Goal: Task Accomplishment & Management: Use online tool/utility

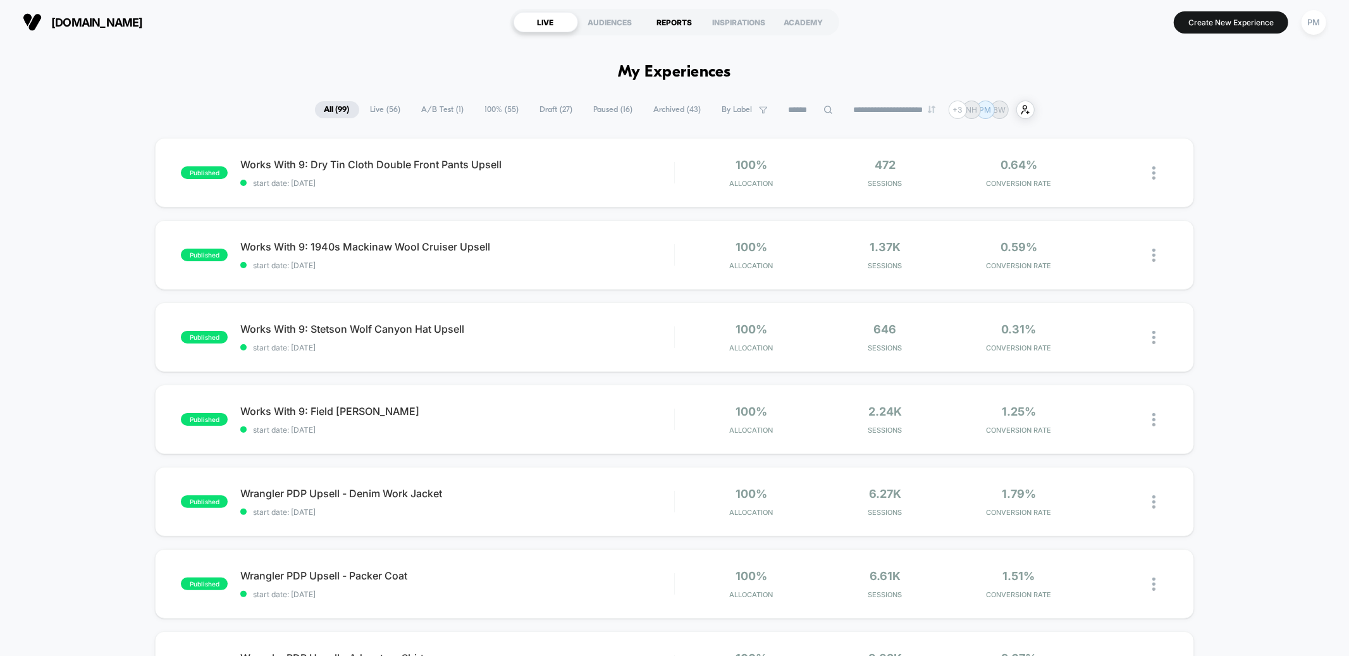
click at [674, 29] on div "REPORTS" at bounding box center [675, 22] width 65 height 20
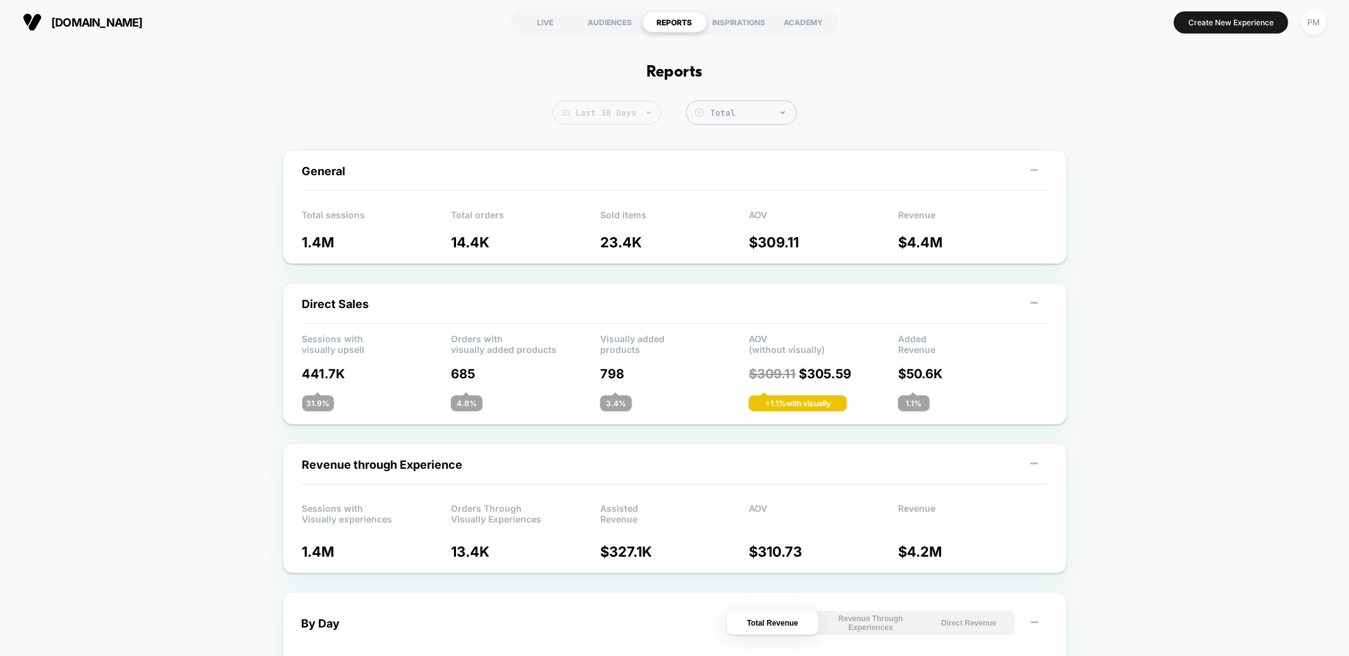
click at [571, 112] on span "Last 30 Days" at bounding box center [607, 113] width 108 height 24
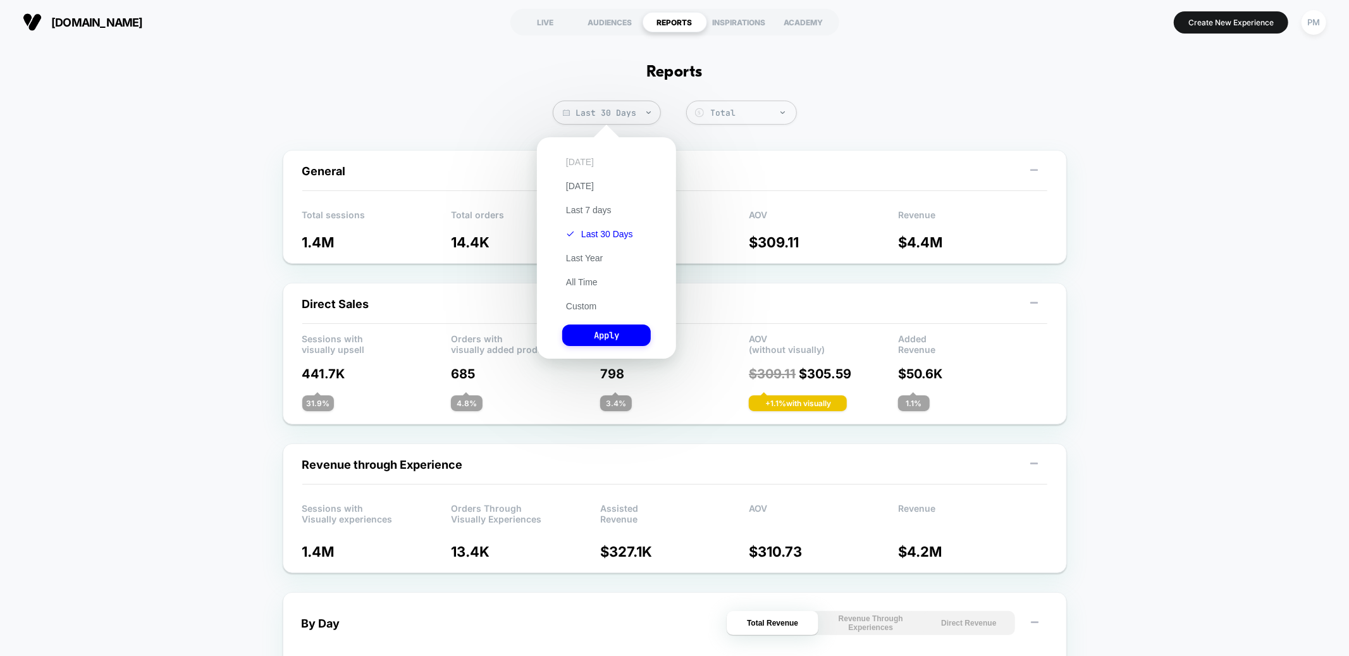
click at [571, 159] on button "[DATE]" at bounding box center [579, 161] width 35 height 11
click at [611, 334] on button "Apply" at bounding box center [606, 336] width 89 height 22
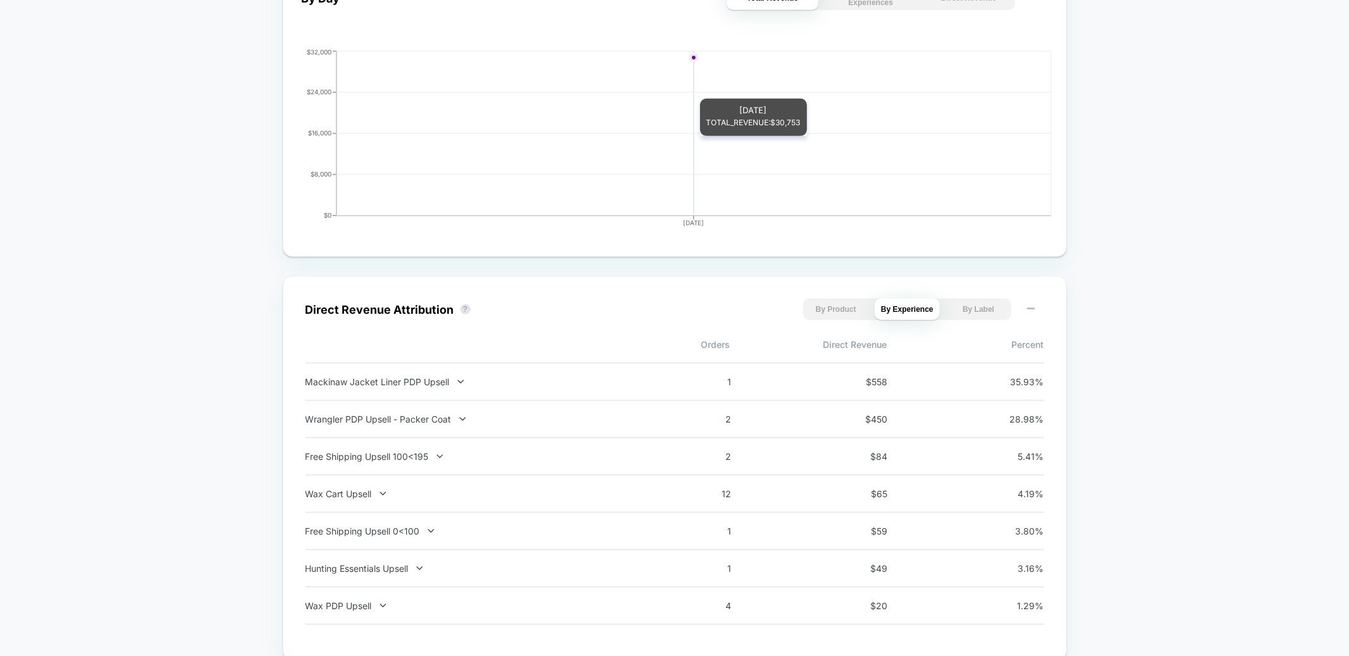
scroll to position [626, 0]
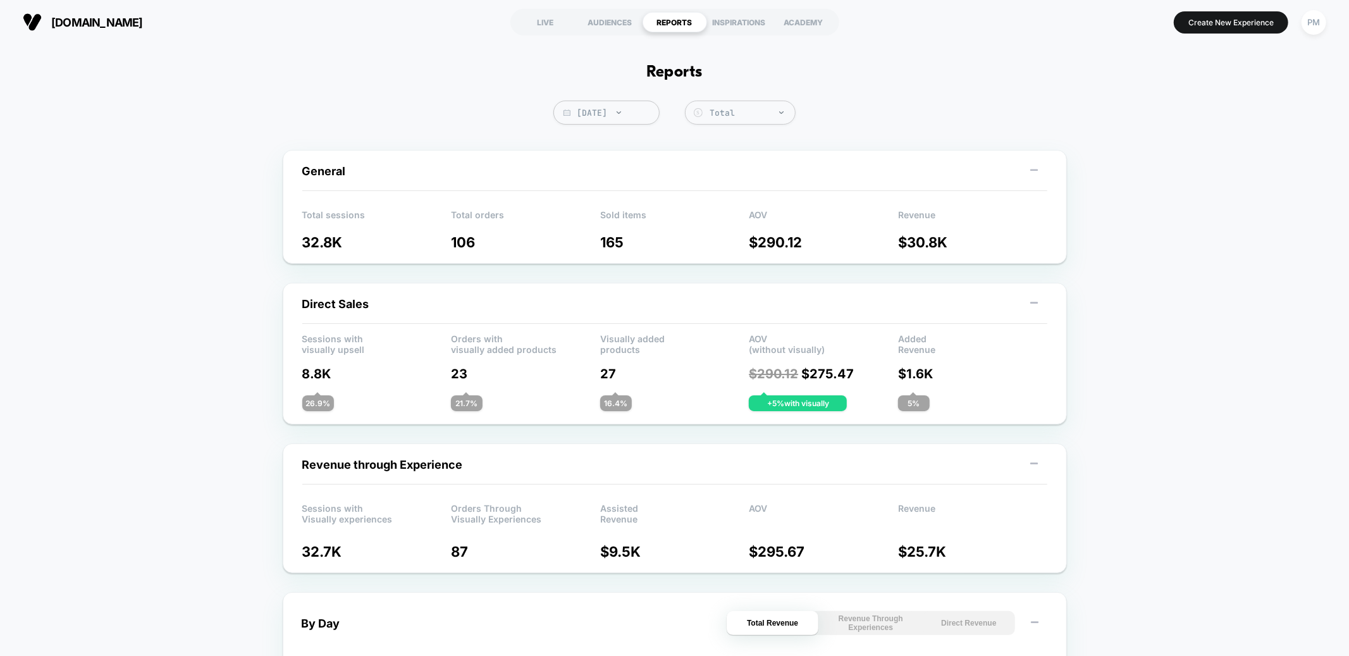
scroll to position [678, 0]
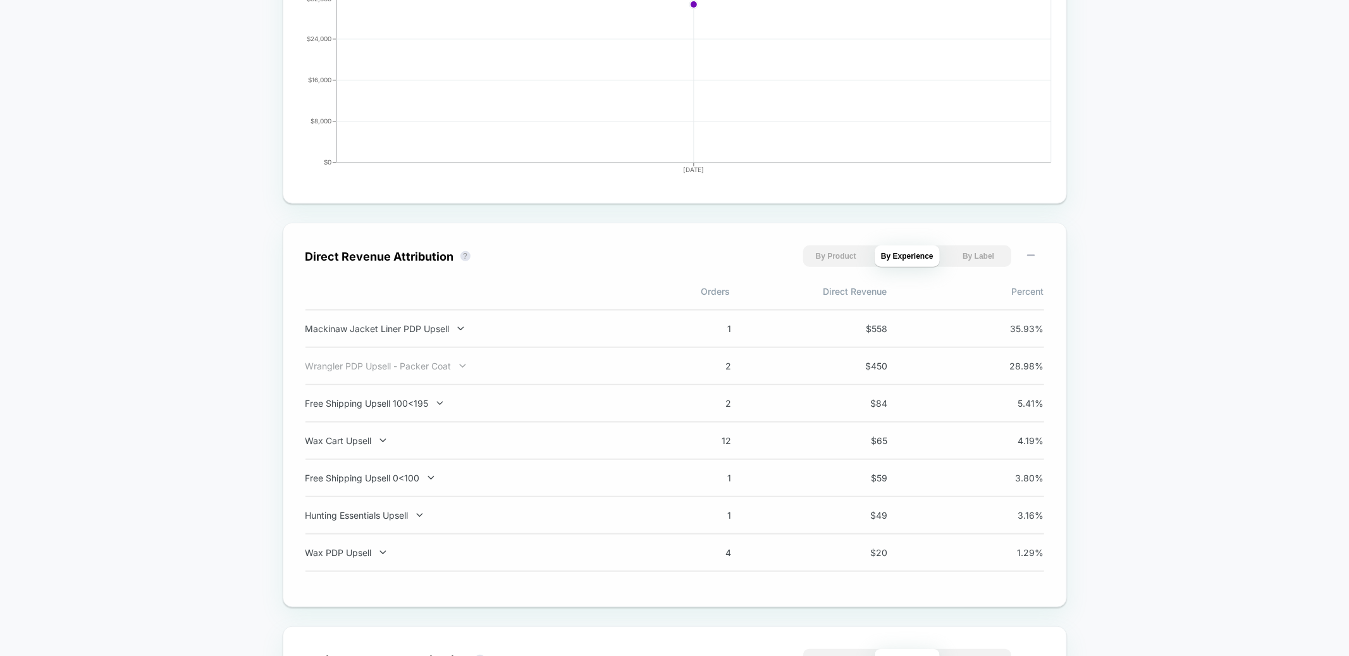
click at [402, 369] on div "Wrangler PDP Upsell - Packer Coat" at bounding box center [472, 366] width 333 height 11
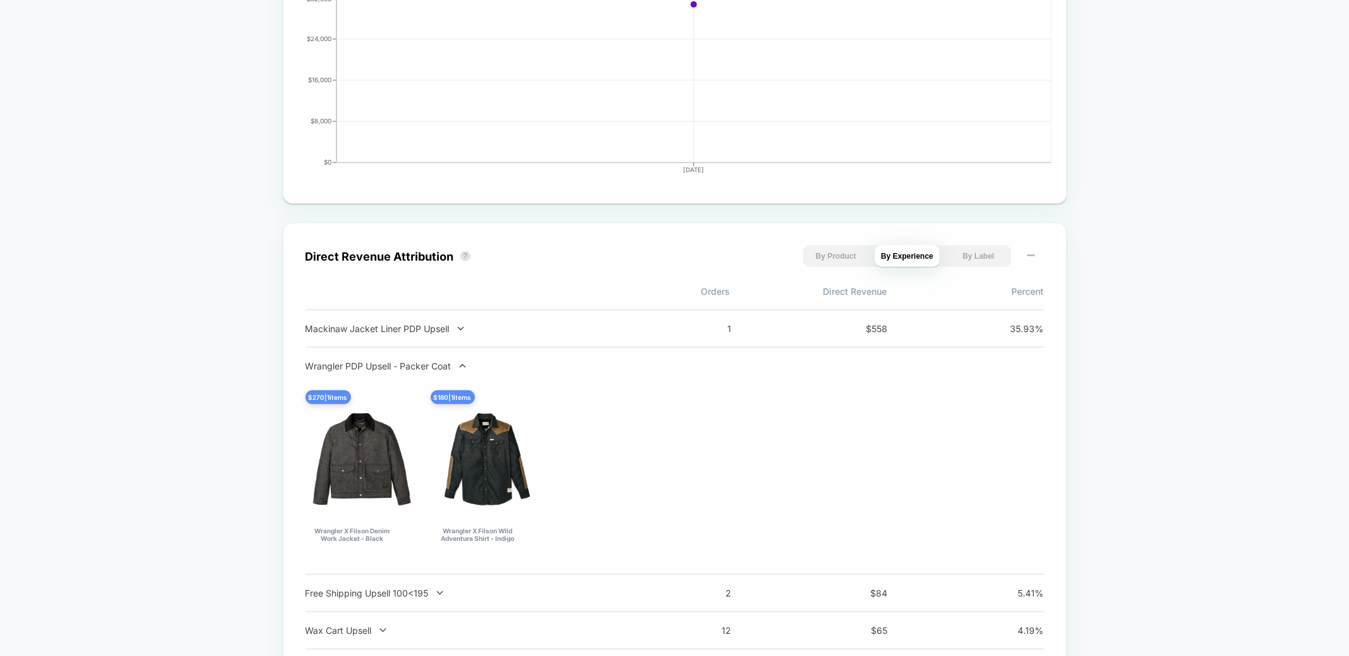
click at [402, 369] on div "Wrangler PDP Upsell - Packer Coat" at bounding box center [472, 366] width 333 height 11
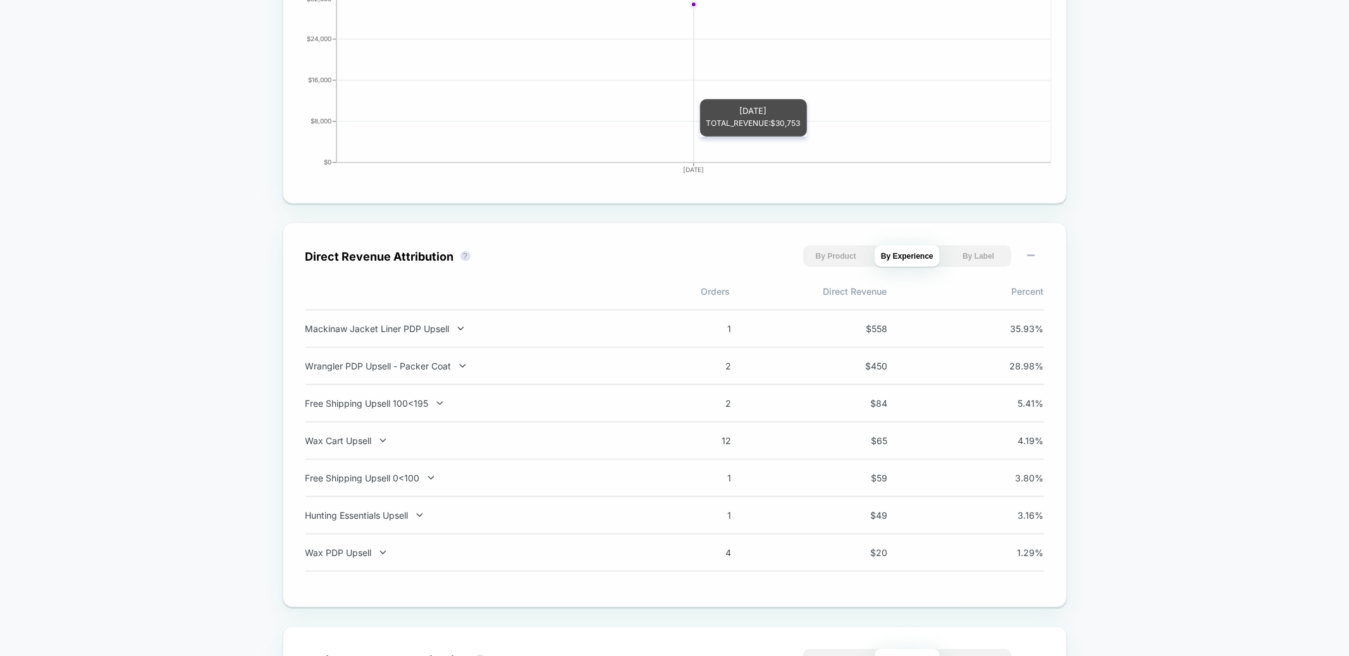
scroll to position [0, 0]
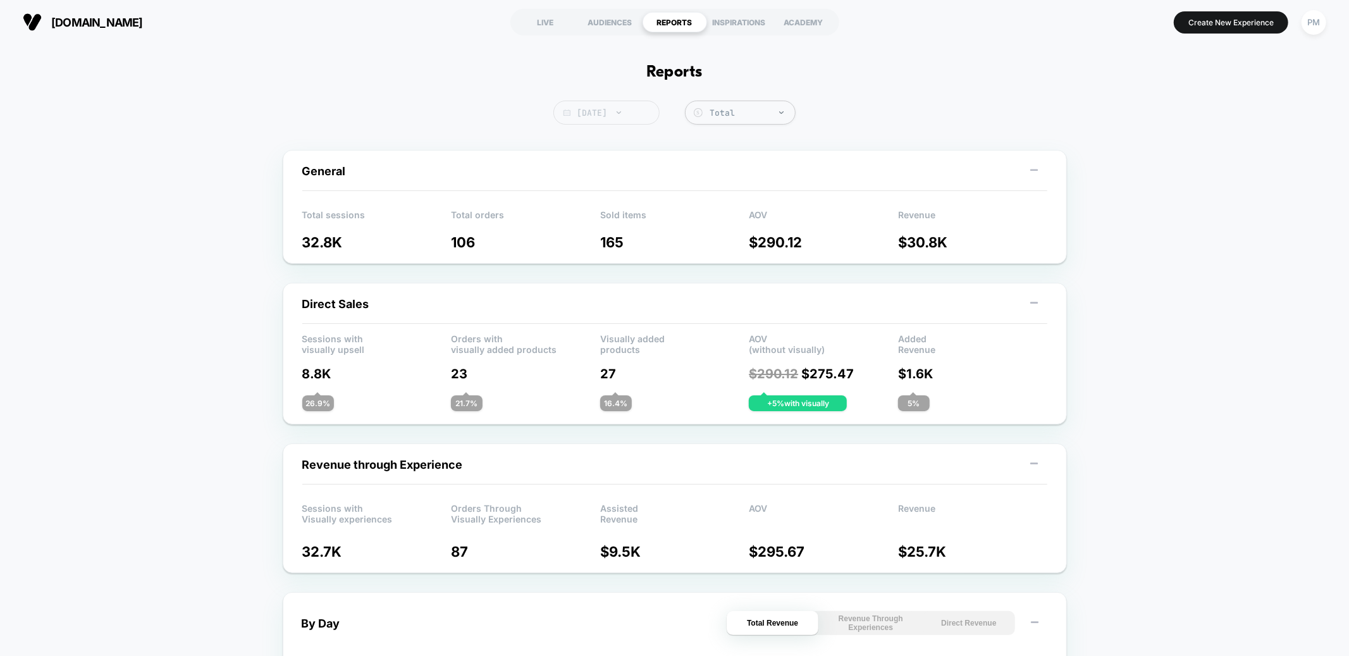
click at [634, 107] on span "[DATE]" at bounding box center [607, 113] width 106 height 24
select select "*"
select select "****"
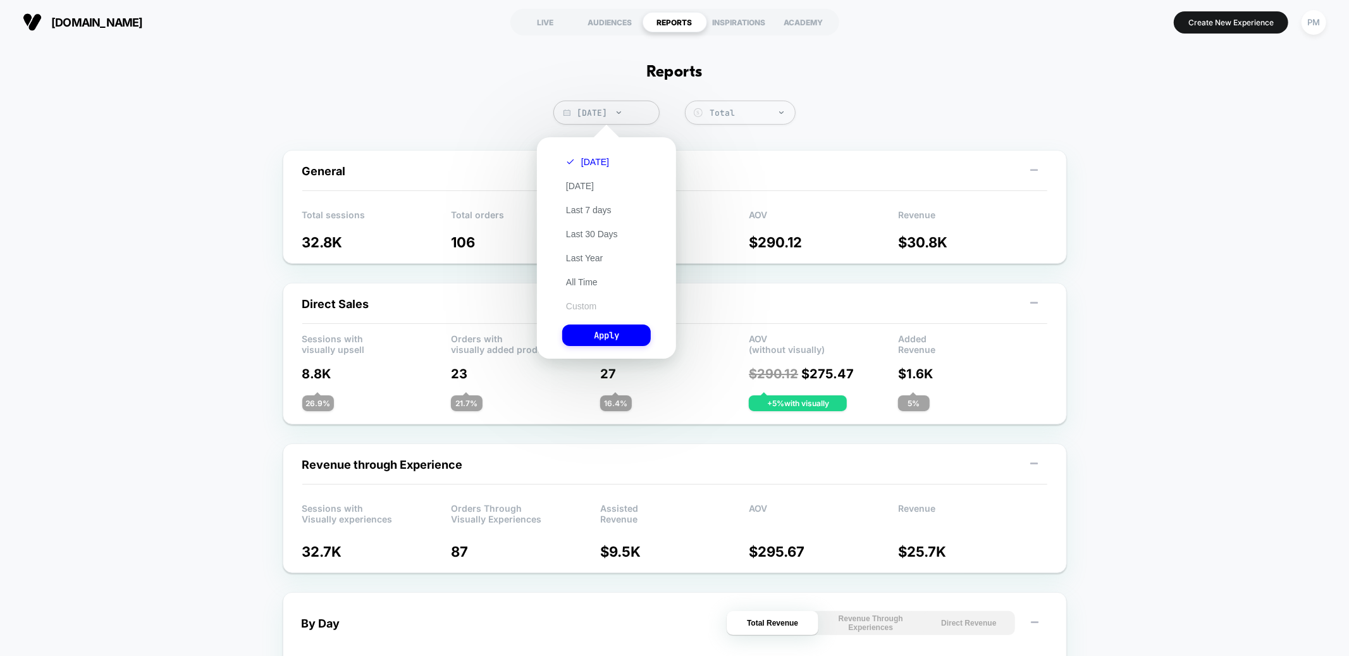
click at [583, 303] on button "Custom" at bounding box center [581, 306] width 38 height 11
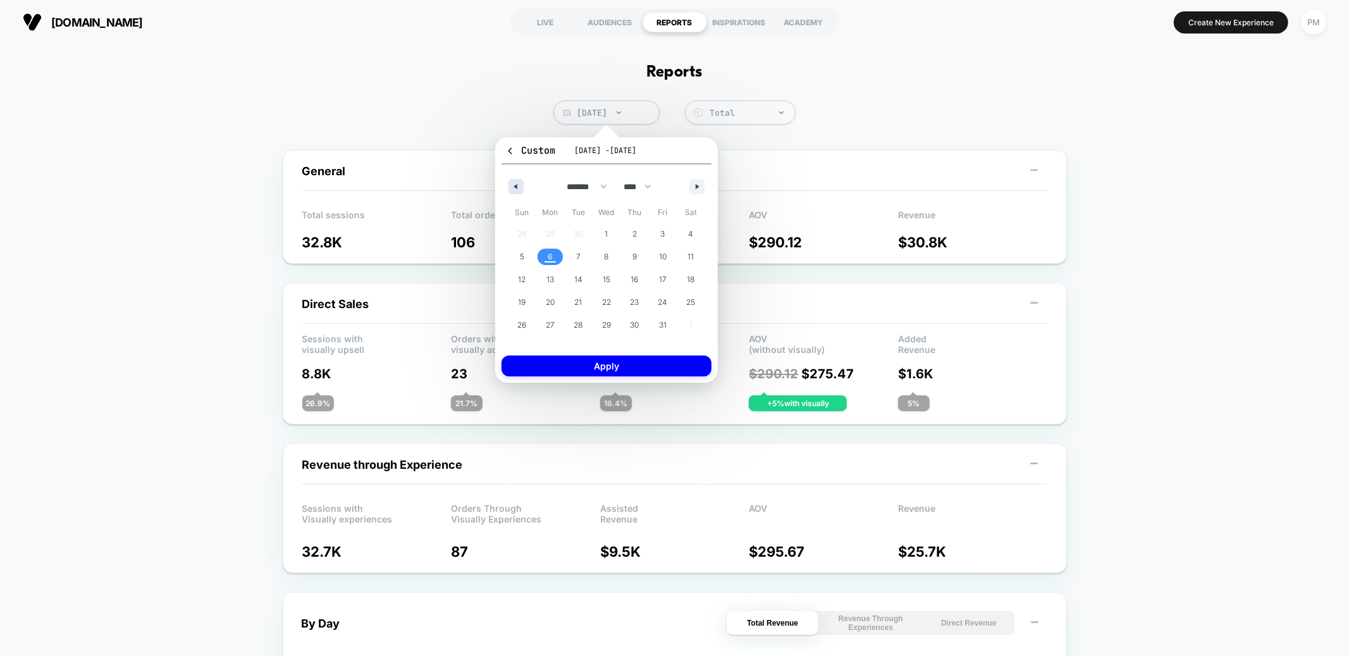
click at [517, 185] on icon "button" at bounding box center [514, 186] width 6 height 5
click at [521, 321] on span "28" at bounding box center [522, 325] width 9 height 23
click at [696, 184] on icon "button" at bounding box center [699, 186] width 6 height 5
click at [689, 231] on span "4" at bounding box center [691, 234] width 5 height 23
select select "*"
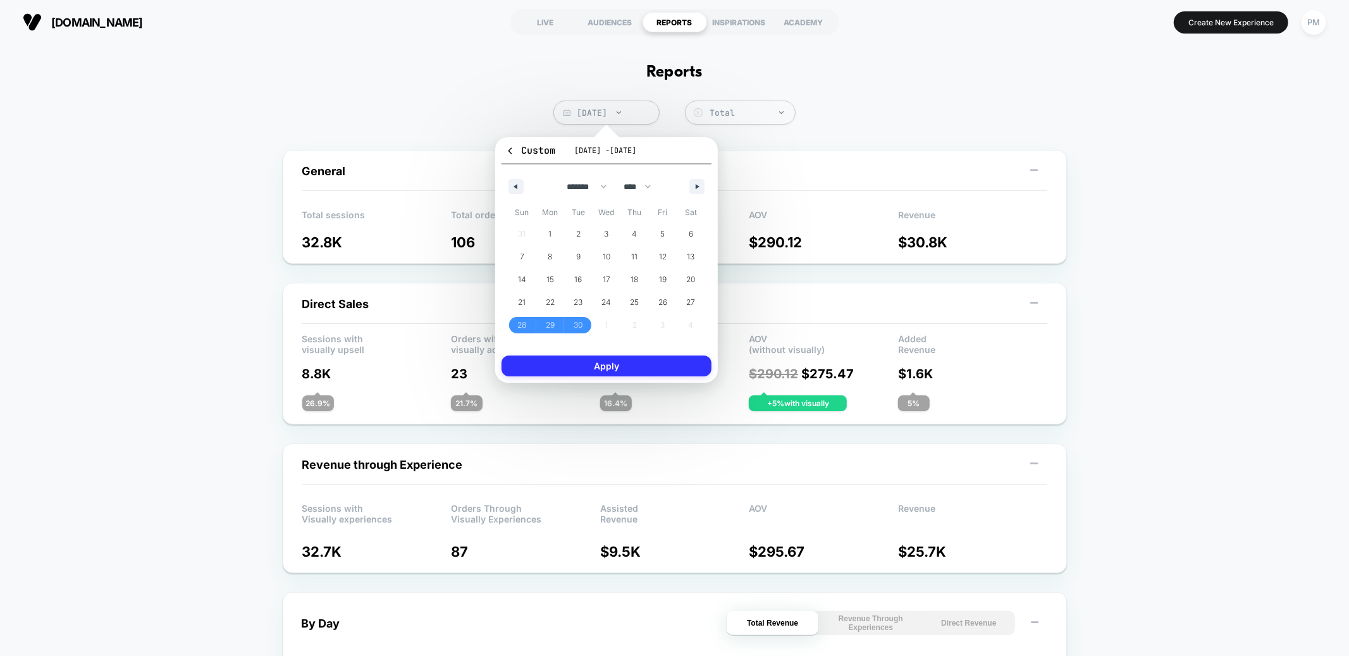
click at [623, 372] on button "Apply" at bounding box center [607, 366] width 210 height 21
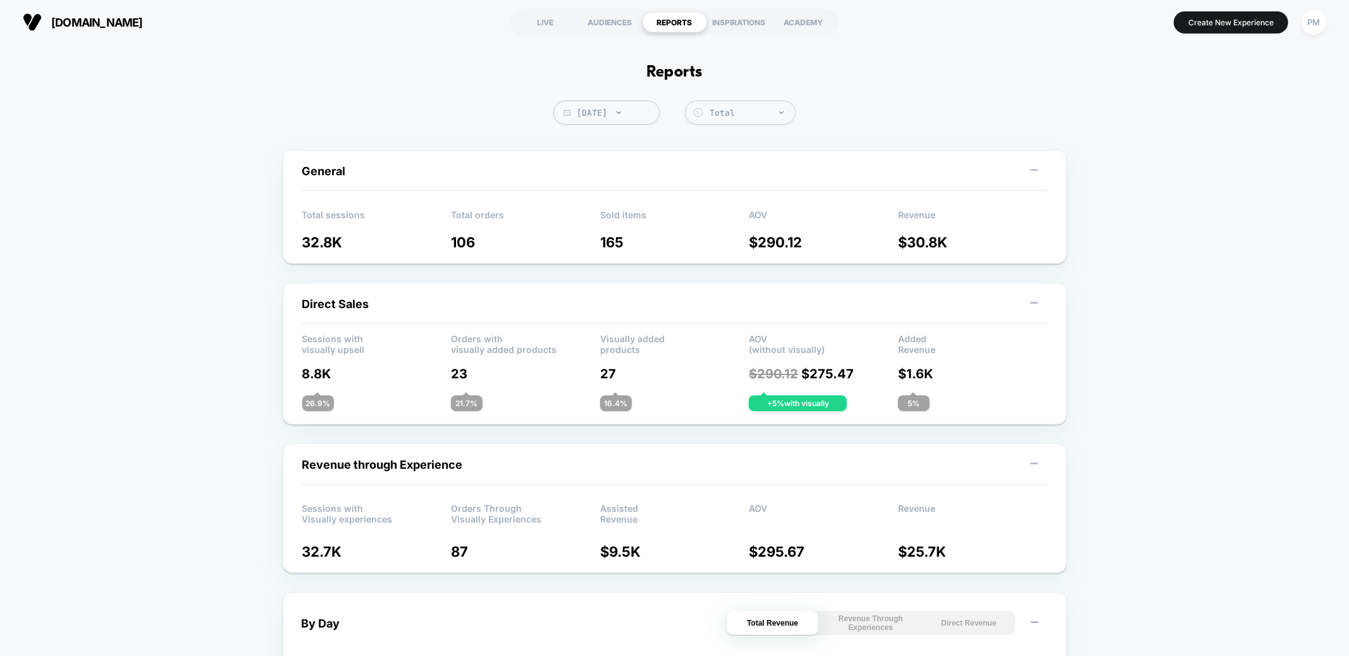
click at [602, 111] on span "[DATE]" at bounding box center [607, 113] width 106 height 24
select select "*"
select select "****"
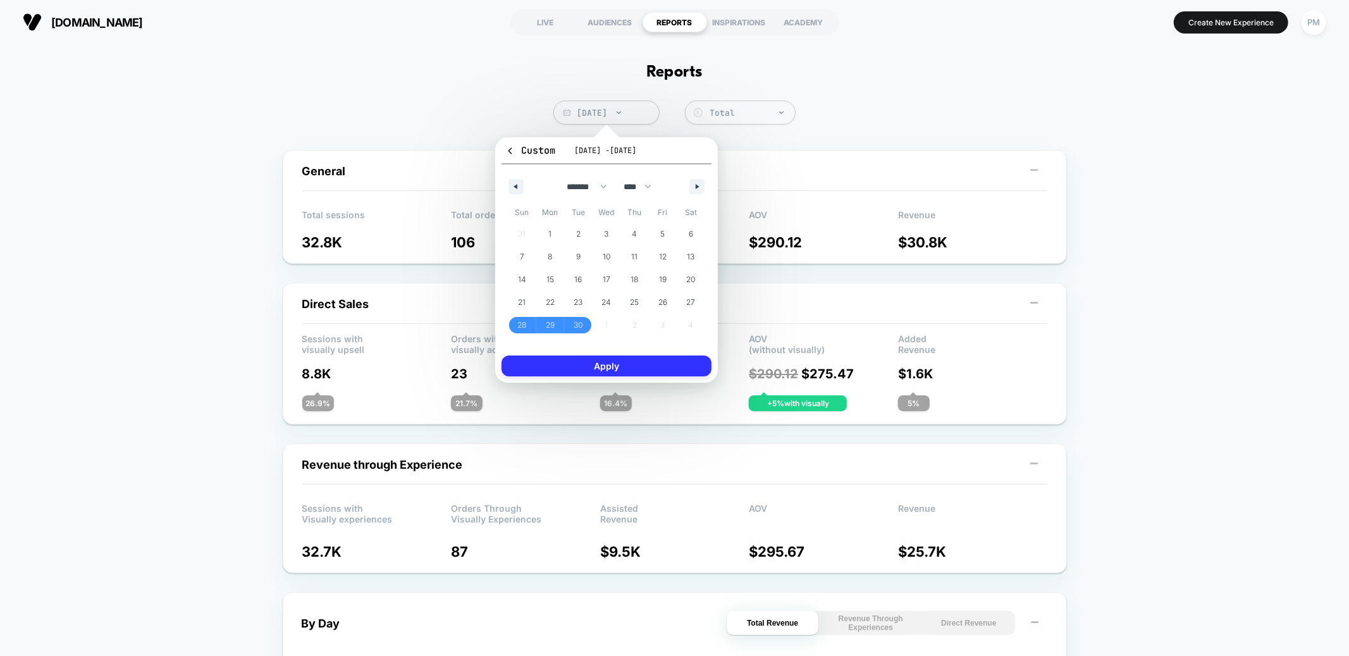
click at [642, 368] on button "Apply" at bounding box center [607, 366] width 210 height 21
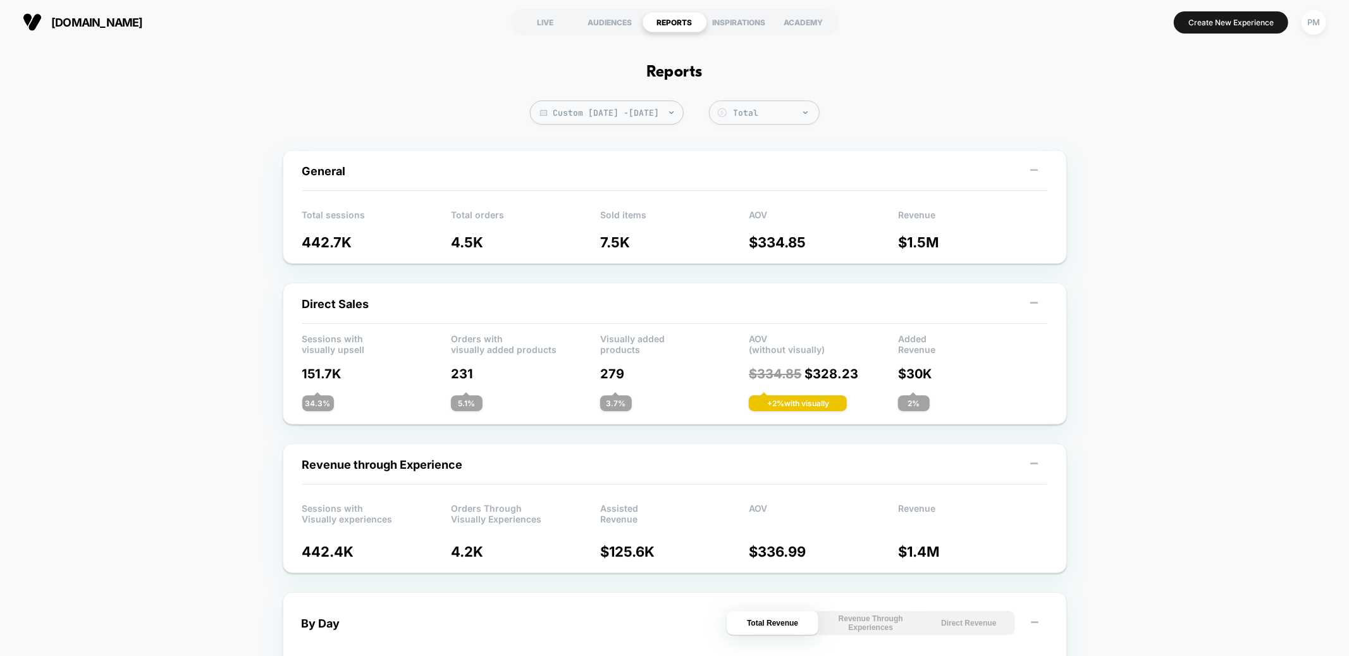
scroll to position [46, 0]
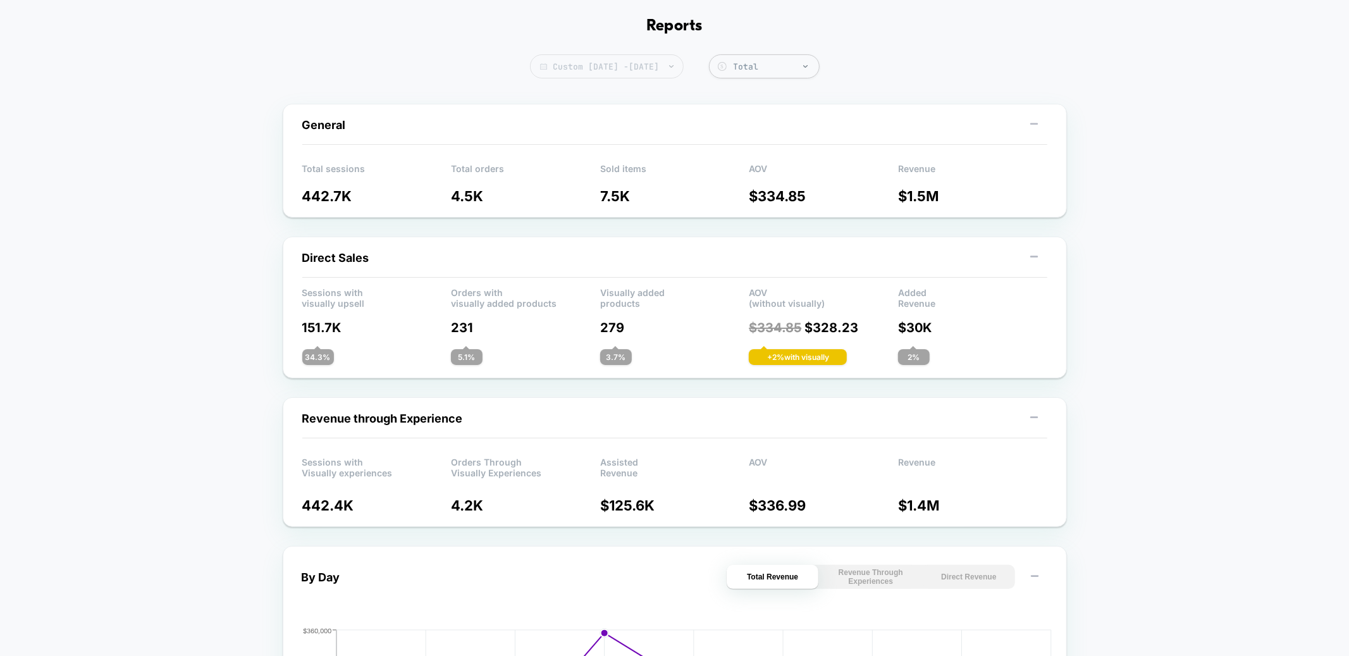
click at [678, 66] on span "Custom Sep 28, 2025 - Oct 6, 2025" at bounding box center [607, 66] width 154 height 24
select select "*"
select select "****"
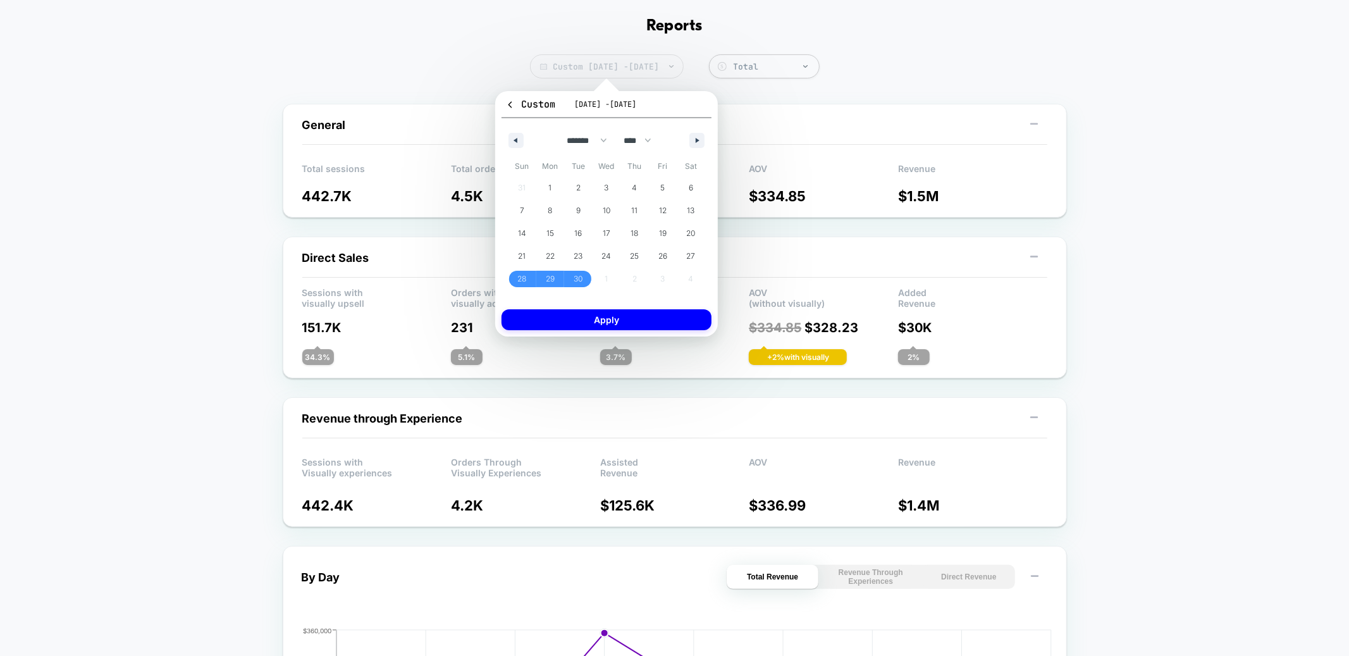
click at [678, 64] on span "Custom Sep 28, 2025 - Oct 6, 2025" at bounding box center [607, 66] width 154 height 24
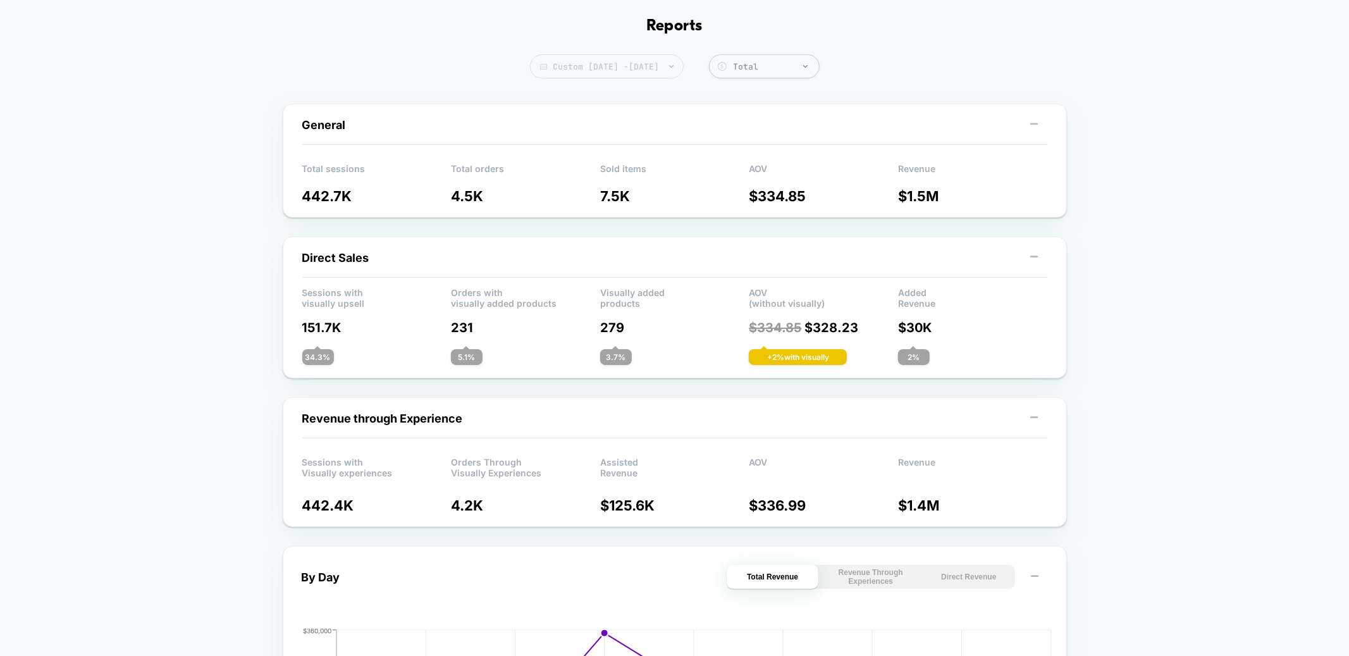
click at [678, 64] on span "Custom Sep 28, 2025 - Oct 6, 2025" at bounding box center [607, 66] width 154 height 24
select select "*"
select select "****"
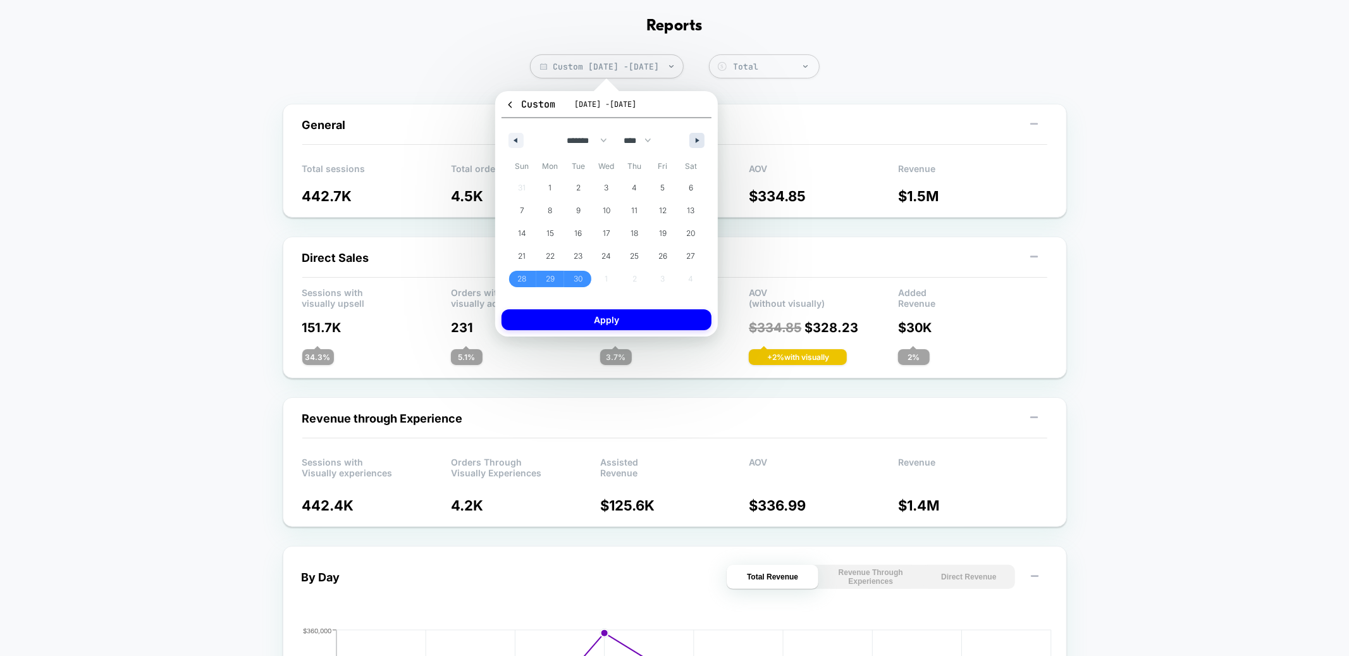
click at [693, 140] on button "button" at bounding box center [697, 140] width 15 height 15
click at [514, 140] on icon "button" at bounding box center [514, 140] width 6 height 5
click at [518, 277] on span "28" at bounding box center [522, 279] width 9 height 23
click at [698, 139] on icon "button" at bounding box center [699, 140] width 6 height 5
click at [697, 182] on span "4" at bounding box center [691, 188] width 28 height 16
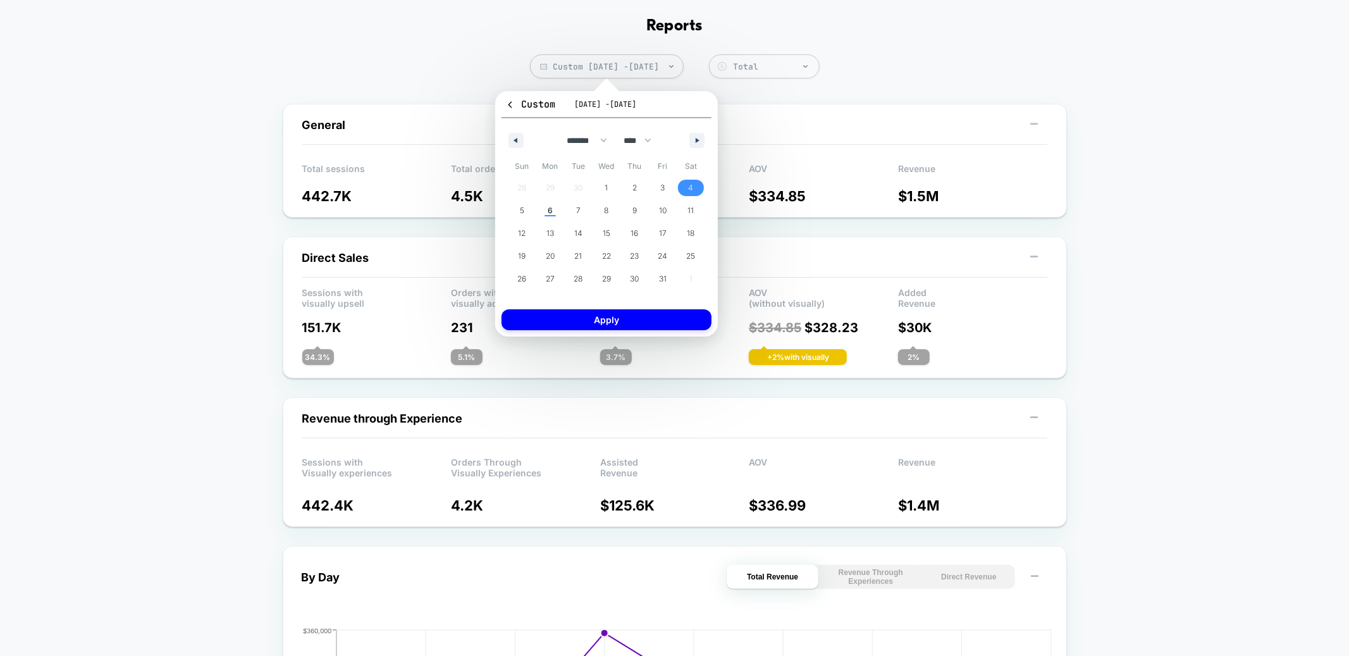
select select "*"
click at [655, 323] on button "Apply" at bounding box center [607, 319] width 210 height 21
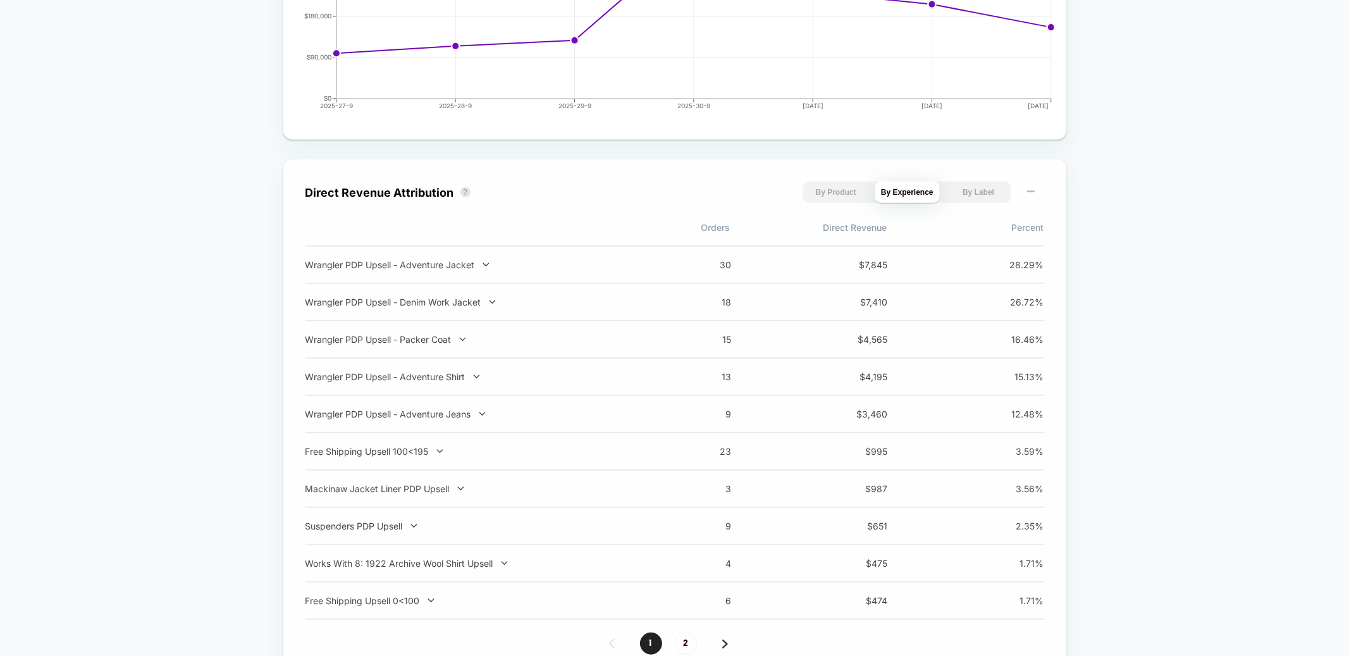
scroll to position [751, 0]
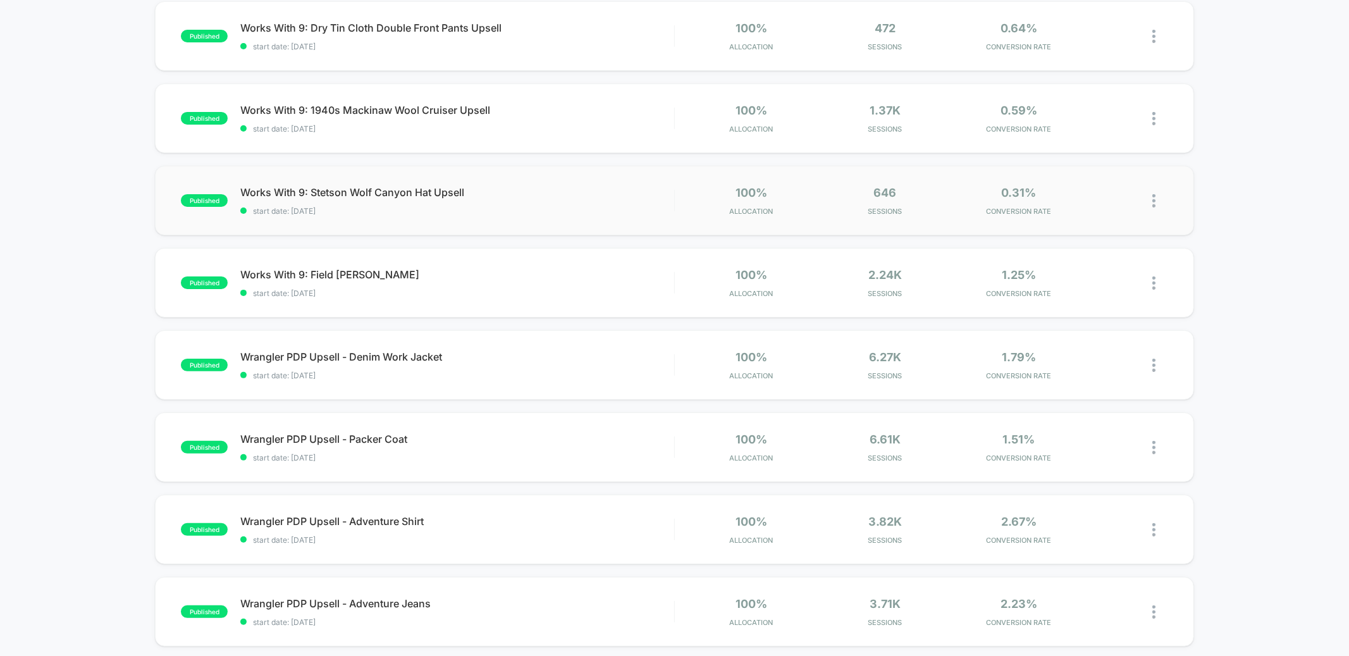
scroll to position [138, 0]
click at [542, 364] on div "Wrangler PDP Upsell - Denim Work Jacket Click to edit experience details Click …" at bounding box center [456, 364] width 433 height 30
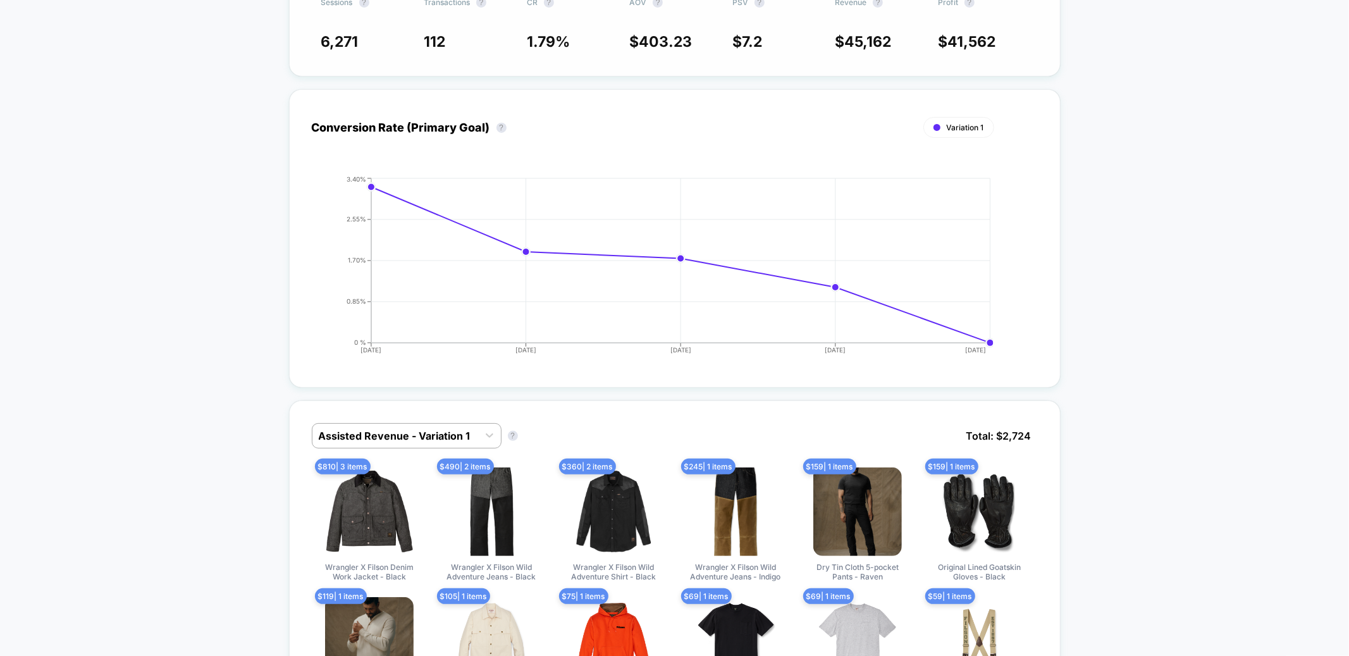
scroll to position [349, 0]
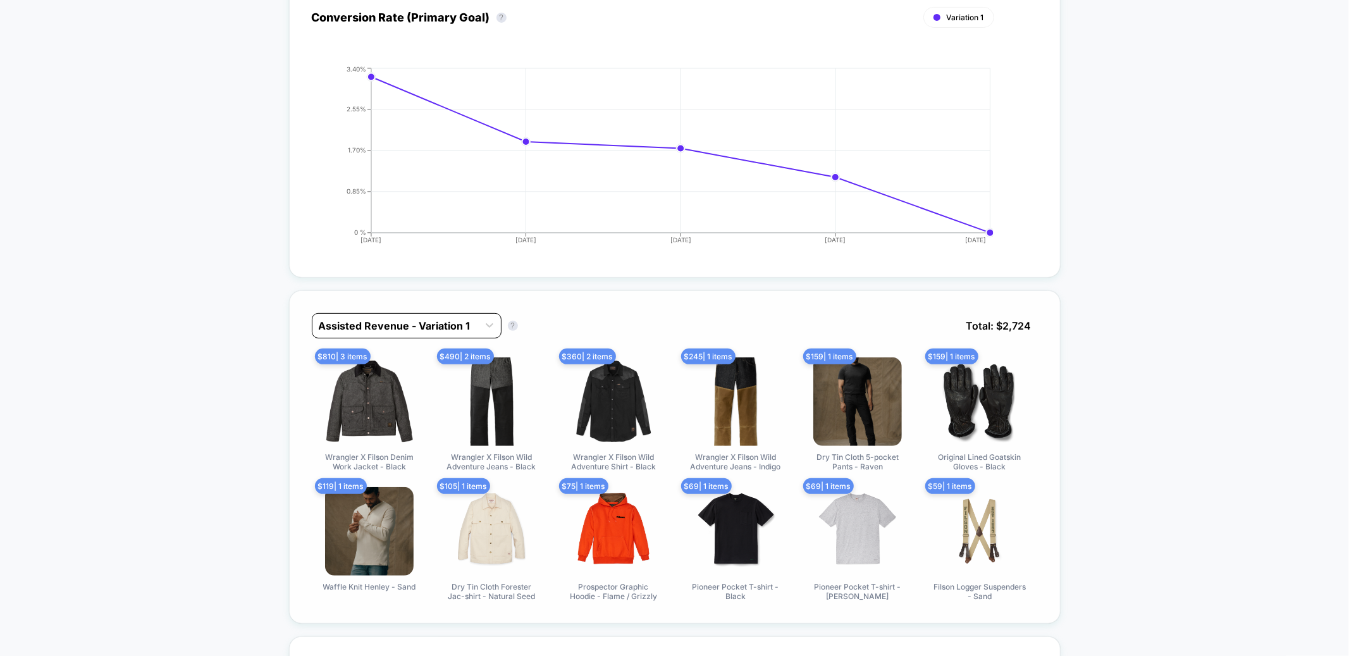
click at [391, 324] on div at bounding box center [395, 325] width 153 height 15
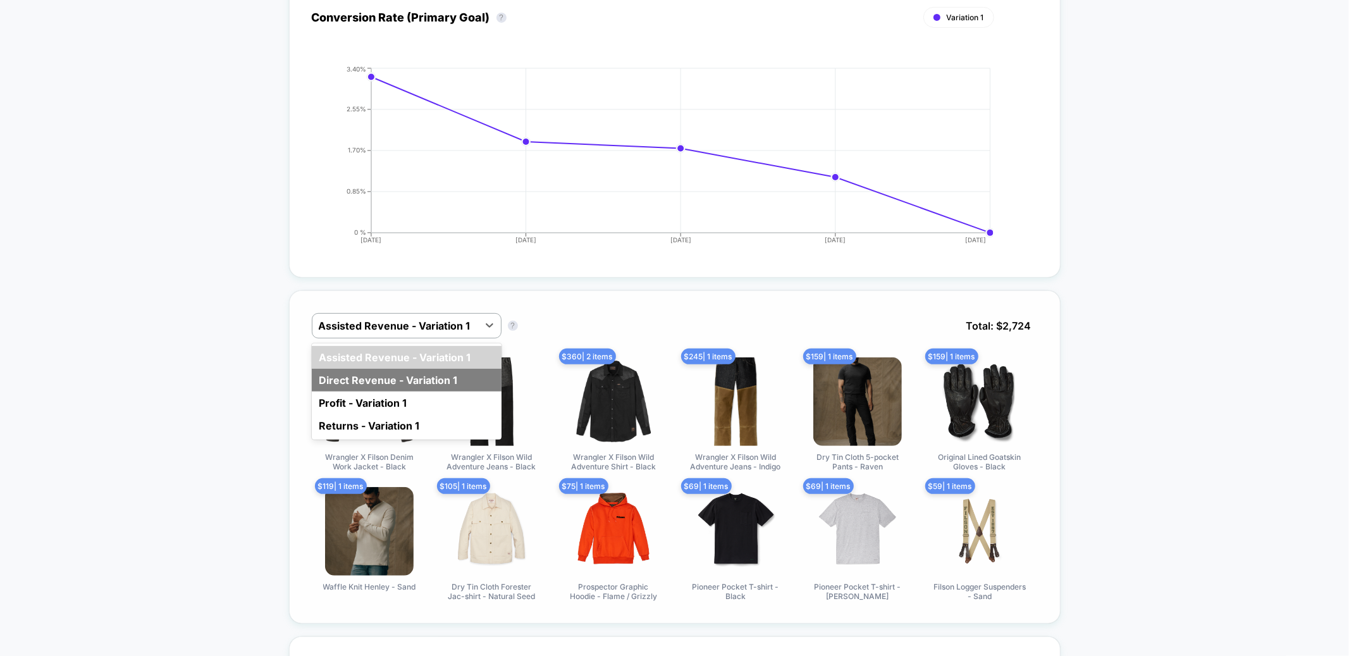
click at [353, 382] on div "Direct Revenue - Variation 1" at bounding box center [407, 380] width 190 height 23
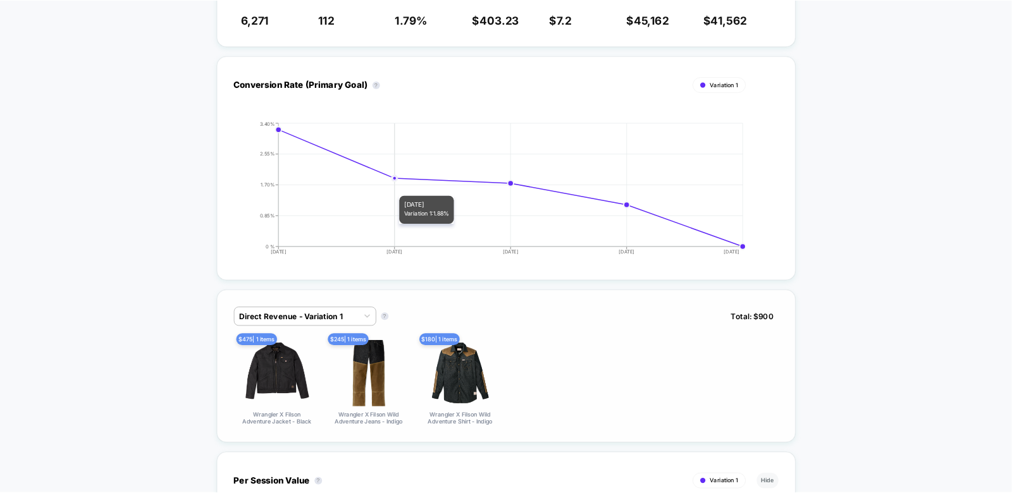
scroll to position [0, 0]
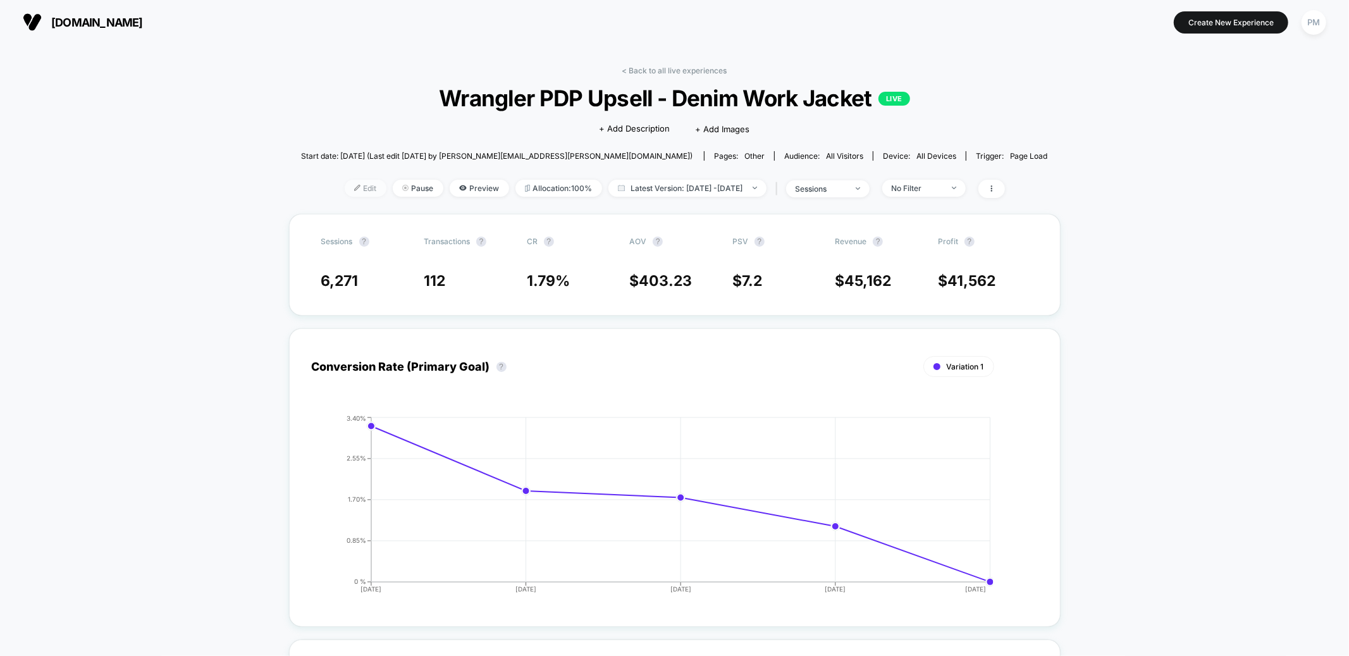
click at [345, 189] on span "Edit" at bounding box center [366, 188] width 42 height 17
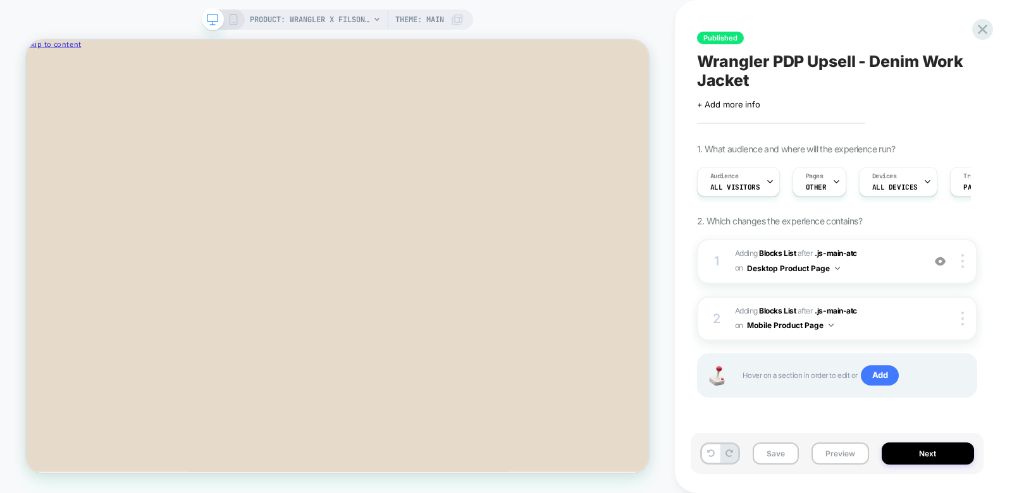
scroll to position [0, 1]
click at [82, 65] on icon "Close" at bounding box center [82, 67] width 0 height 9
click at [873, 266] on span "#_loomi_addon_1759336041438 Adding Blocks List AFTER .js-main-atc .js-main-atc …" at bounding box center [826, 262] width 182 height 30
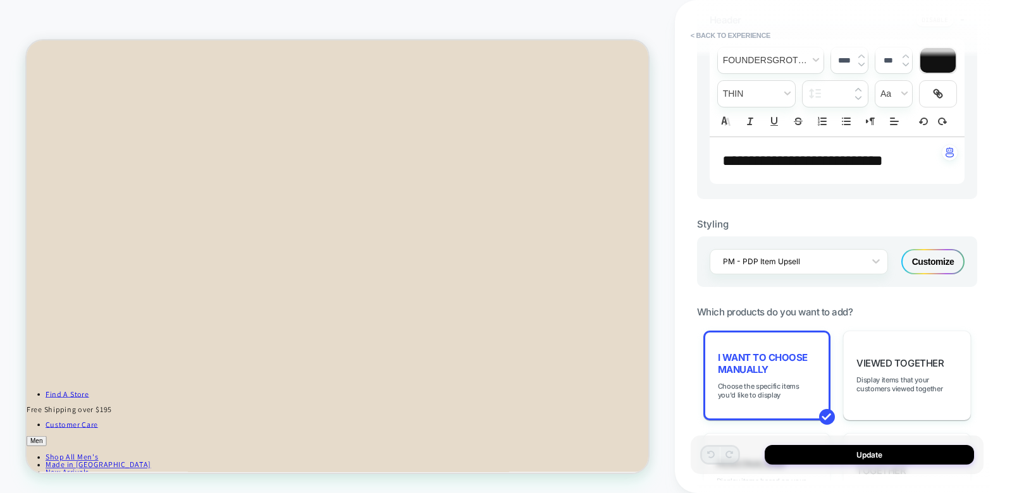
scroll to position [385, 0]
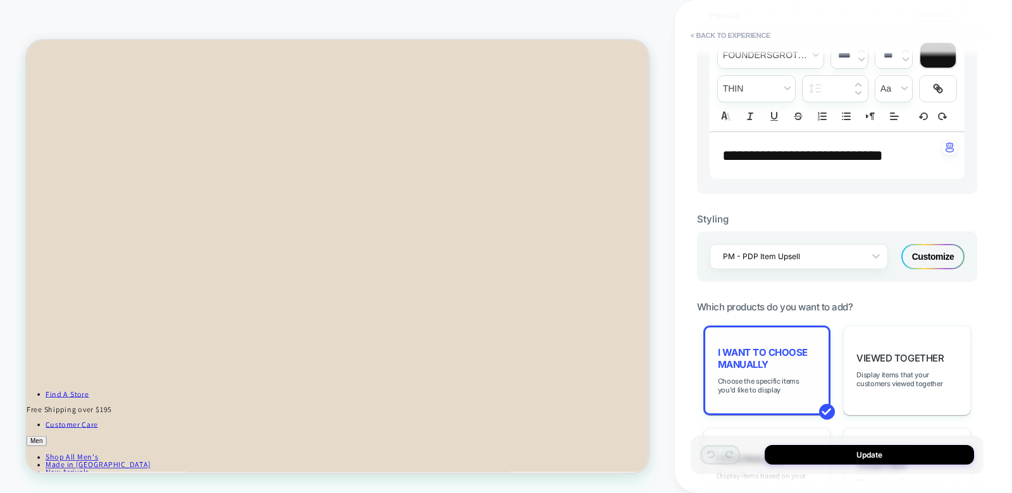
click at [781, 370] on span "I want to choose manually" at bounding box center [767, 359] width 99 height 24
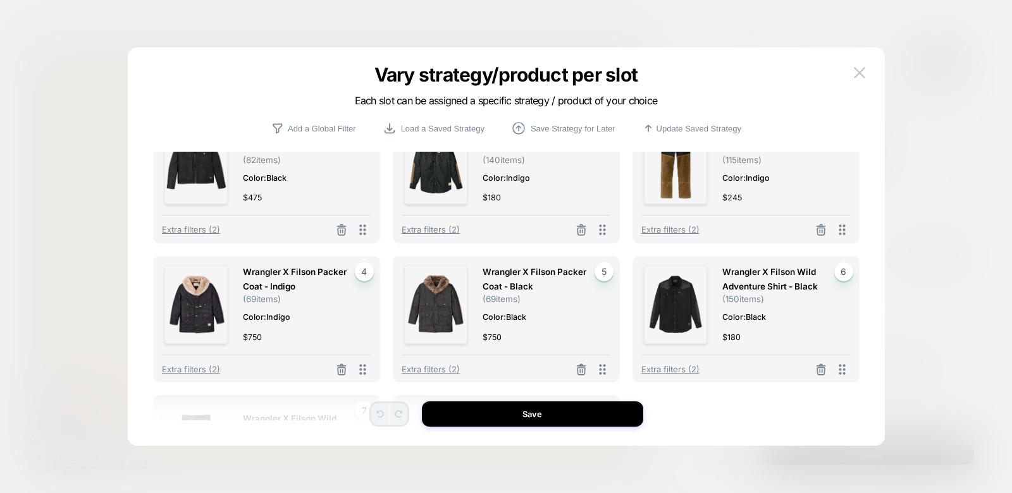
scroll to position [42, 0]
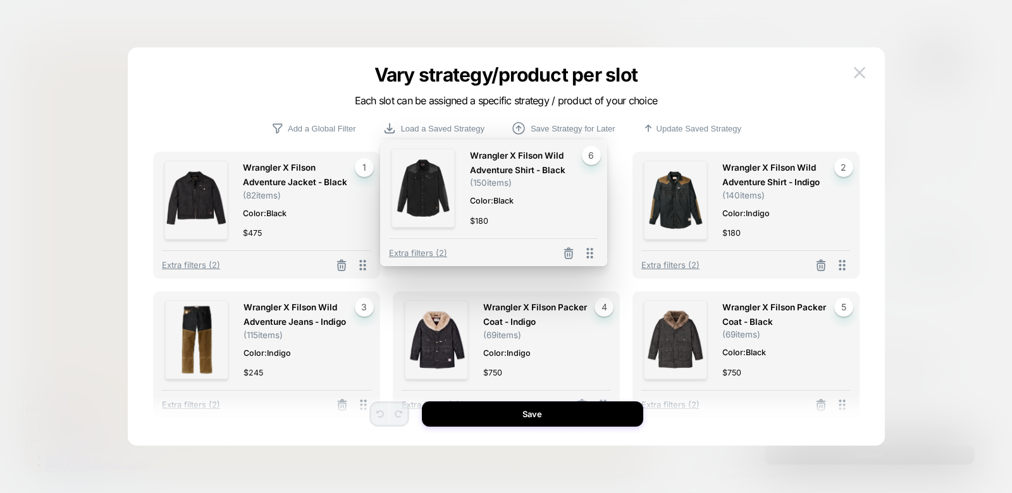
drag, startPoint x: 843, startPoint y: 364, endPoint x: 614, endPoint y: 214, distance: 273.2
click at [607, 214] on div "Wrangler X Filson Wild Adventure Shirt - Black ( 150 items) Color: Black $ 180 …" at bounding box center [493, 203] width 227 height 127
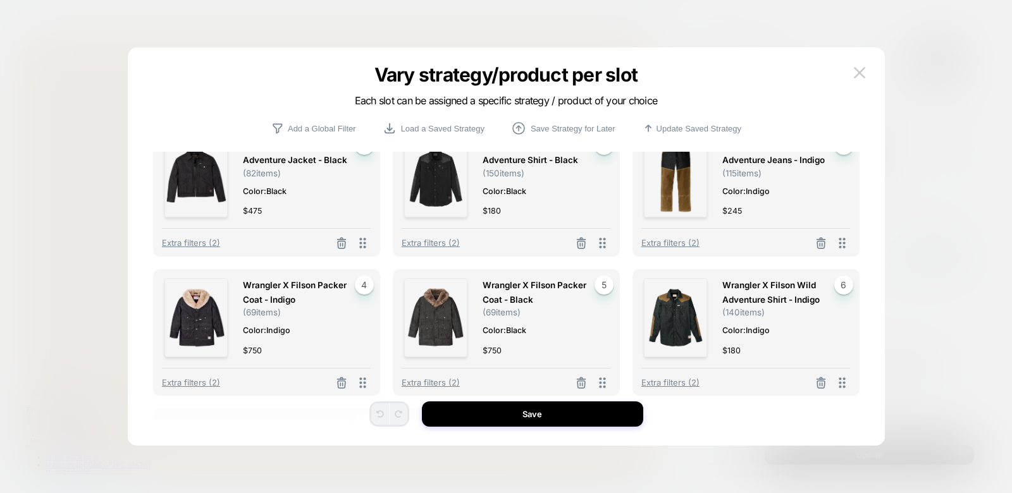
scroll to position [28, 0]
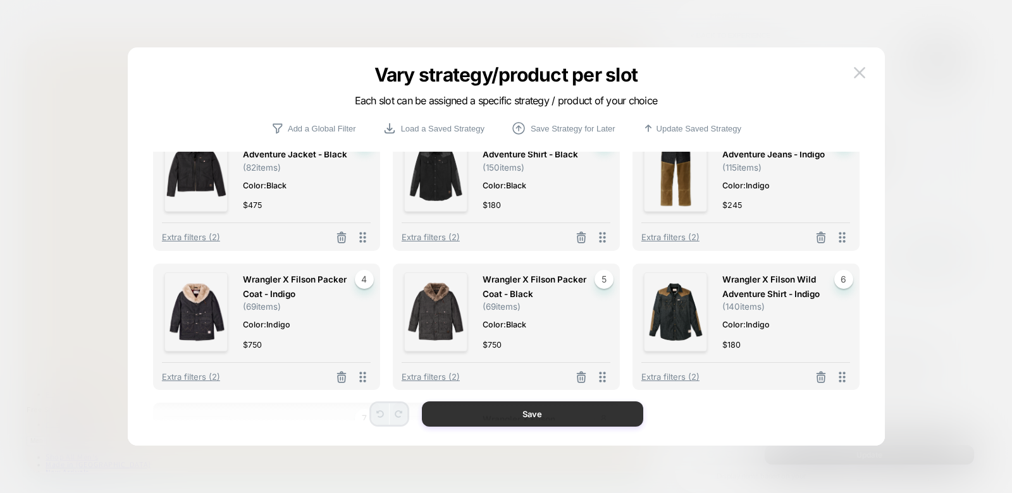
click at [567, 419] on button "Save" at bounding box center [532, 414] width 221 height 25
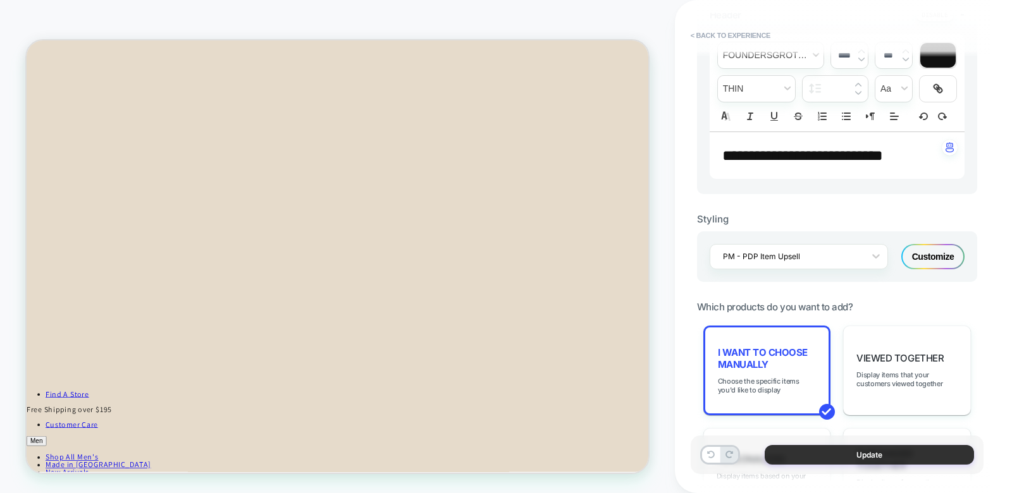
click at [843, 452] on button "Update" at bounding box center [869, 455] width 209 height 20
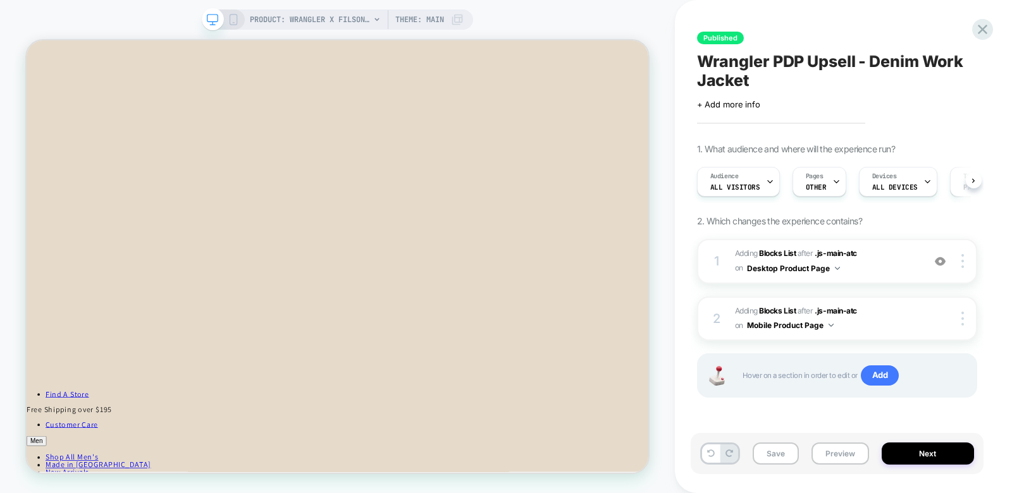
scroll to position [0, 1]
click at [964, 313] on img at bounding box center [963, 319] width 3 height 14
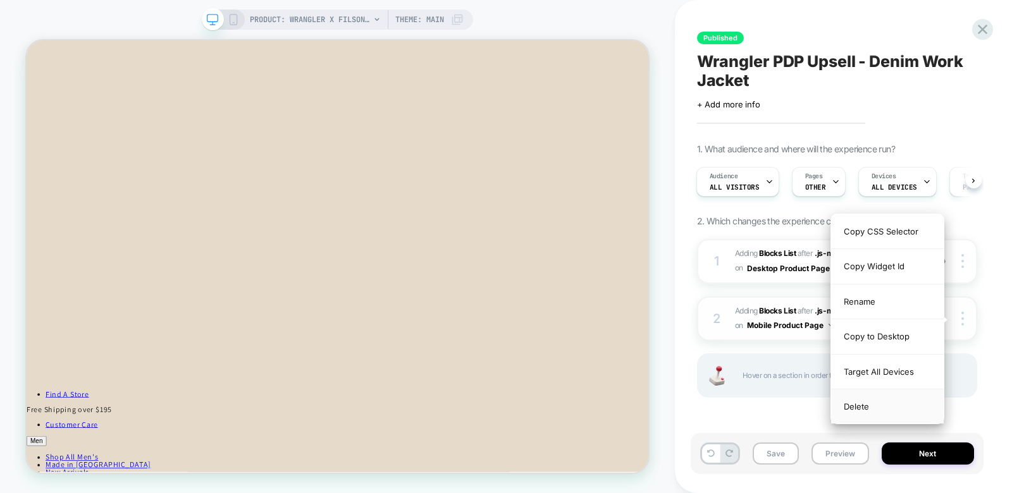
click at [854, 406] on div "Delete" at bounding box center [887, 407] width 113 height 34
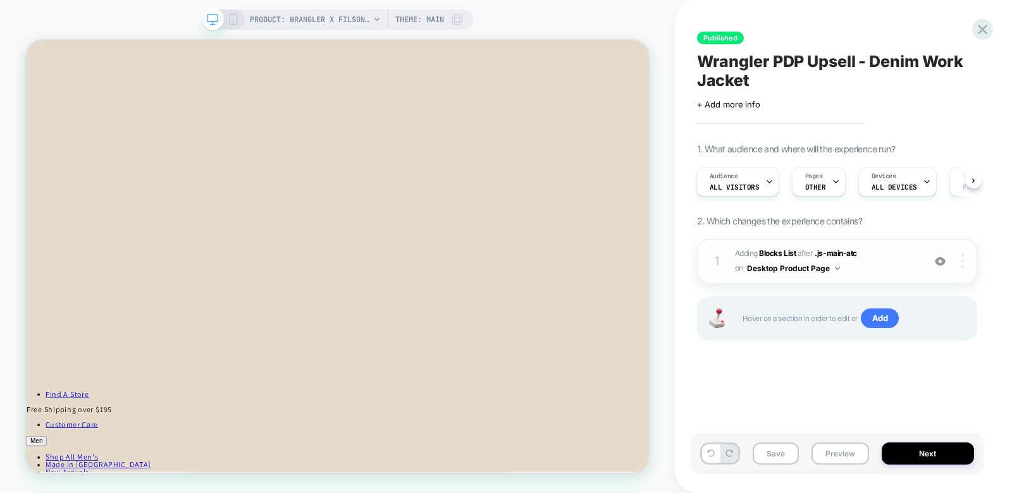
click at [965, 261] on div at bounding box center [964, 261] width 24 height 14
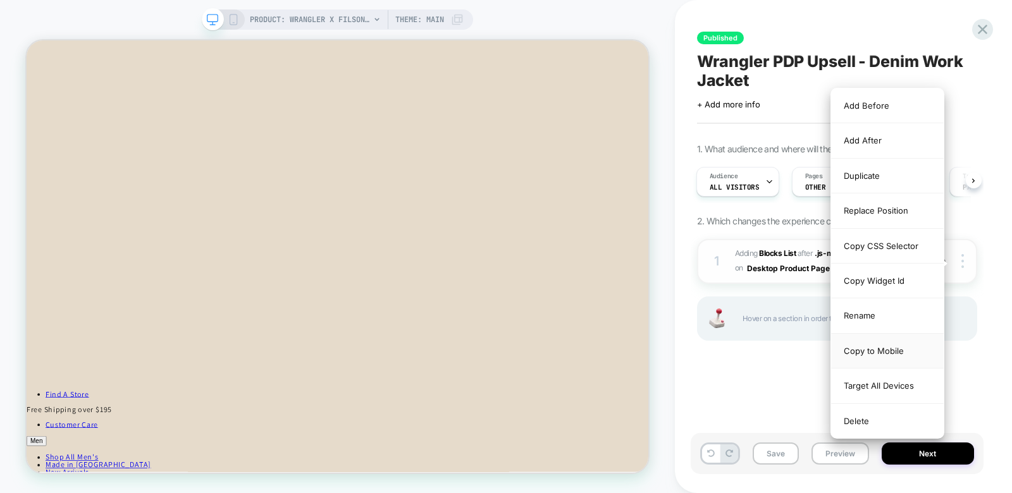
click at [874, 343] on div "Copy to Mobile" at bounding box center [887, 351] width 113 height 35
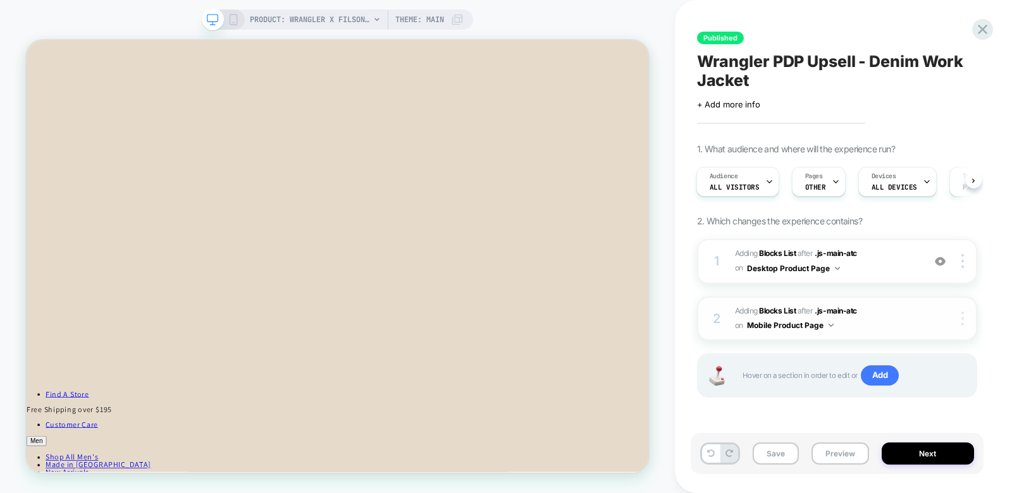
click at [964, 320] on img at bounding box center [963, 319] width 3 height 14
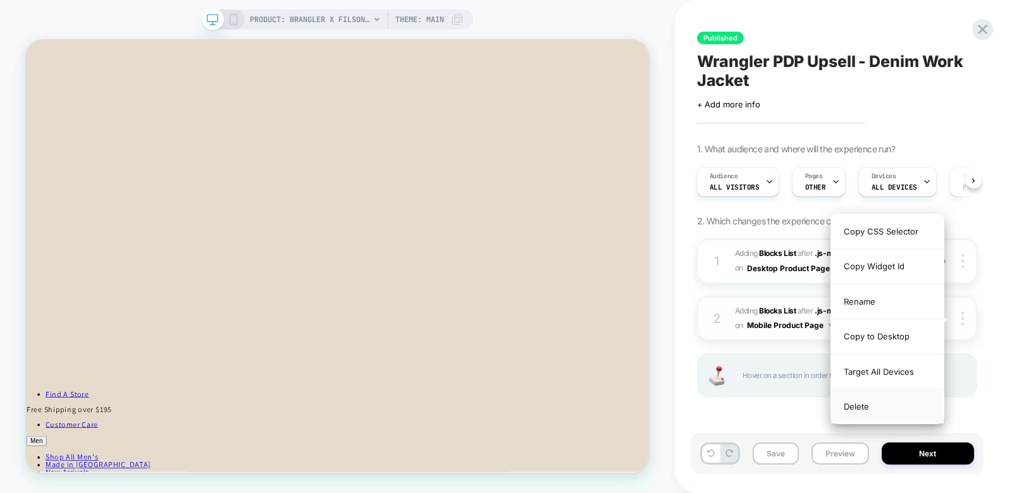
click at [859, 406] on div "Delete" at bounding box center [887, 407] width 113 height 34
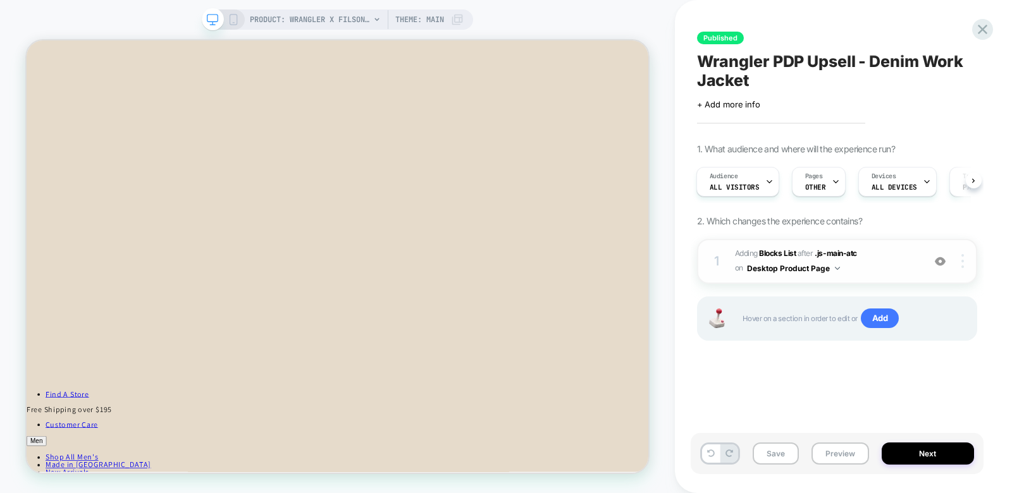
click at [965, 266] on div at bounding box center [964, 261] width 24 height 14
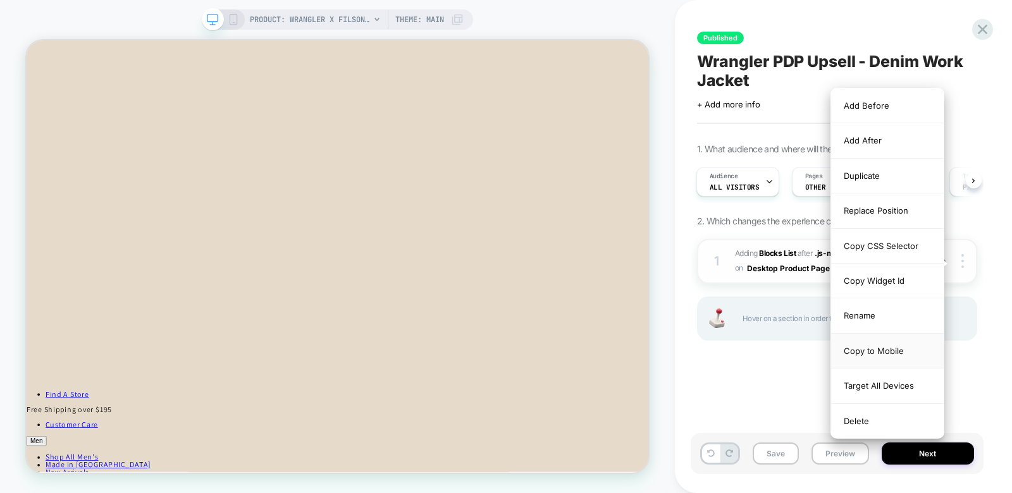
click at [893, 345] on div "Copy to Mobile" at bounding box center [887, 351] width 113 height 35
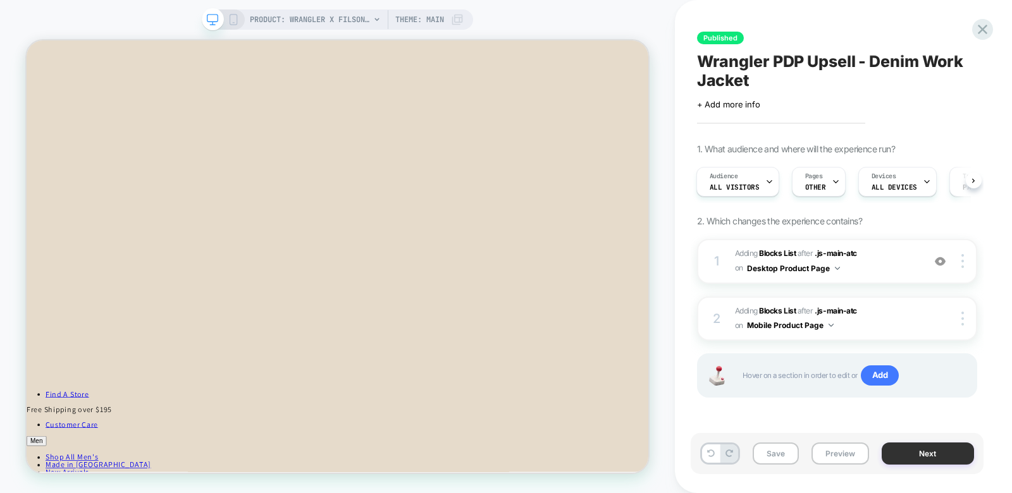
click at [897, 443] on button "Next" at bounding box center [928, 454] width 92 height 22
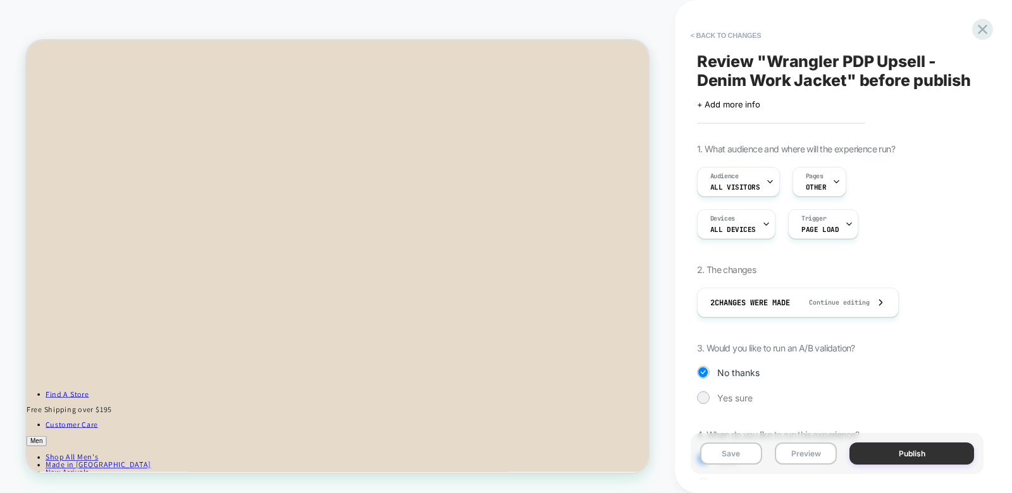
click at [902, 454] on button "Publish" at bounding box center [912, 454] width 125 height 22
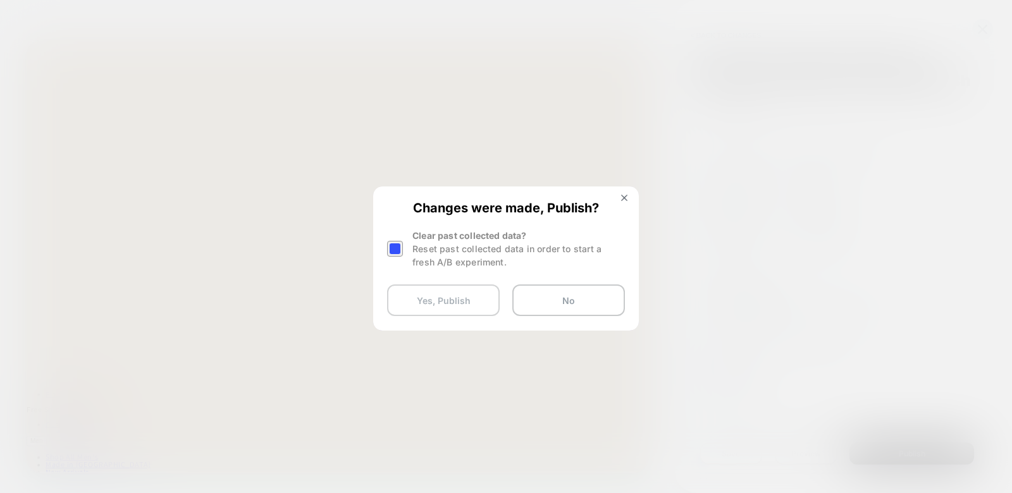
click at [461, 299] on button "Yes, Publish" at bounding box center [443, 301] width 113 height 32
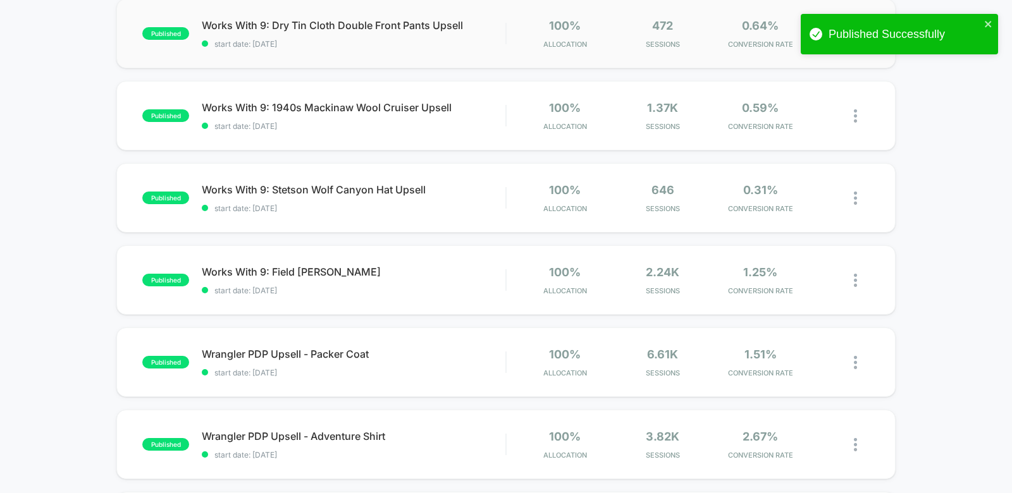
scroll to position [306, 0]
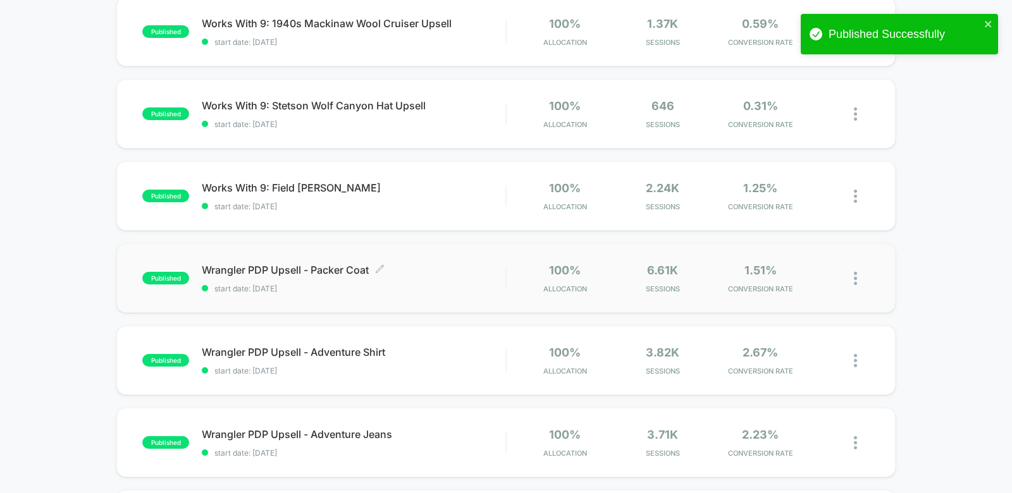
click at [439, 278] on div "Wrangler PDP Upsell - Packer Coat Click to edit experience details Click to edi…" at bounding box center [354, 279] width 304 height 30
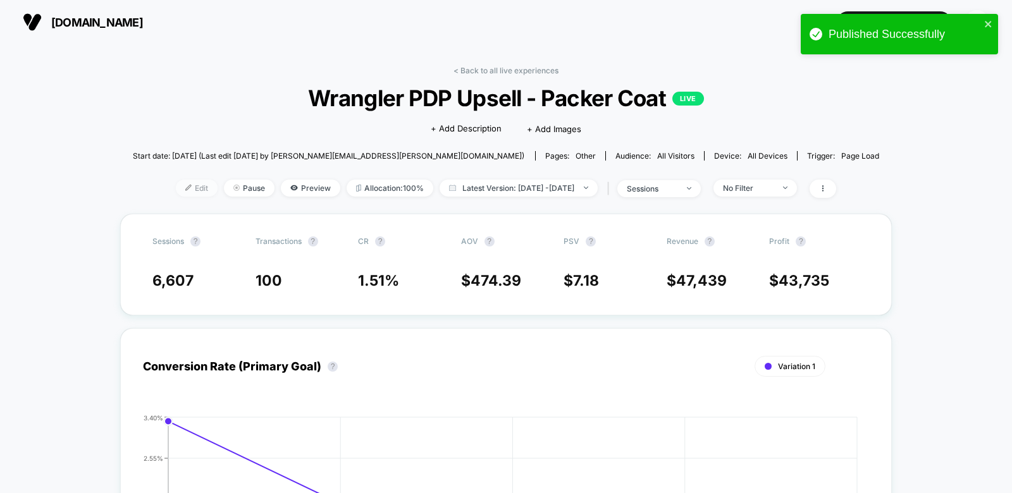
click at [179, 183] on span "Edit" at bounding box center [197, 188] width 42 height 17
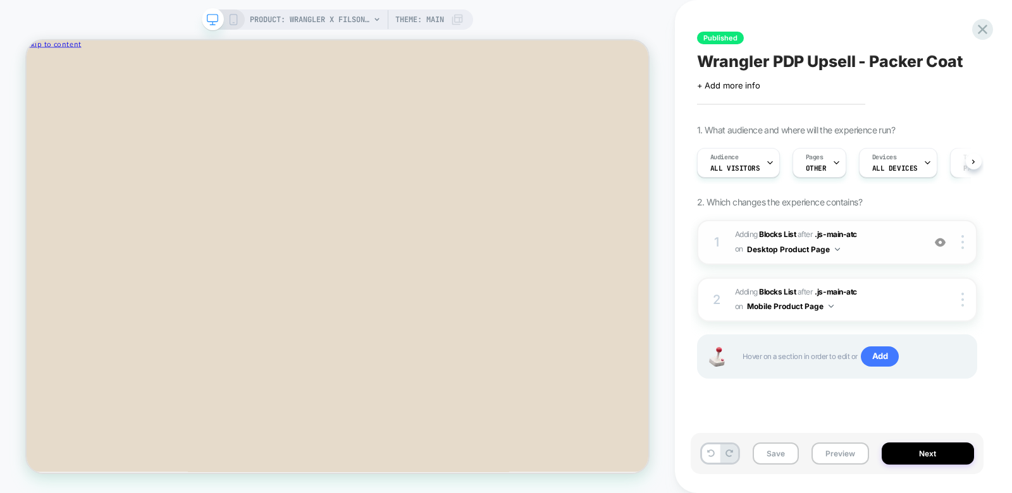
scroll to position [0, 1]
click at [886, 244] on span "#_loomi_addon_1759336041438_dup1759336190_dup1759336330_dup1759336506 Adding Bl…" at bounding box center [826, 243] width 182 height 30
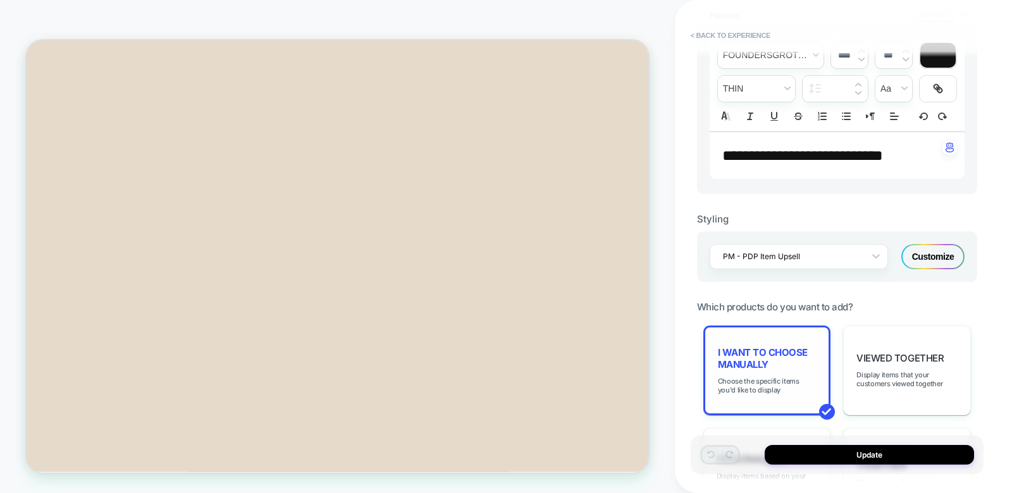
scroll to position [689, 0]
click at [772, 371] on span "I want to choose manually" at bounding box center [767, 359] width 99 height 24
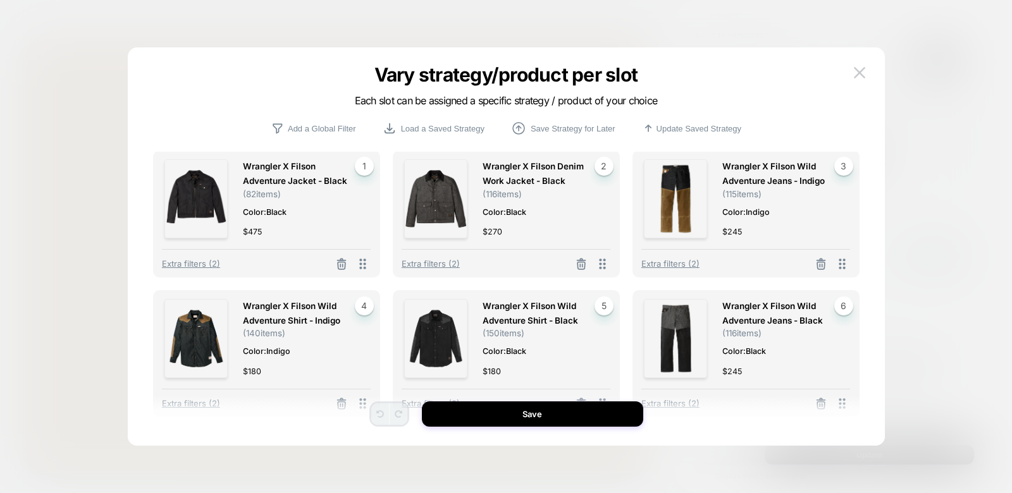
scroll to position [46, 0]
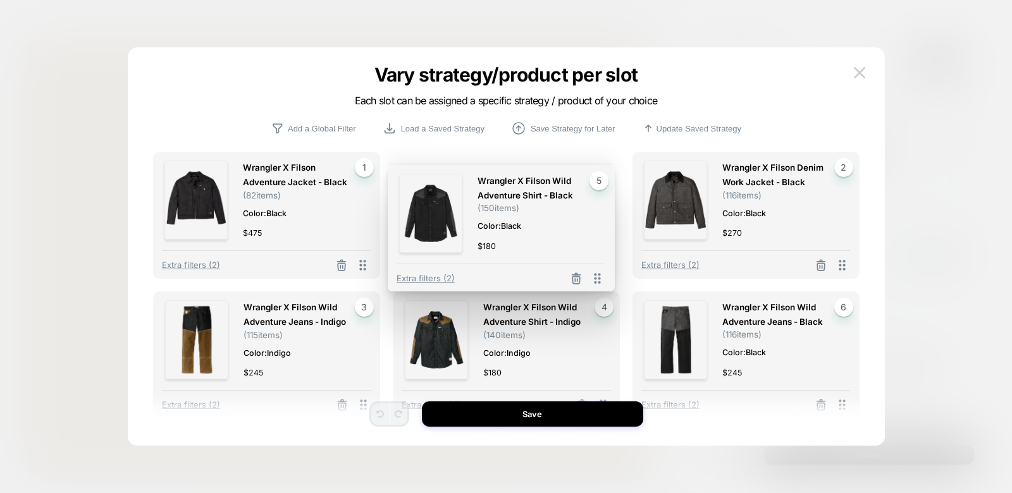
drag, startPoint x: 602, startPoint y: 359, endPoint x: 598, endPoint y: 237, distance: 122.8
click at [598, 237] on div "Wrangler X Filson Wild Adventure Shirt - Black ( 150 items) Color: Black $ 180 …" at bounding box center [501, 228] width 227 height 127
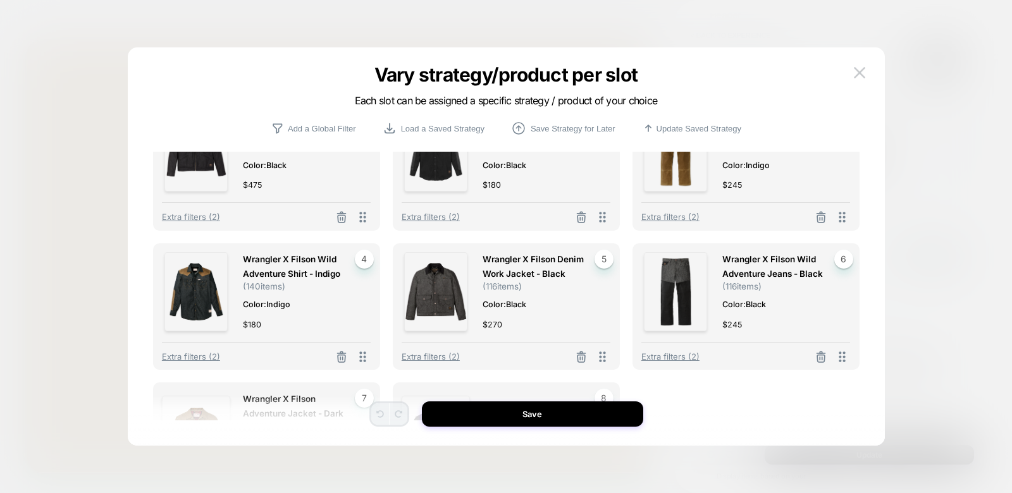
scroll to position [116, 0]
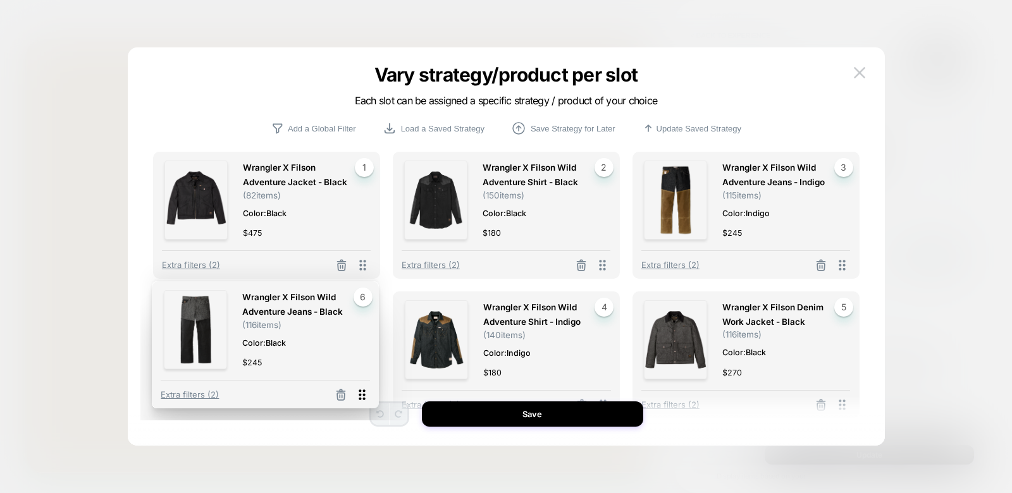
drag, startPoint x: 841, startPoint y: 288, endPoint x: 359, endPoint y: 279, distance: 482.2
click at [359, 279] on div "Wrangler X Filson Adventure Jacket - Black ( 82 items) Color: Black $ 475 1 Ext…" at bounding box center [506, 378] width 707 height 452
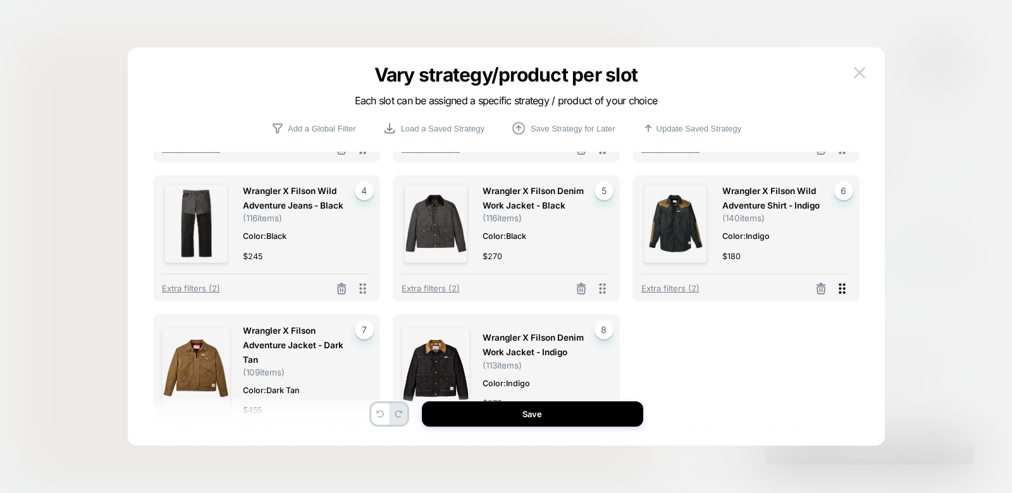
scroll to position [118, 0]
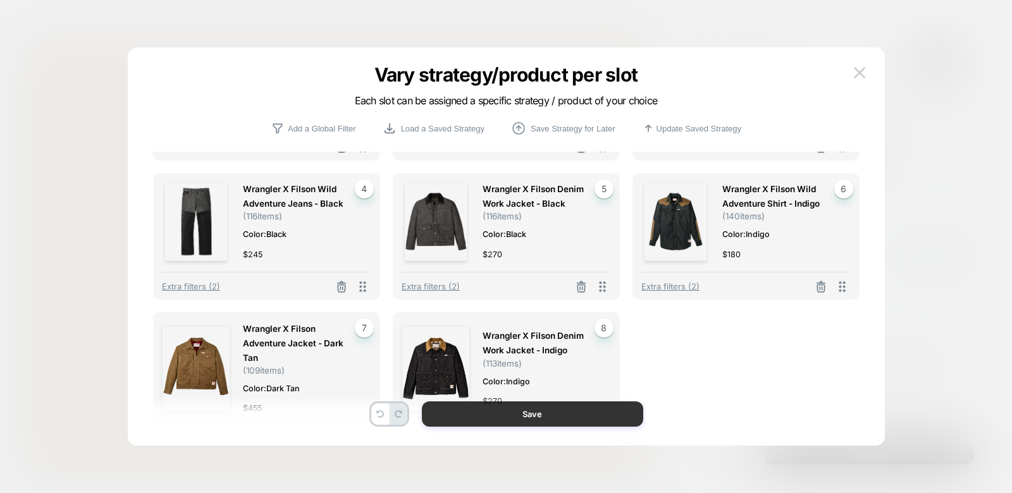
click at [528, 414] on button "Save" at bounding box center [532, 414] width 221 height 25
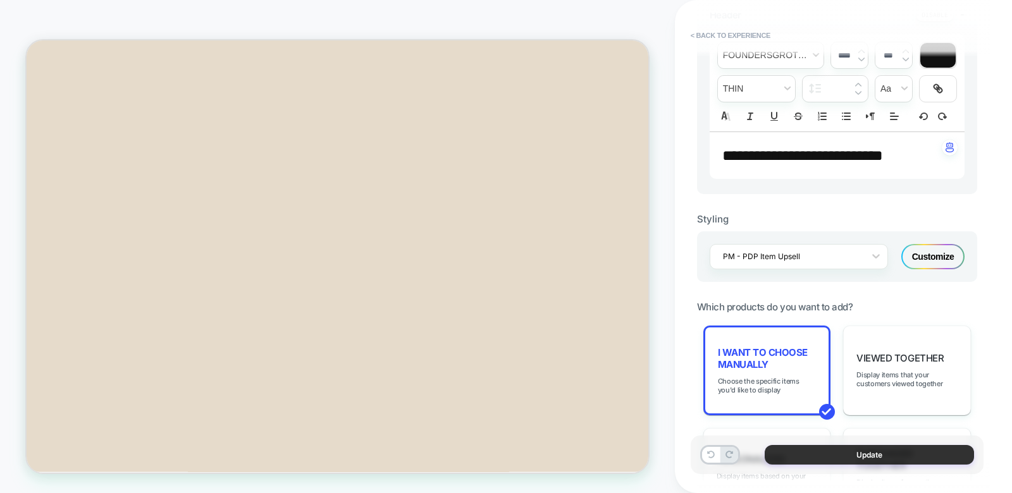
click at [804, 447] on button "Update" at bounding box center [869, 455] width 209 height 20
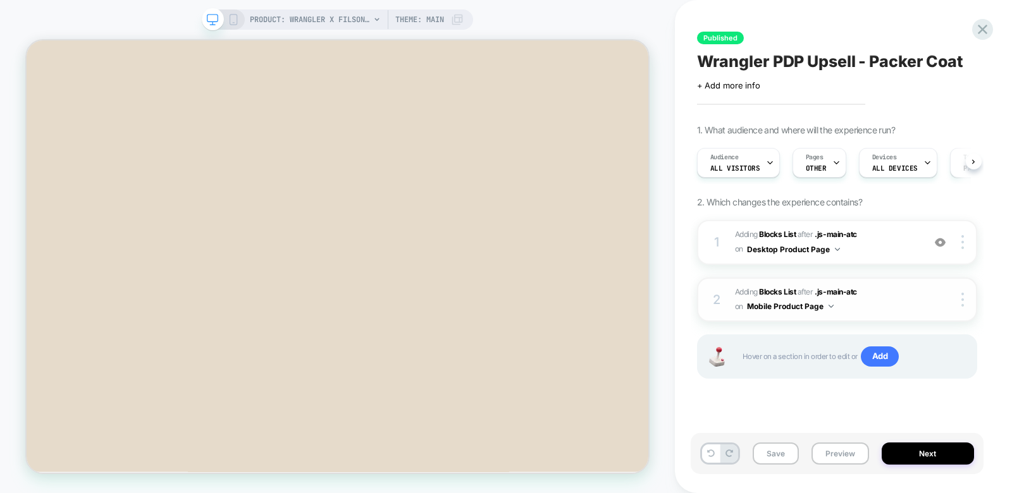
scroll to position [0, 1]
click at [962, 297] on img at bounding box center [963, 300] width 3 height 14
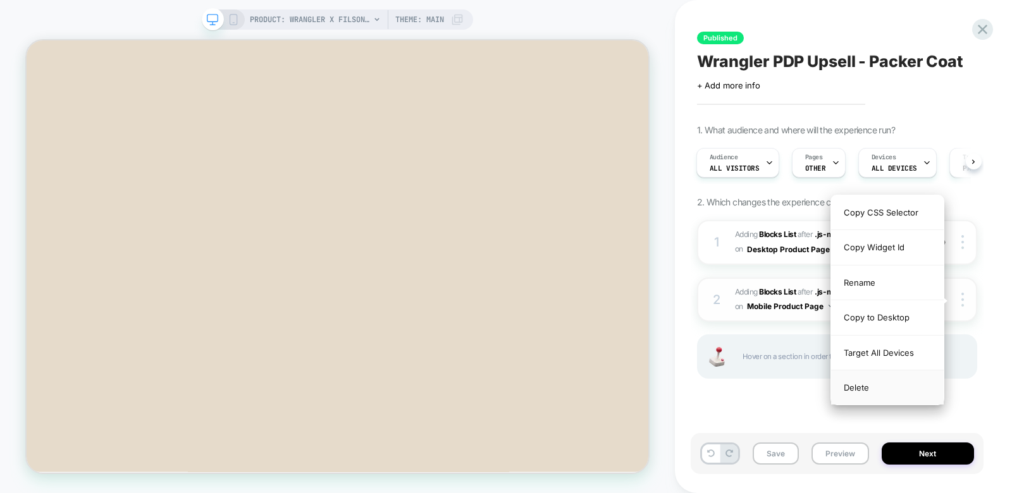
click at [859, 384] on div "Delete" at bounding box center [887, 388] width 113 height 34
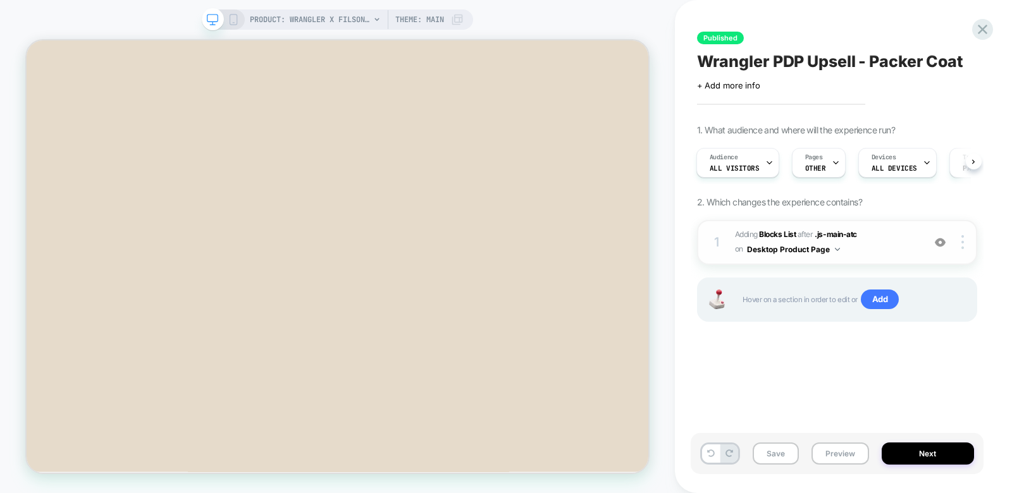
click at [965, 232] on div "1 #_loomi_addon_1759336041438_dup1759336190_dup1759336330_dup1759336506 Adding …" at bounding box center [837, 242] width 280 height 45
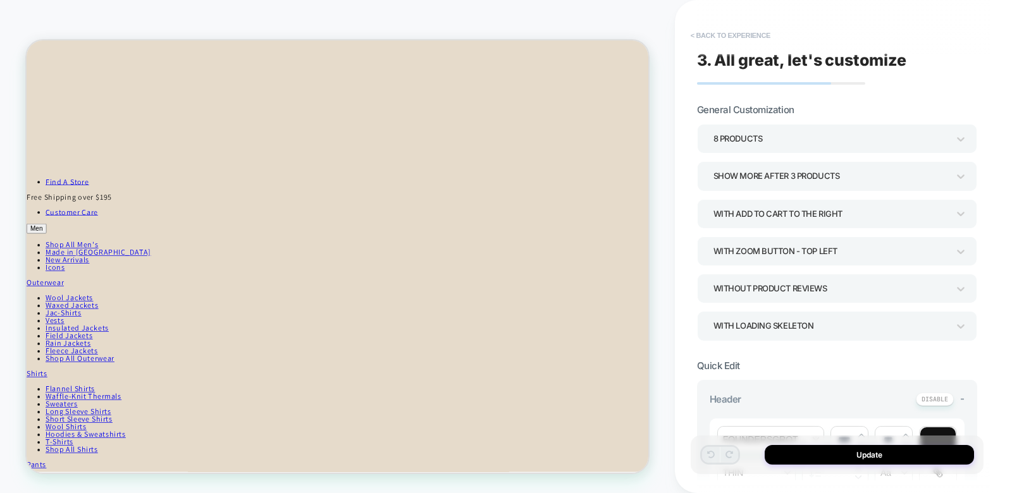
scroll to position [1124, 0]
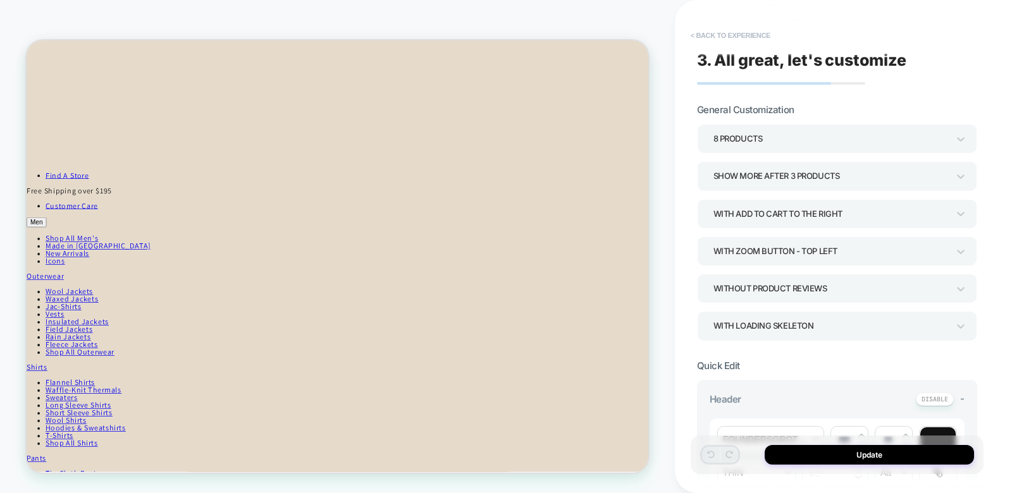
click at [728, 37] on button "< Back to experience" at bounding box center [731, 35] width 92 height 20
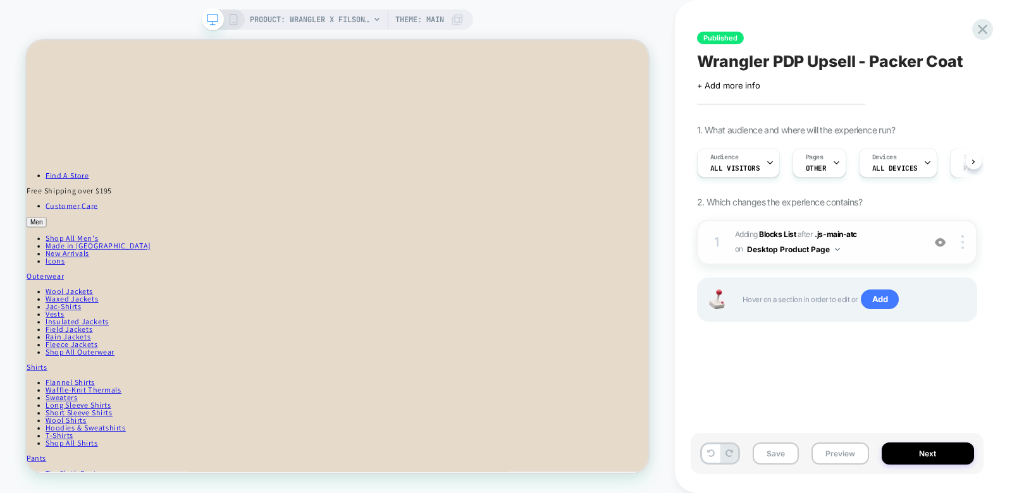
scroll to position [0, 1]
click at [964, 232] on div "1 #_loomi_addon_1759336041438_dup1759336190_dup1759336330_dup1759336506 Adding …" at bounding box center [837, 242] width 280 height 45
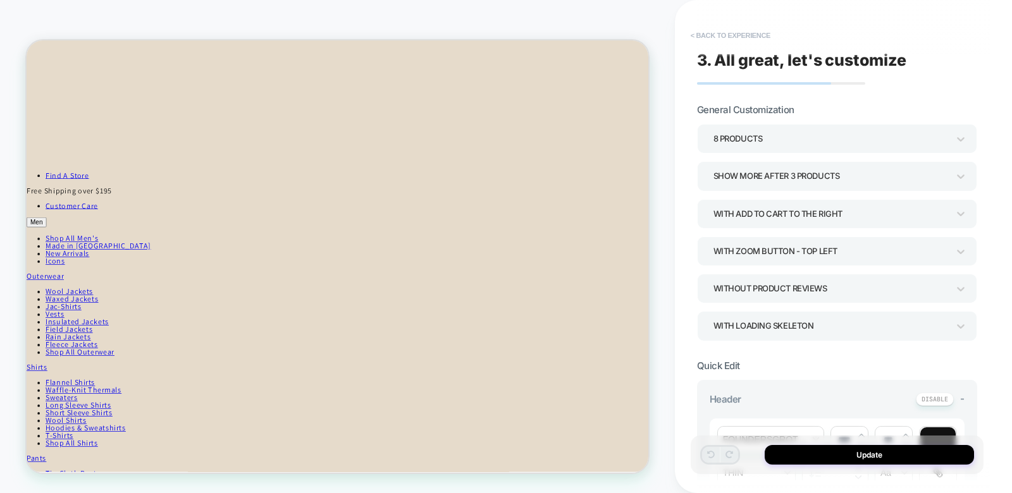
click at [719, 34] on button "< Back to experience" at bounding box center [731, 35] width 92 height 20
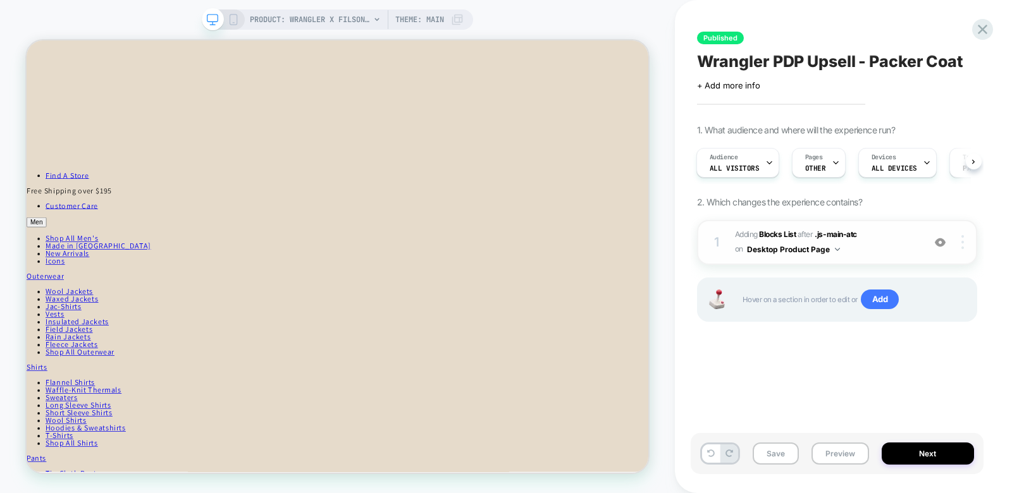
click at [962, 239] on img at bounding box center [963, 242] width 3 height 14
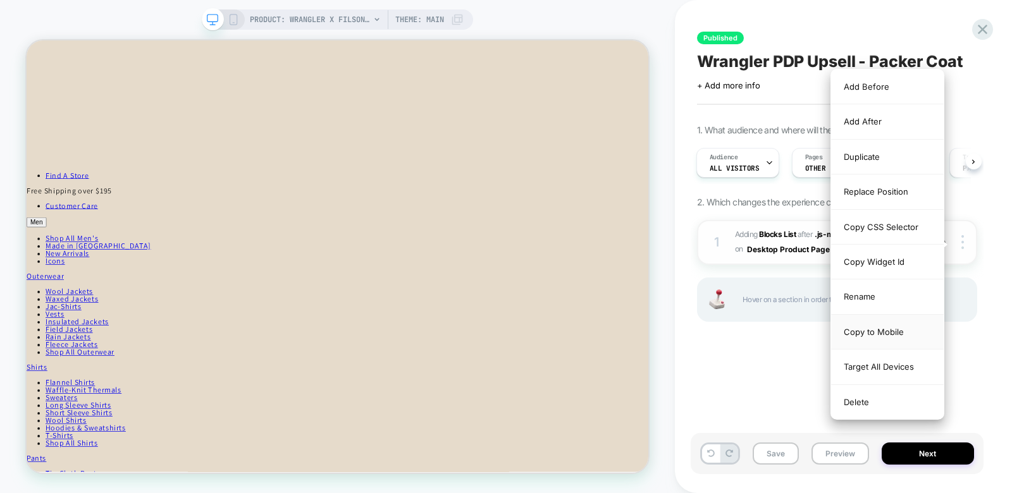
click at [873, 331] on div "Copy to Mobile" at bounding box center [887, 332] width 113 height 35
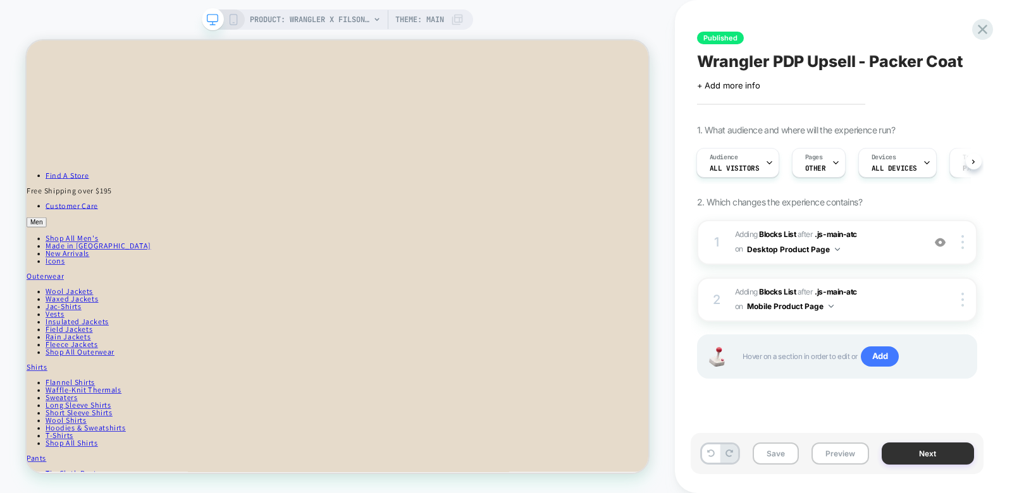
click at [917, 453] on button "Next" at bounding box center [928, 454] width 92 height 22
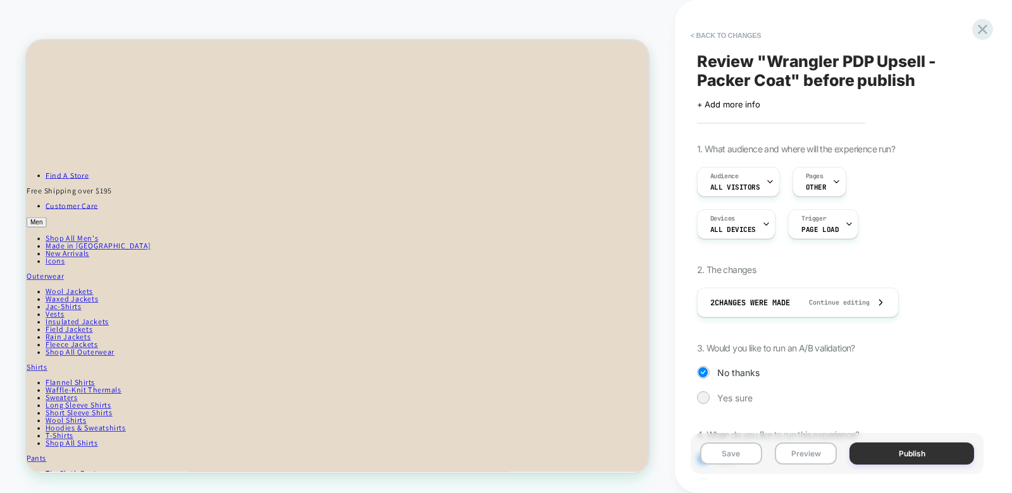
click at [921, 457] on button "Publish" at bounding box center [912, 454] width 125 height 22
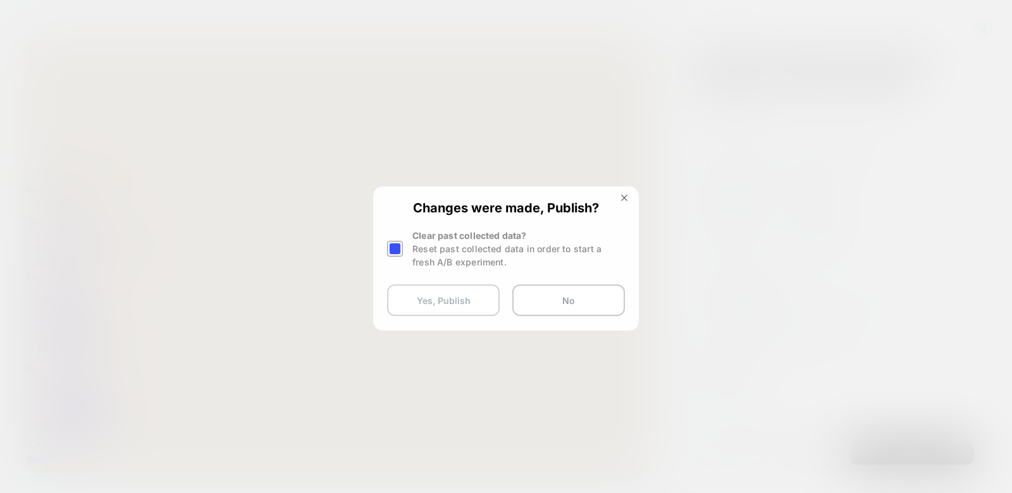
click at [420, 307] on button "Yes, Publish" at bounding box center [443, 301] width 113 height 32
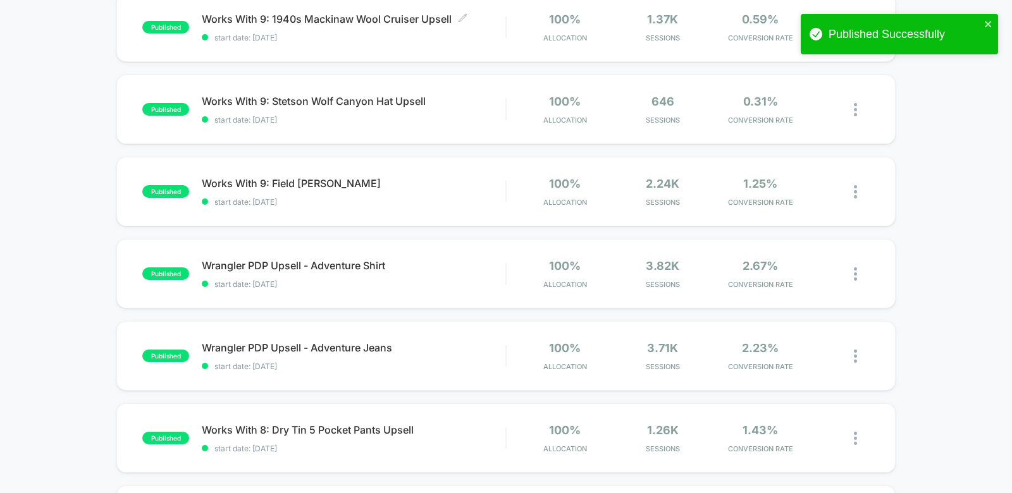
scroll to position [393, 0]
click at [418, 266] on span "Wrangler PDP Upsell - Adventure Shirt Click to edit experience details" at bounding box center [354, 265] width 304 height 13
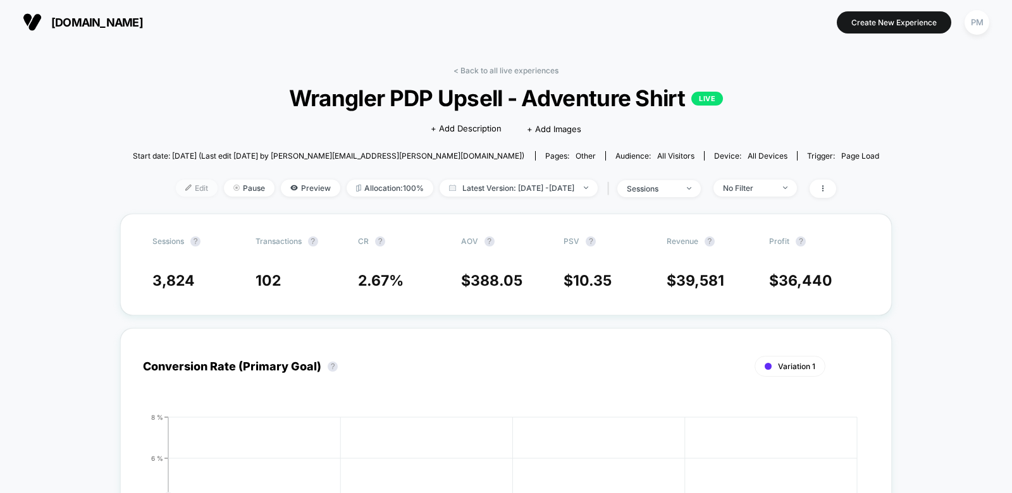
click at [185, 186] on span "Edit" at bounding box center [197, 188] width 42 height 17
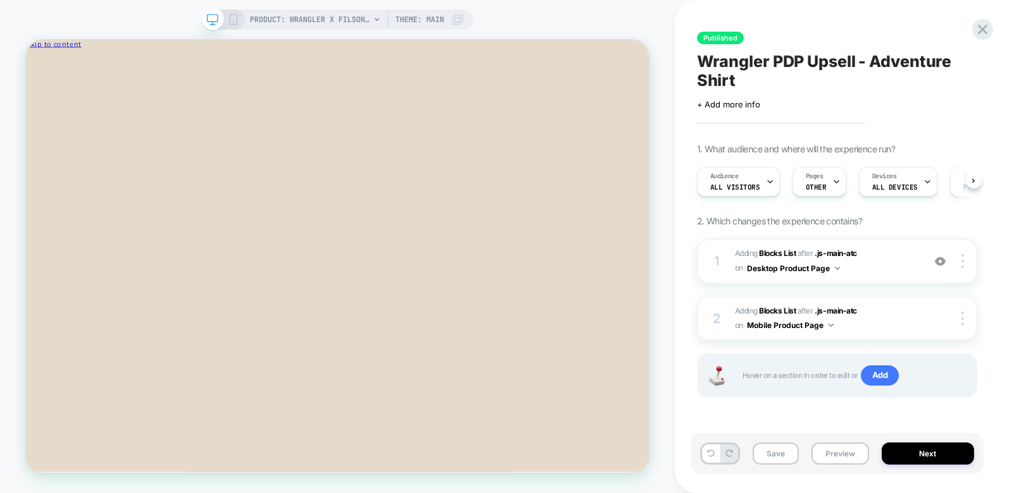
scroll to position [0, 1]
click at [879, 270] on span "#_loomi_addon_1759336041438_dup1759336190 Adding Blocks List AFTER .js-main-atc…" at bounding box center [826, 262] width 182 height 30
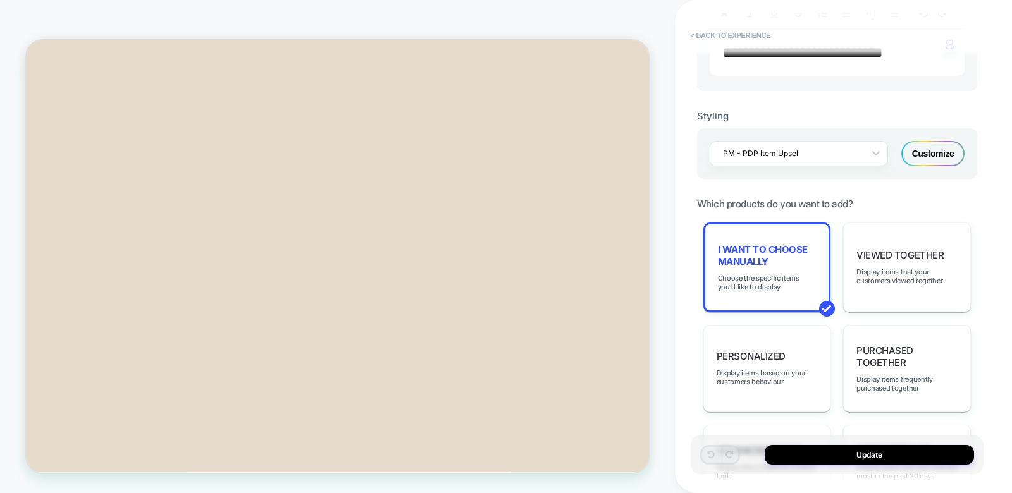
scroll to position [673, 0]
click at [793, 268] on span "I want to choose manually" at bounding box center [767, 256] width 99 height 24
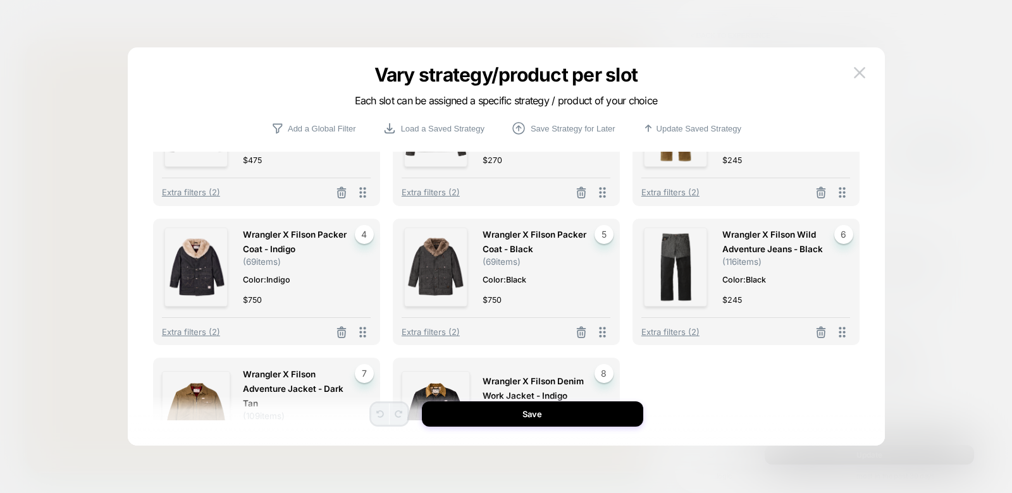
scroll to position [45, 0]
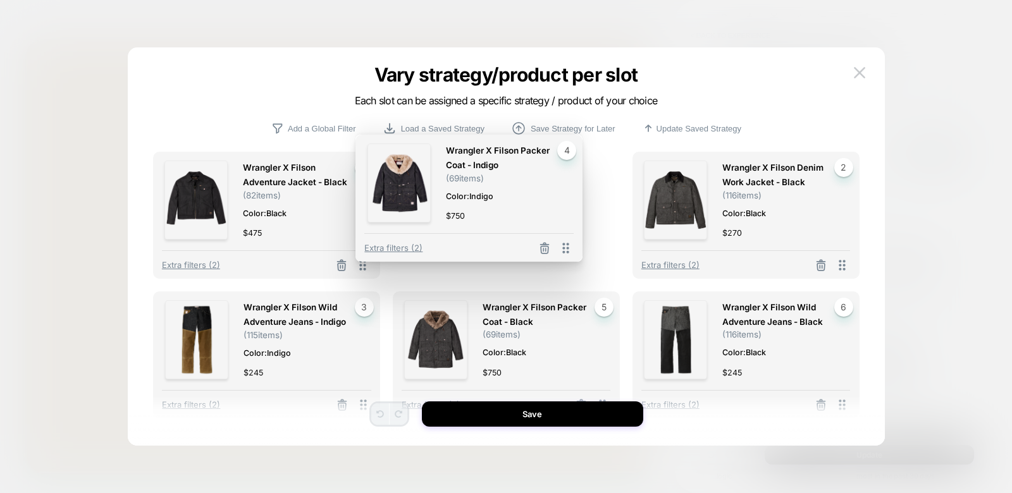
drag, startPoint x: 363, startPoint y: 357, endPoint x: 573, endPoint y: 200, distance: 262.2
click at [573, 200] on div "Wrangler X Filson Packer Coat - Indigo ( 69 items) Color: Indigo $ 750 4 Extra …" at bounding box center [468, 198] width 227 height 127
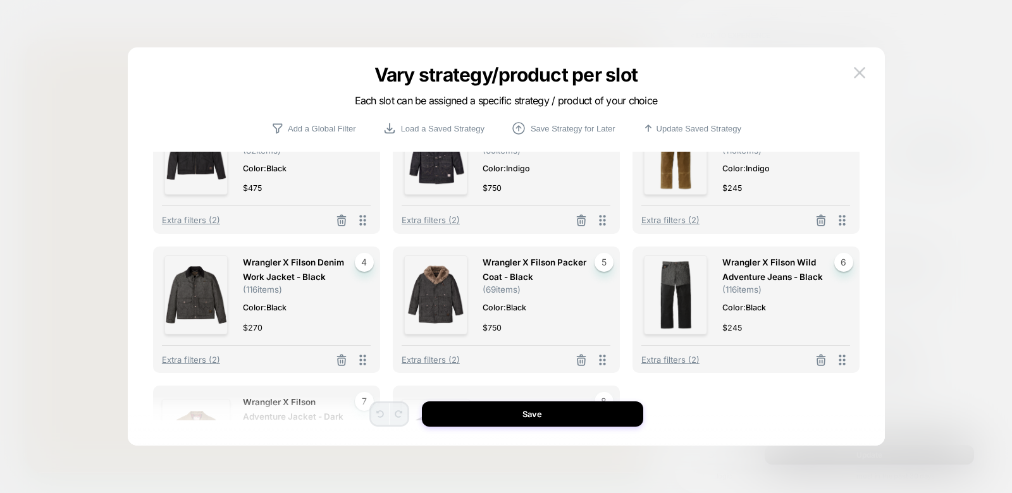
scroll to position [0, 0]
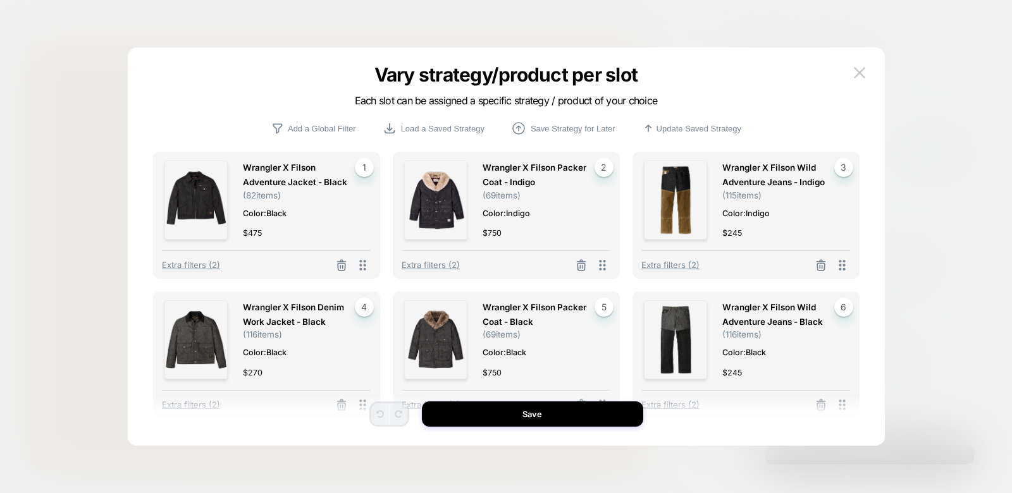
click at [509, 428] on div "Wrangler X Filson Adventure Jacket - Black ( 82 items) Color: Black $ 475 1 Ext…" at bounding box center [506, 253] width 719 height 386
click at [514, 412] on button "Save" at bounding box center [532, 414] width 221 height 25
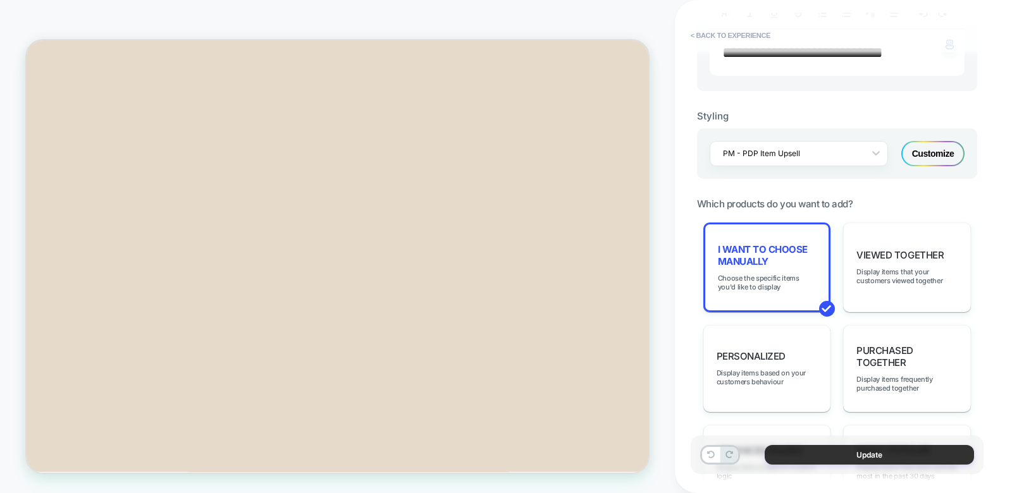
click at [806, 449] on button "Update" at bounding box center [869, 455] width 209 height 20
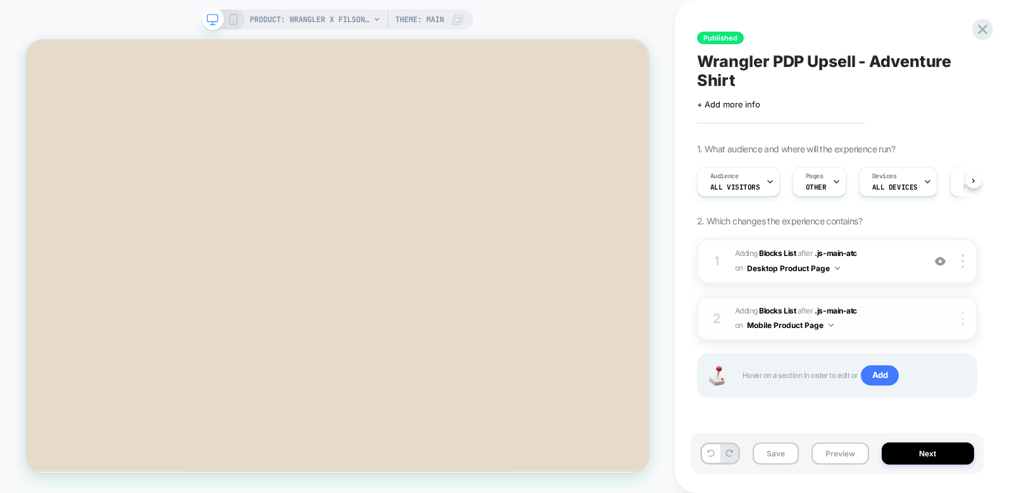
scroll to position [0, 1]
click at [962, 318] on img at bounding box center [963, 319] width 3 height 14
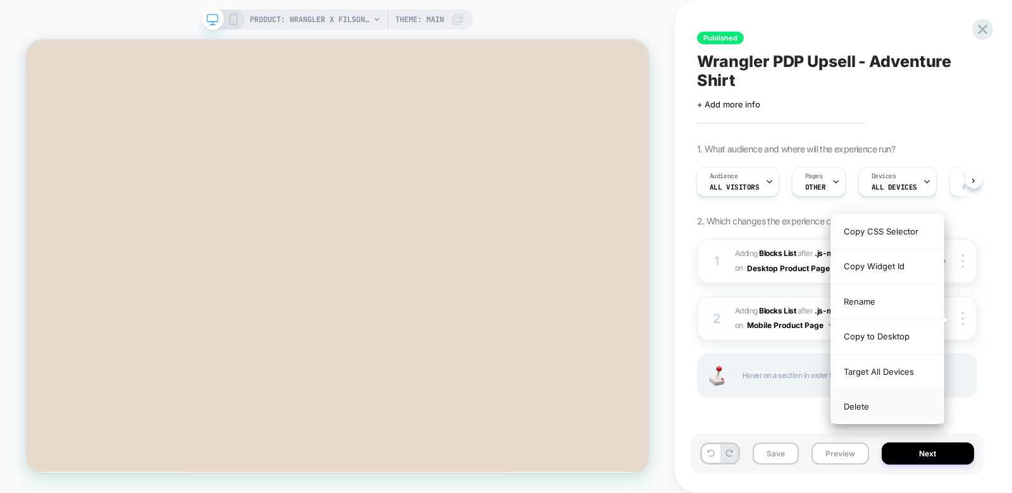
click at [864, 403] on div "Delete" at bounding box center [887, 407] width 113 height 34
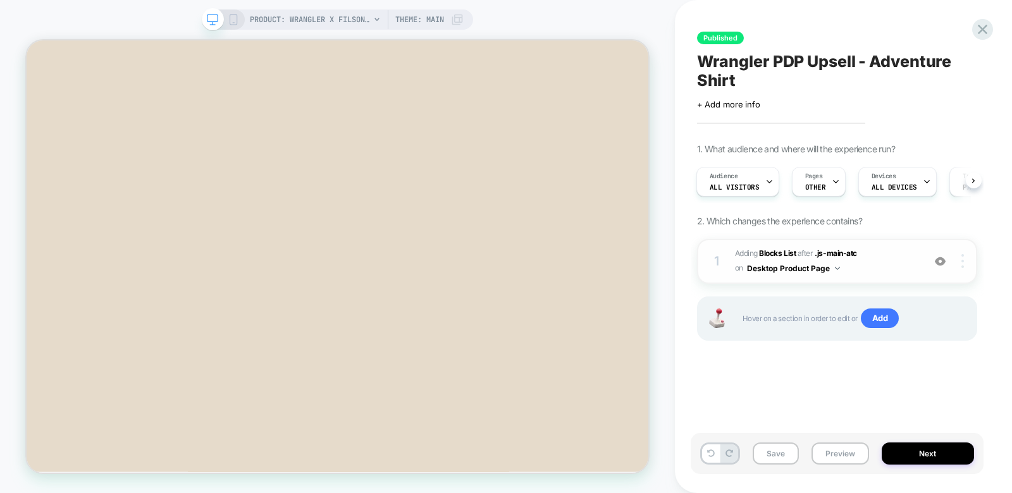
click at [962, 257] on img at bounding box center [963, 261] width 3 height 14
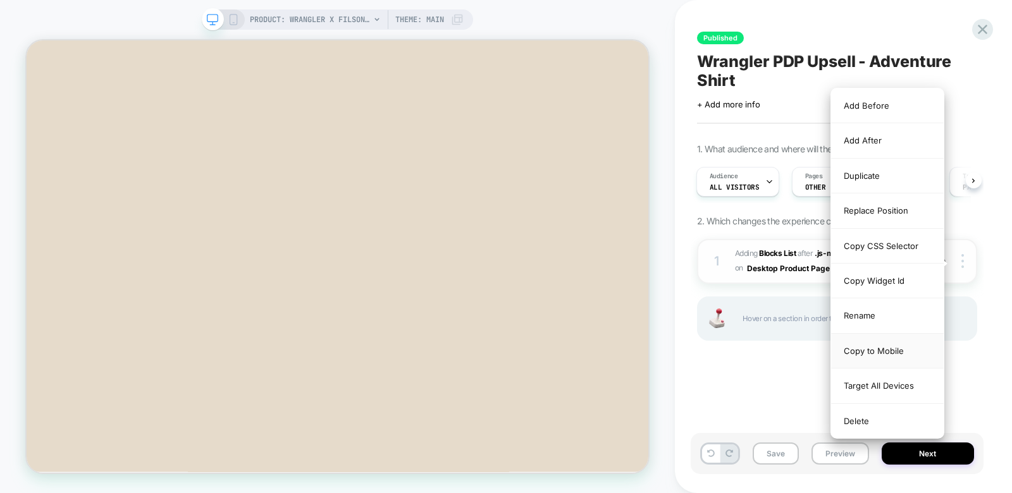
click at [871, 350] on div "Copy to Mobile" at bounding box center [887, 351] width 113 height 35
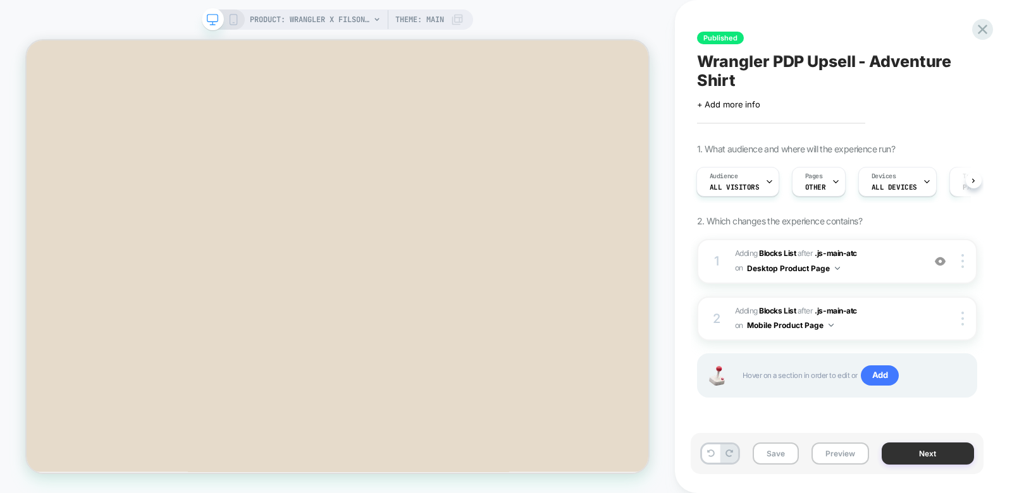
click at [900, 458] on button "Next" at bounding box center [928, 454] width 92 height 22
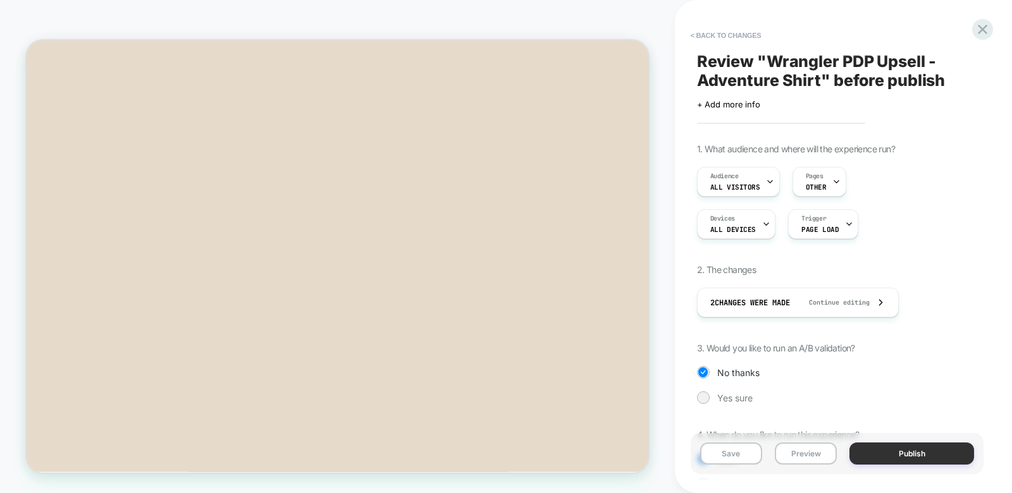
click at [898, 455] on button "Publish" at bounding box center [912, 454] width 125 height 22
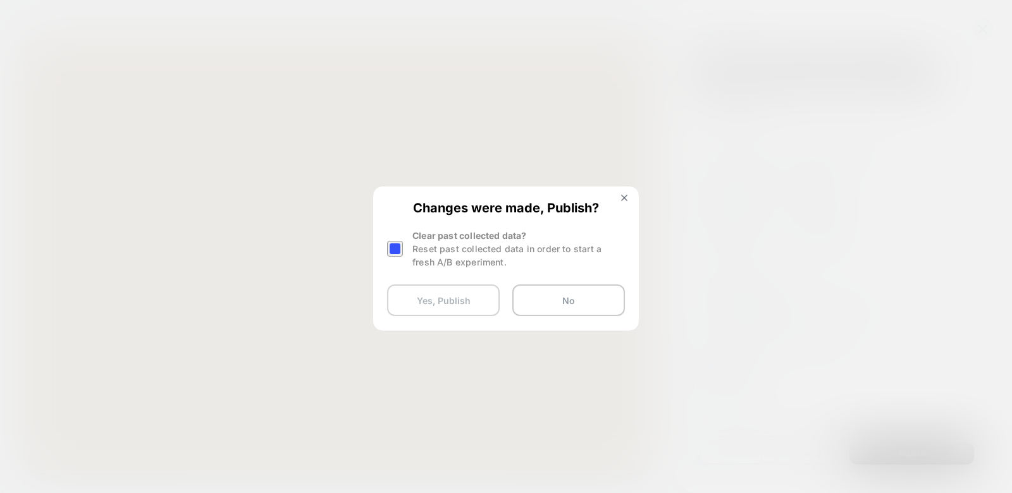
click at [458, 302] on button "Yes, Publish" at bounding box center [443, 301] width 113 height 32
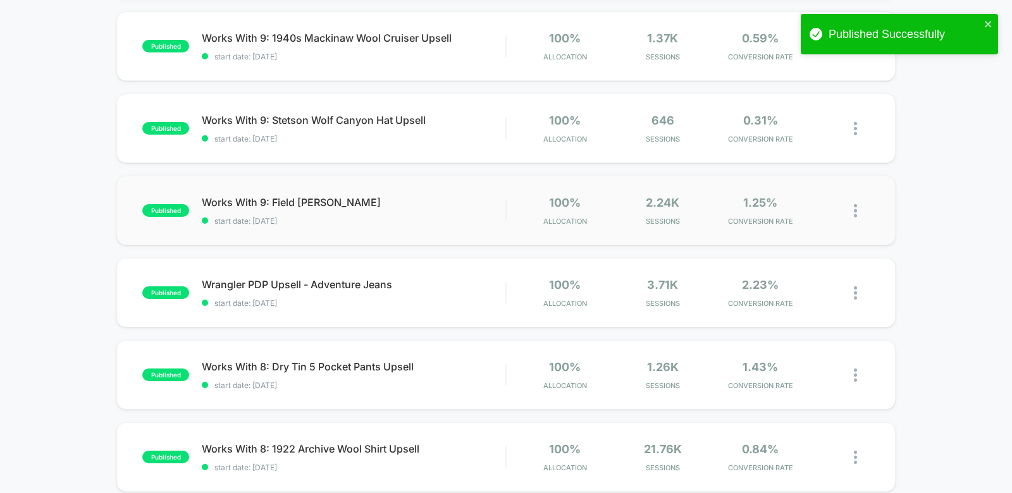
scroll to position [458, 0]
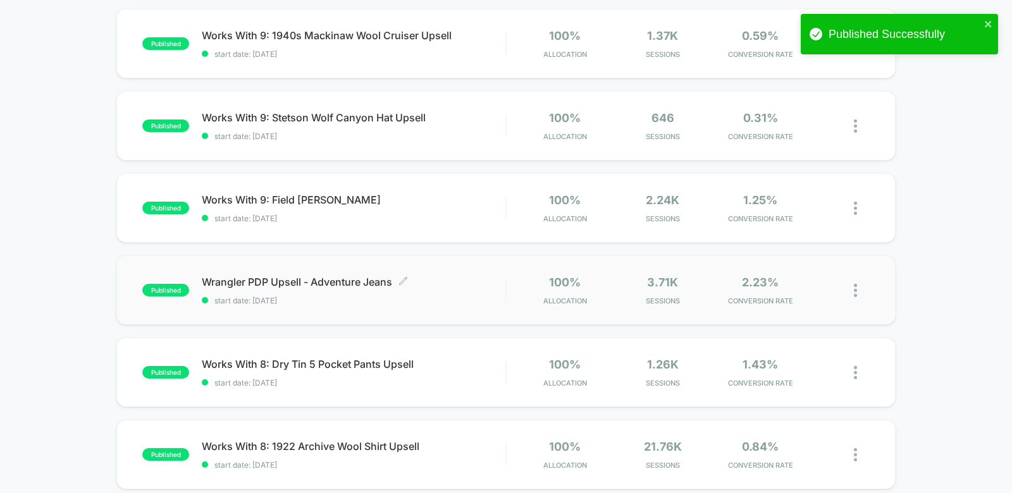
click at [431, 287] on span "Wrangler PDP Upsell - Adventure Jeans Click to edit experience details" at bounding box center [354, 282] width 304 height 13
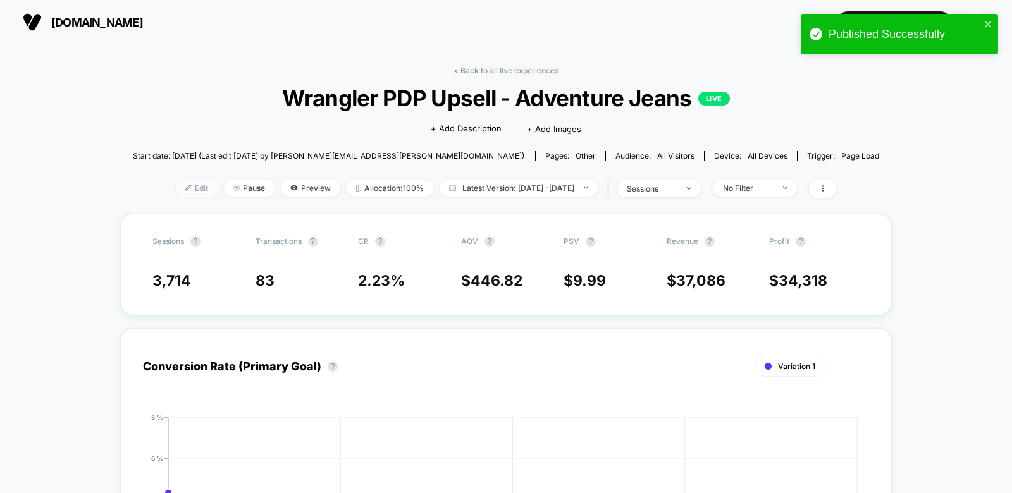
click at [176, 187] on span "Edit" at bounding box center [197, 188] width 42 height 17
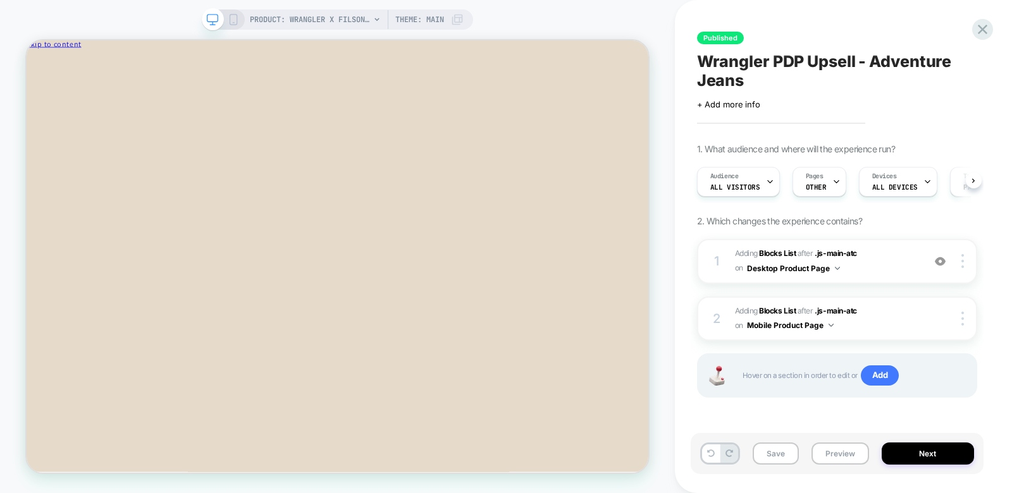
scroll to position [0, 1]
click at [82, 67] on icon "Close" at bounding box center [82, 67] width 0 height 9
click at [898, 267] on span "#_loomi_addon_1759336041438_dup1759336190_dup1759336330 Adding Blocks List AFTE…" at bounding box center [826, 262] width 182 height 30
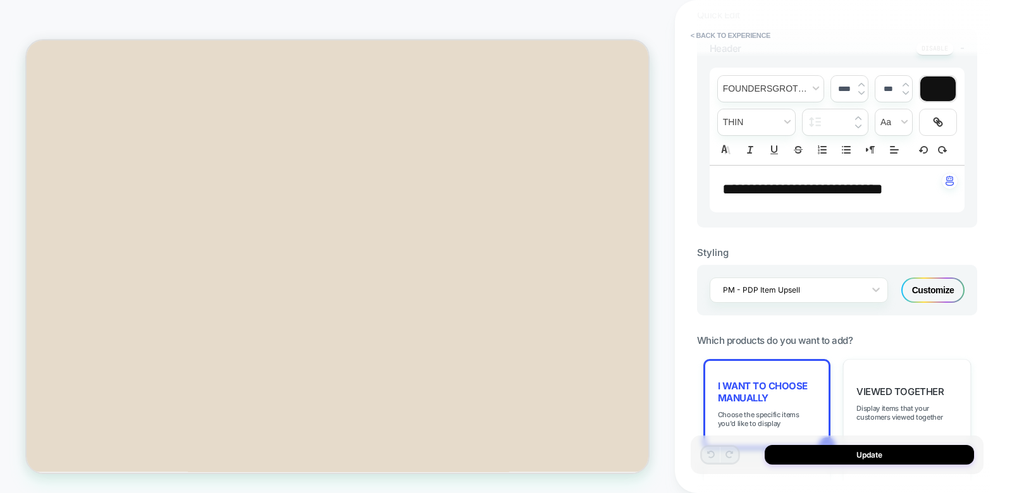
scroll to position [516, 0]
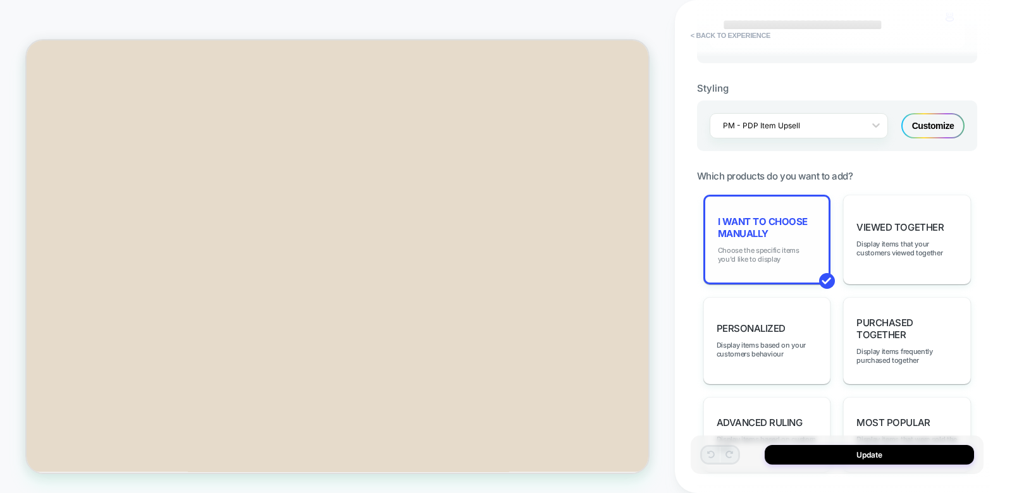
click at [778, 264] on span "Choose the specific items you'd like to display" at bounding box center [767, 255] width 99 height 18
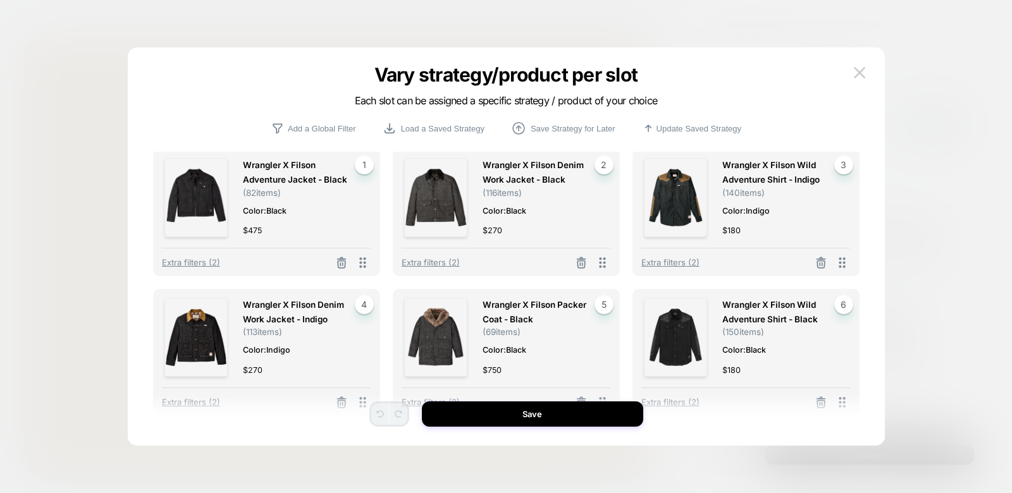
scroll to position [27, 0]
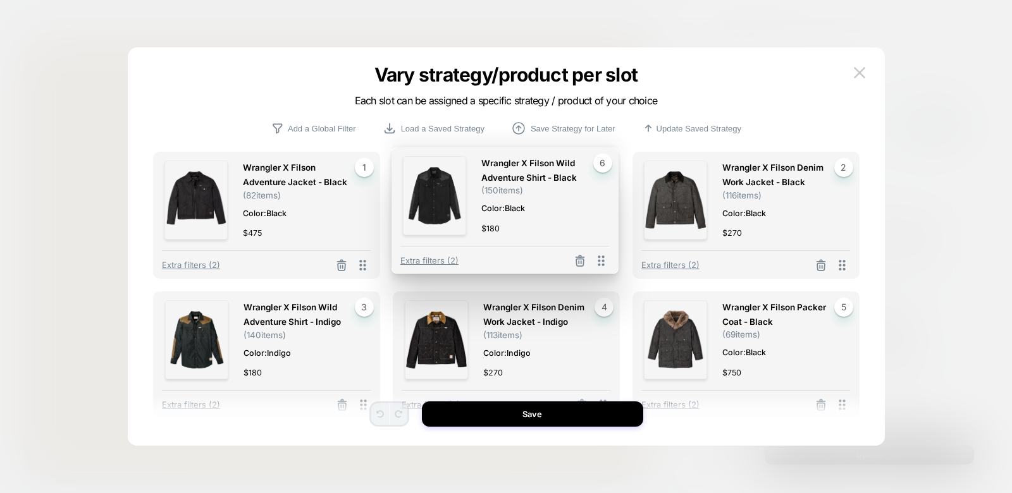
drag, startPoint x: 845, startPoint y: 378, endPoint x: 604, endPoint y: 235, distance: 280.0
click at [604, 235] on div "Wrangler X Filson Wild Adventure Shirt - Black ( 150 items) Color: Black $ 180 …" at bounding box center [505, 210] width 227 height 127
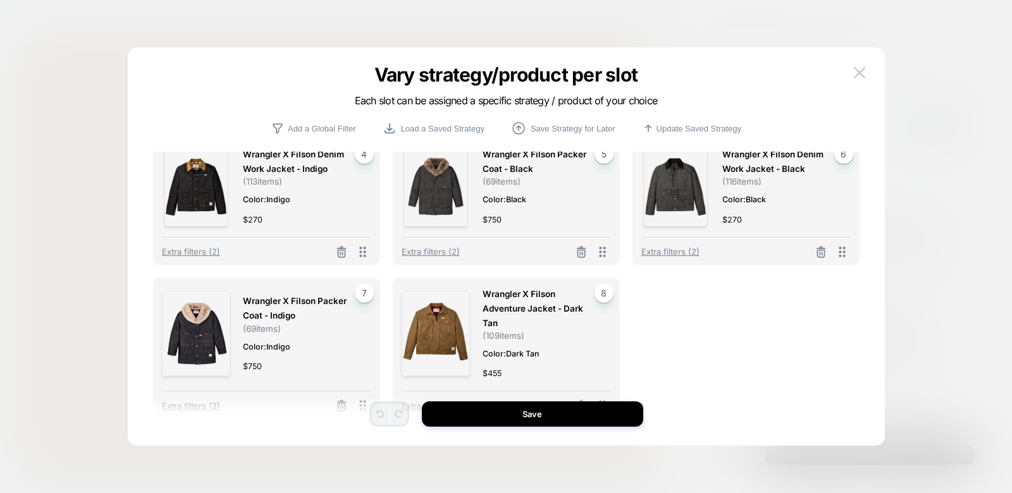
scroll to position [165, 0]
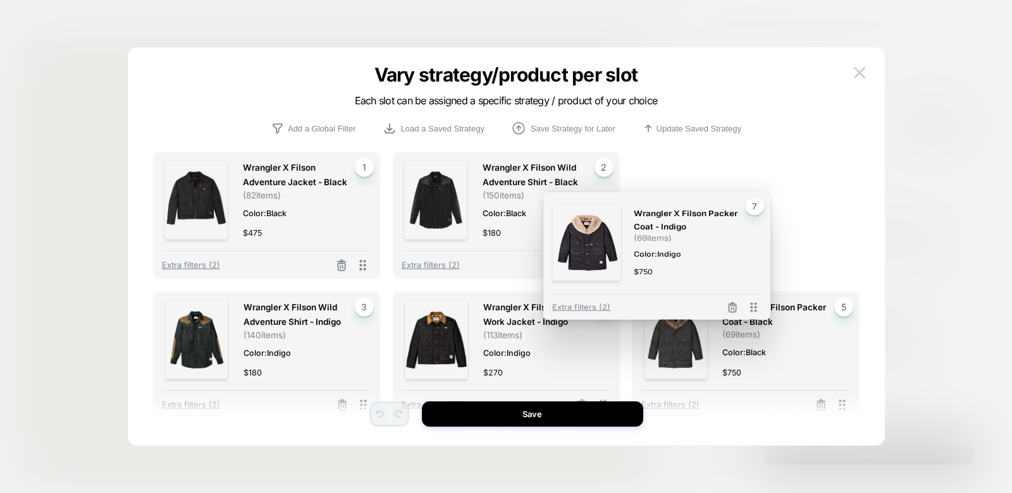
drag, startPoint x: 364, startPoint y: 395, endPoint x: 754, endPoint y: 149, distance: 461.4
click at [754, 149] on div "Wrangler X Filson Adventure Jacket - Black ( 82 items) Color: Black $ 475 1 Ext…" at bounding box center [506, 265] width 707 height 335
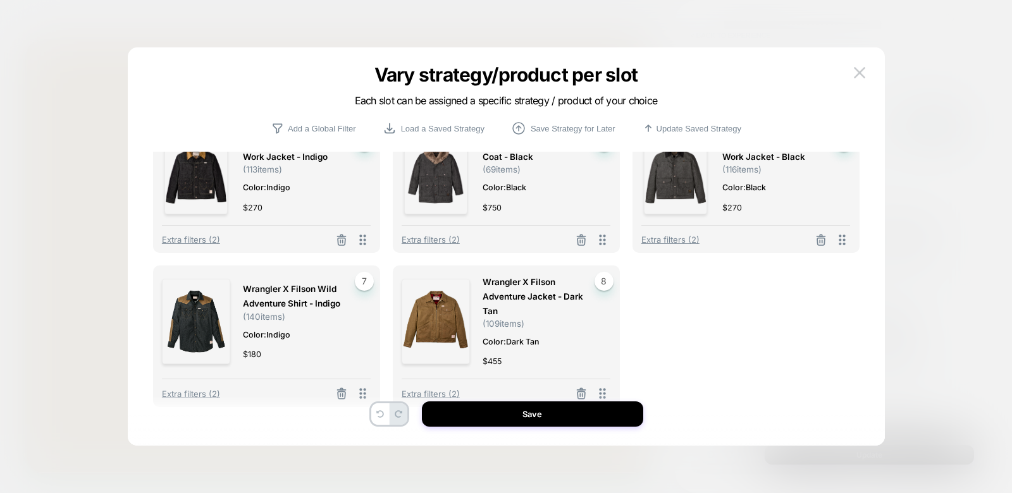
scroll to position [25, 0]
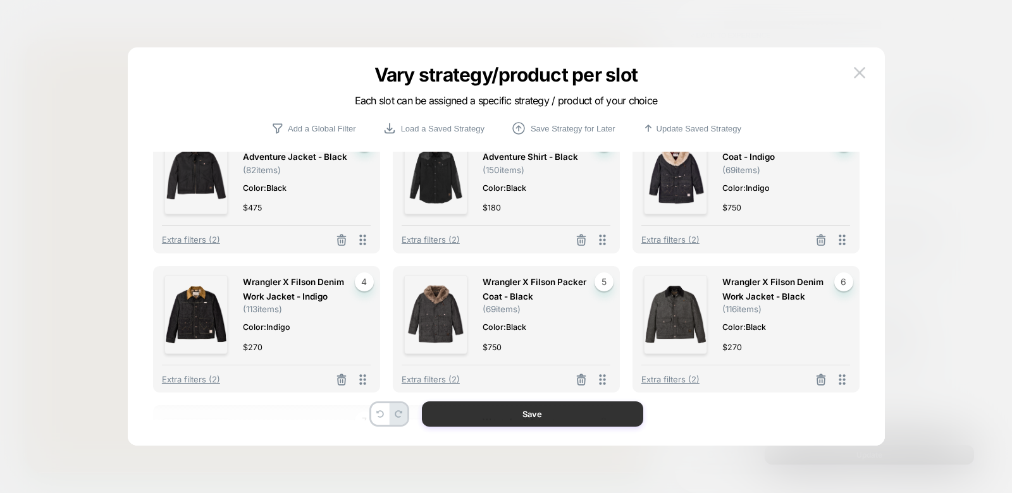
click at [531, 418] on button "Save" at bounding box center [532, 414] width 221 height 25
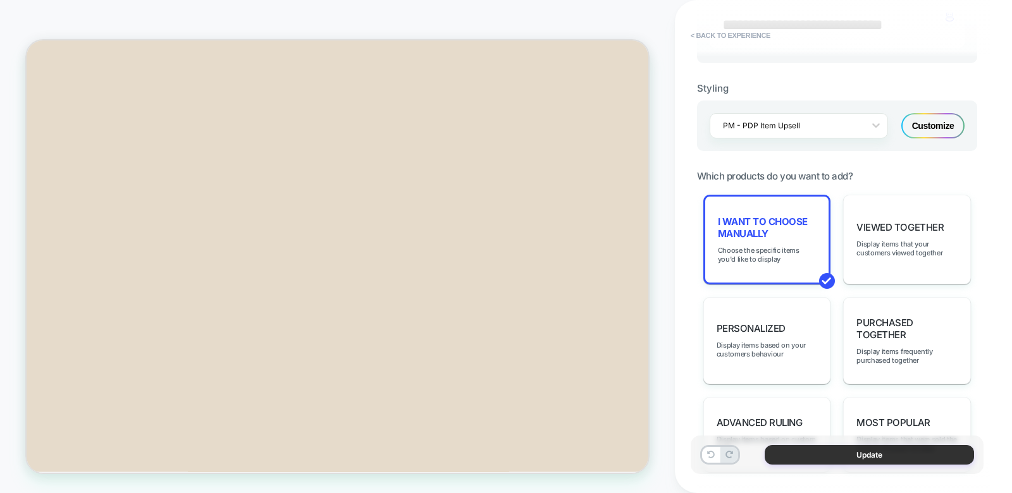
click at [801, 450] on button "Update" at bounding box center [869, 455] width 209 height 20
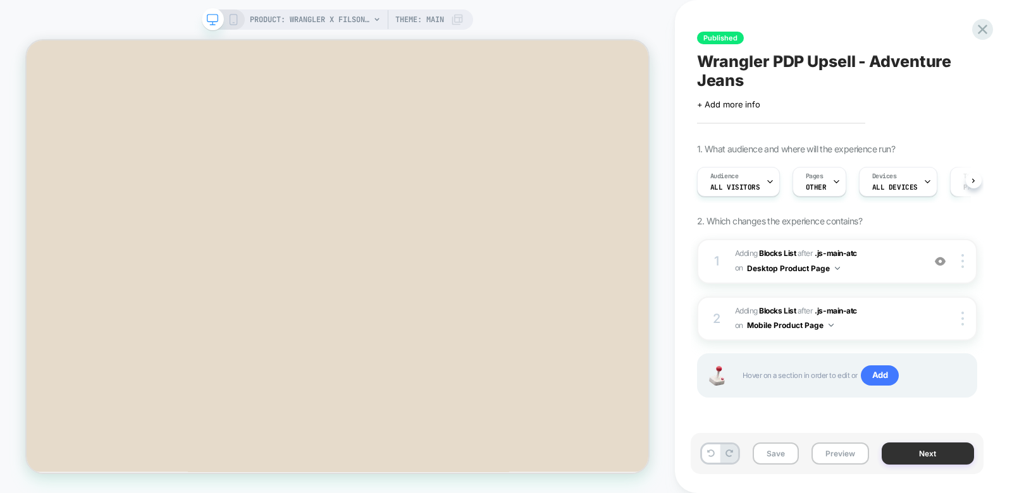
scroll to position [0, 1]
click at [964, 314] on img at bounding box center [963, 319] width 3 height 14
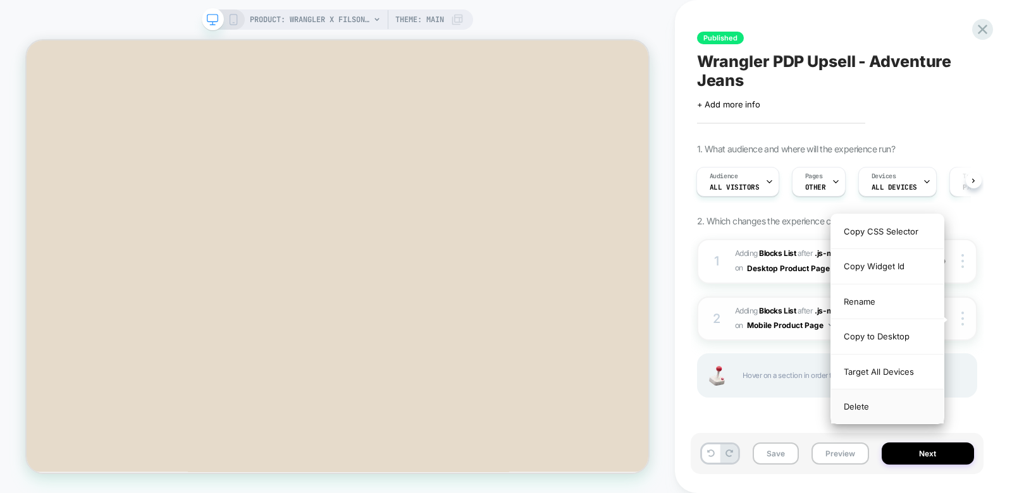
click at [853, 400] on div "Delete" at bounding box center [887, 407] width 113 height 34
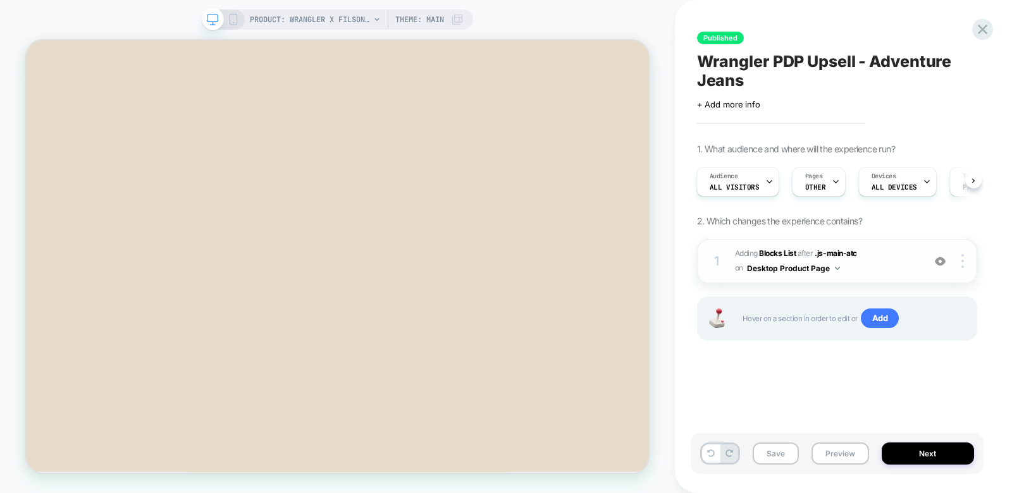
click at [967, 253] on div "1 #_loomi_addon_1759336041438_dup1759336190_dup1759336330 Adding Blocks List AF…" at bounding box center [837, 261] width 280 height 45
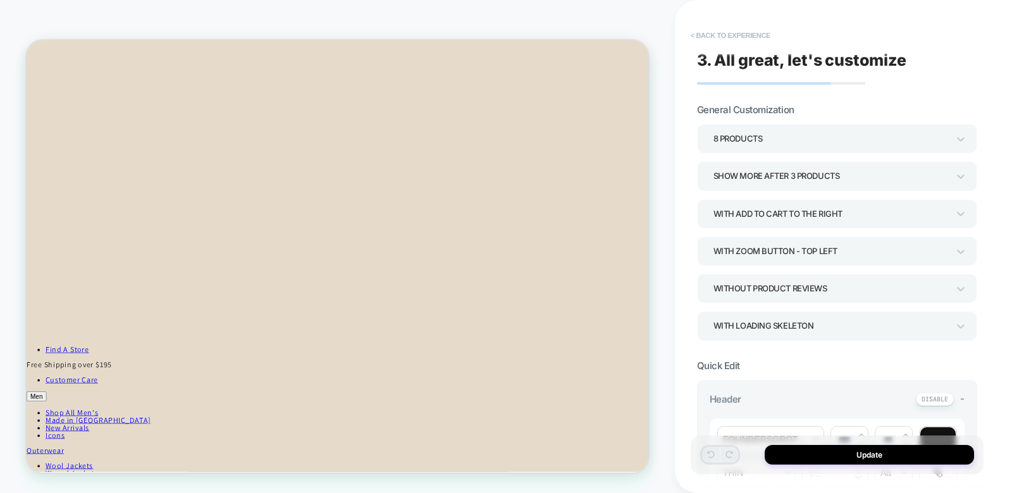
click at [725, 30] on button "< Back to experience" at bounding box center [731, 35] width 92 height 20
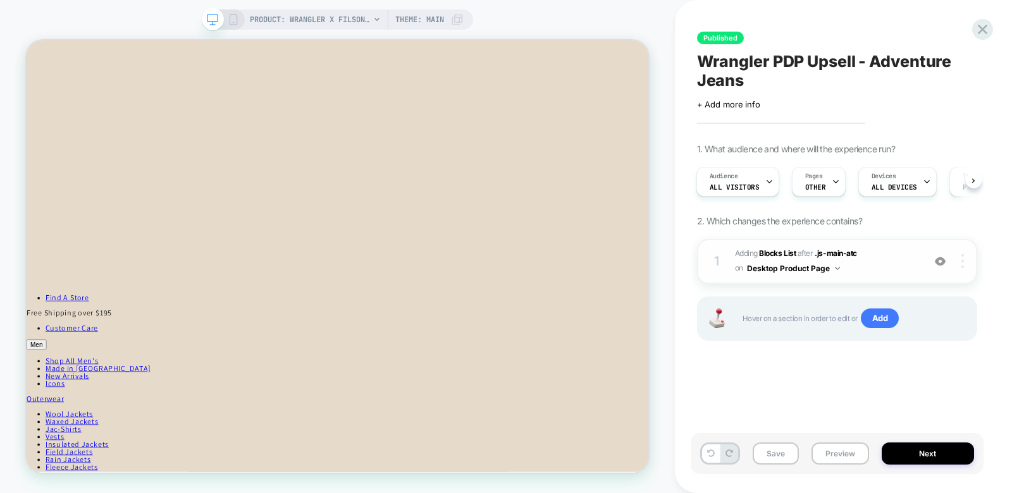
click at [964, 258] on img at bounding box center [963, 261] width 3 height 14
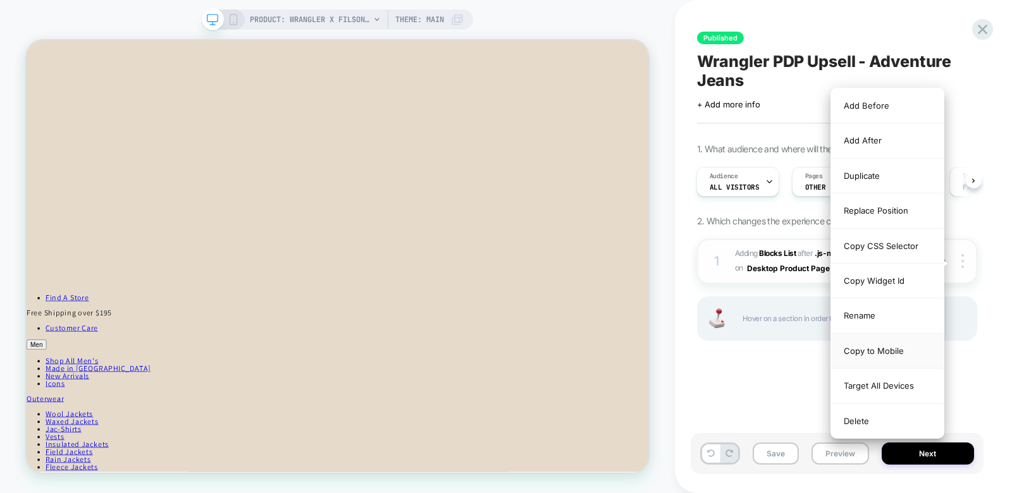
click at [868, 348] on div "Copy to Mobile" at bounding box center [887, 351] width 113 height 35
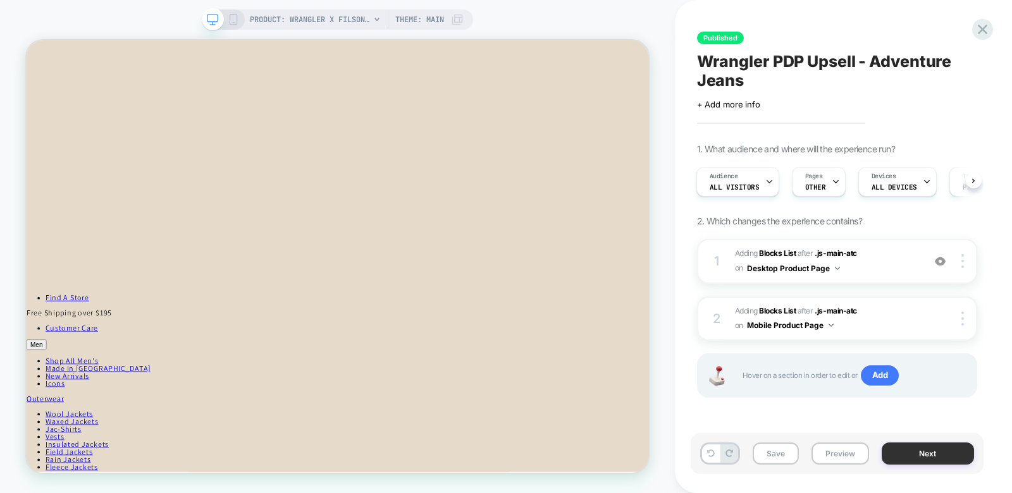
click at [912, 461] on button "Next" at bounding box center [928, 454] width 92 height 22
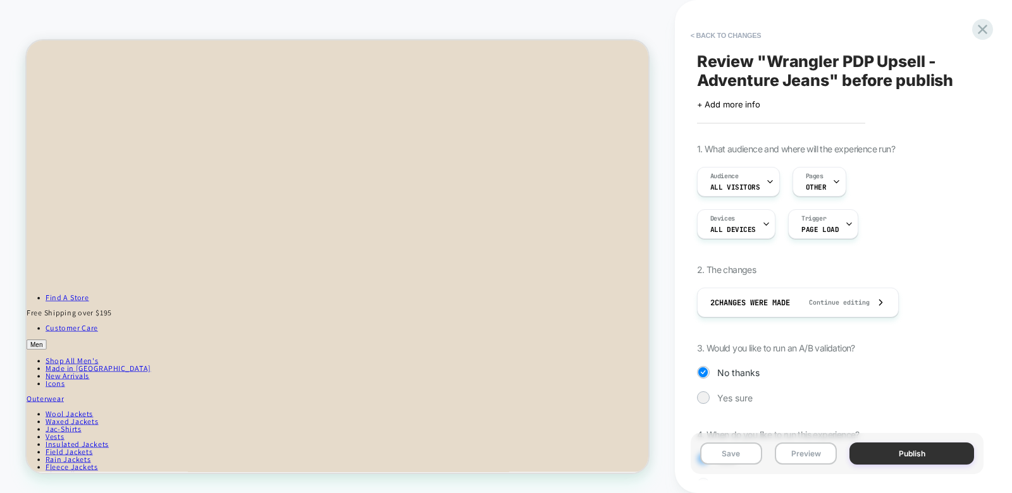
click at [889, 457] on button "Publish" at bounding box center [912, 454] width 125 height 22
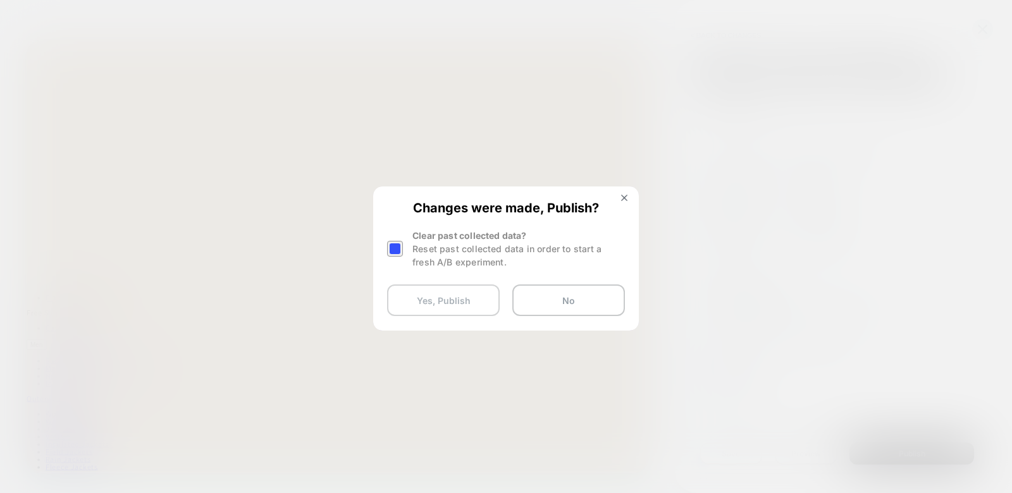
click at [432, 311] on button "Yes, Publish" at bounding box center [443, 301] width 113 height 32
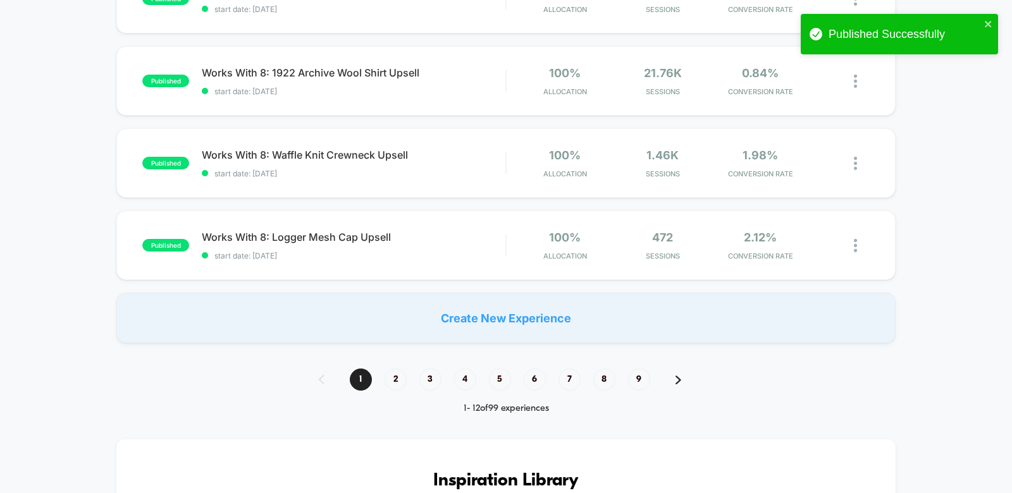
scroll to position [828, 0]
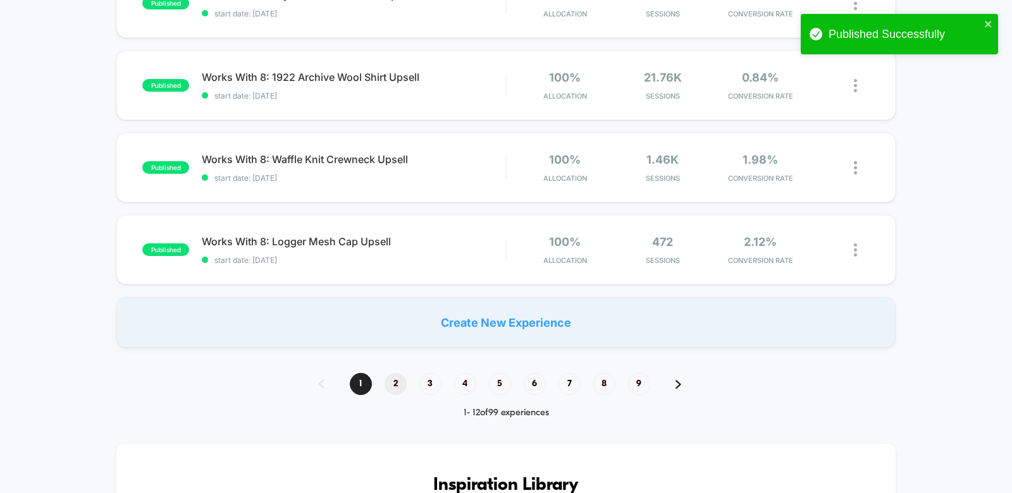
click at [399, 381] on span "2" at bounding box center [396, 384] width 22 height 22
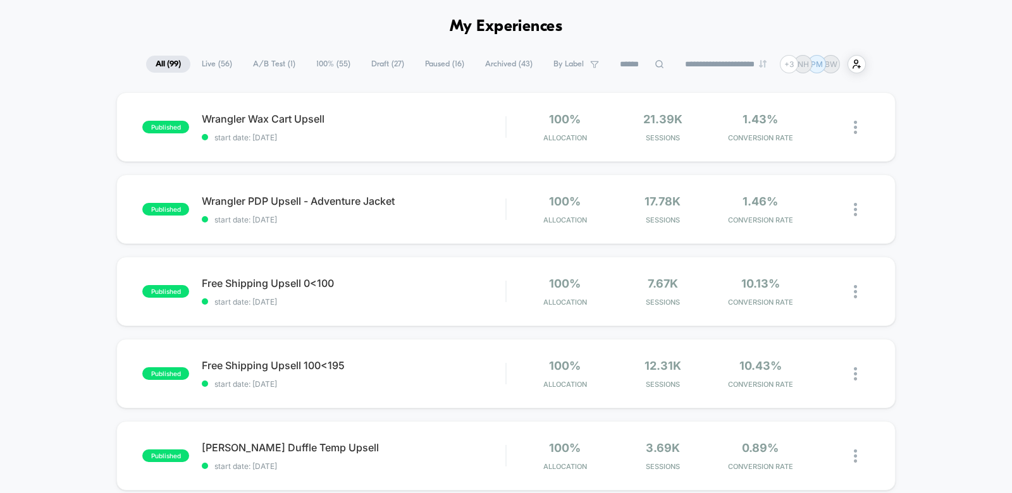
scroll to position [28, 0]
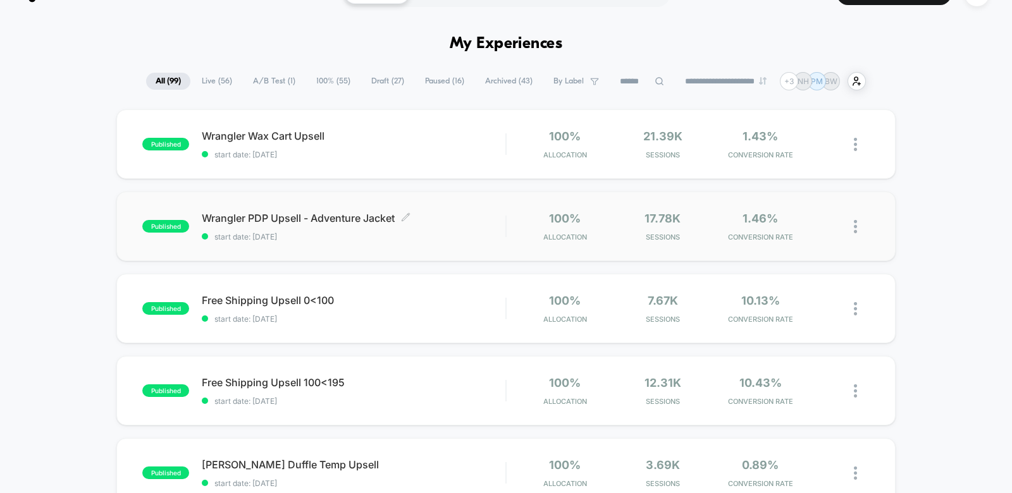
click at [436, 215] on span "Wrangler PDP Upsell - Adventure Jacket Click to edit experience details" at bounding box center [354, 218] width 304 height 13
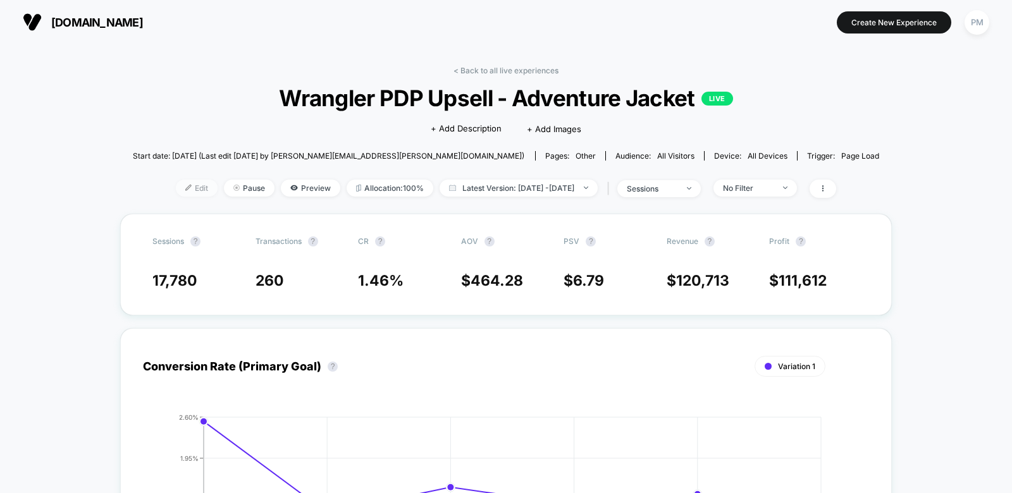
click at [185, 189] on span "Edit" at bounding box center [197, 188] width 42 height 17
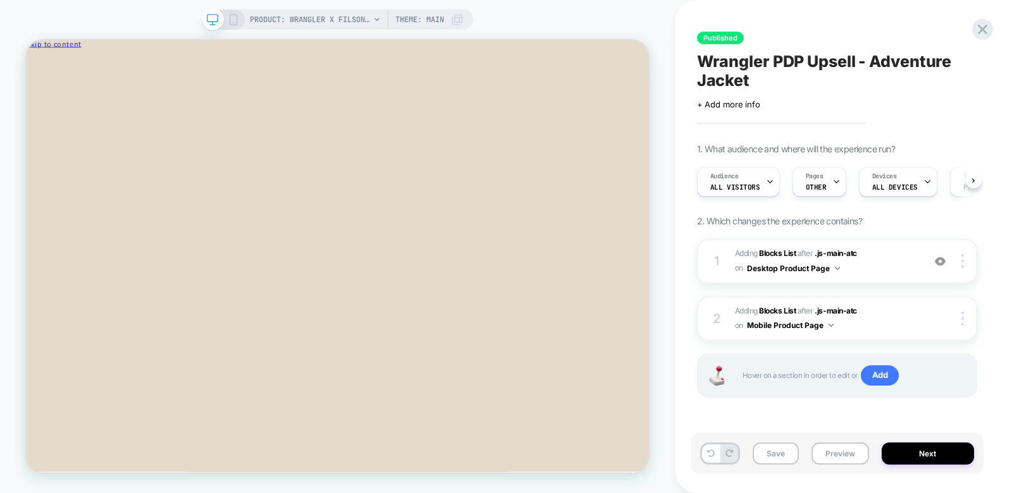
scroll to position [0, 1]
click at [883, 260] on span "#_loomi_addon_1758822514839 Adding Blocks List AFTER .js-main-atc .js-main-atc …" at bounding box center [826, 262] width 182 height 30
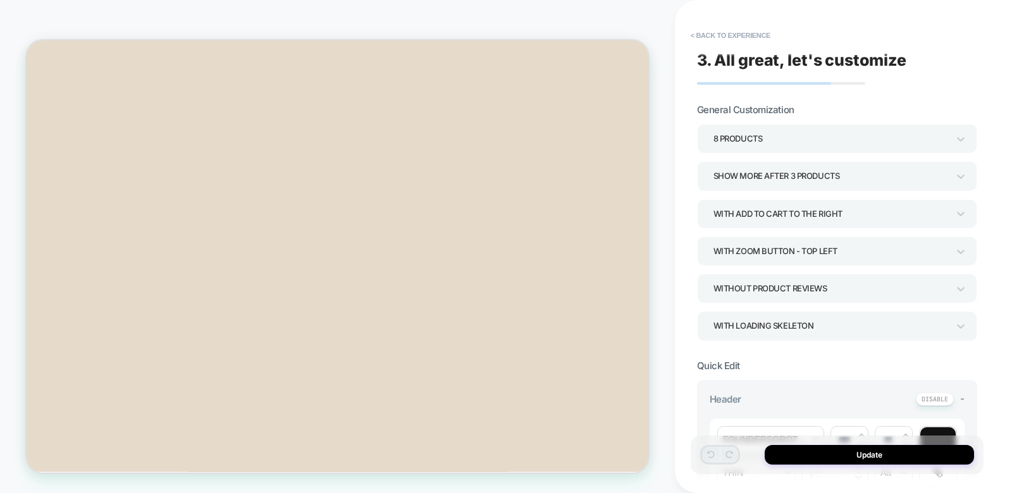
scroll to position [456, 0]
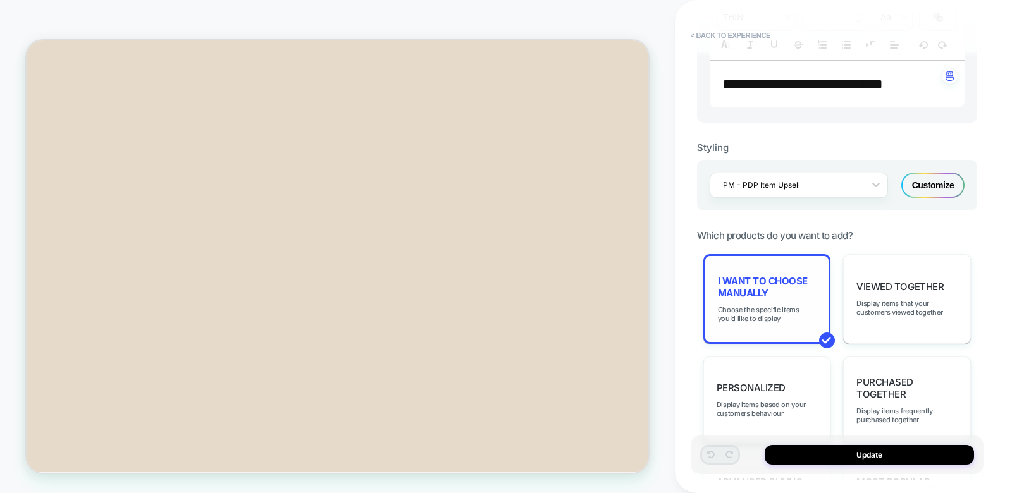
click at [761, 299] on span "I want to choose manually" at bounding box center [767, 287] width 99 height 24
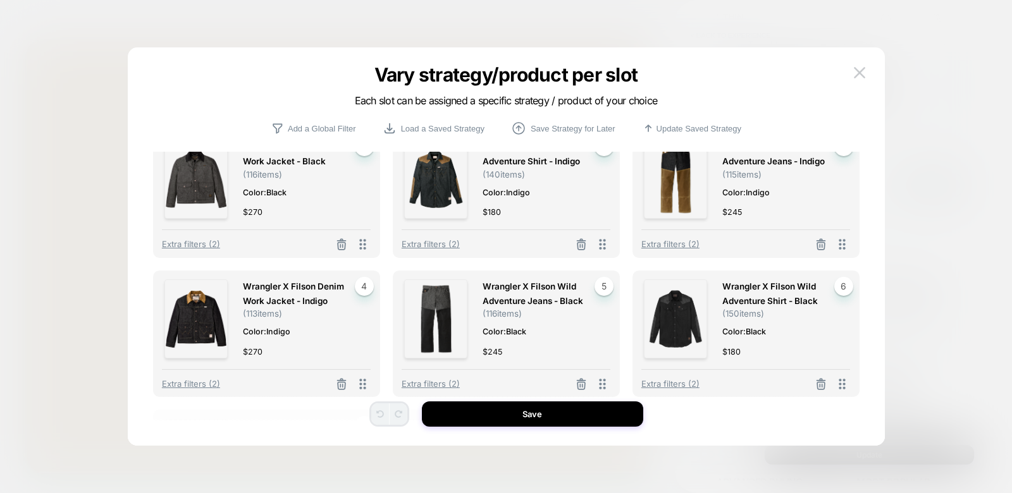
scroll to position [23, 0]
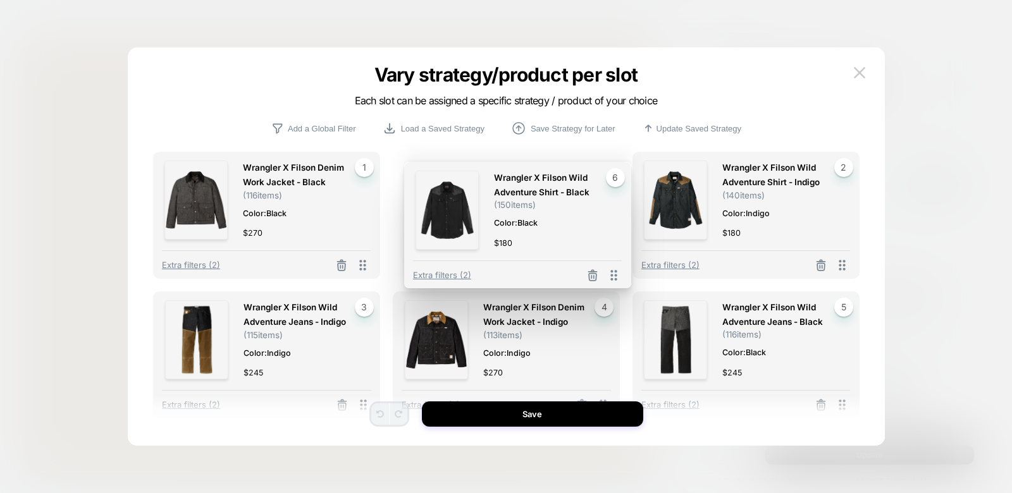
drag, startPoint x: 843, startPoint y: 383, endPoint x: 616, endPoint y: 253, distance: 261.9
click at [616, 253] on div "Wrangler X Filson Wild Adventure Shirt - Black ( 150 items) Color: Black $ 180 …" at bounding box center [517, 225] width 227 height 127
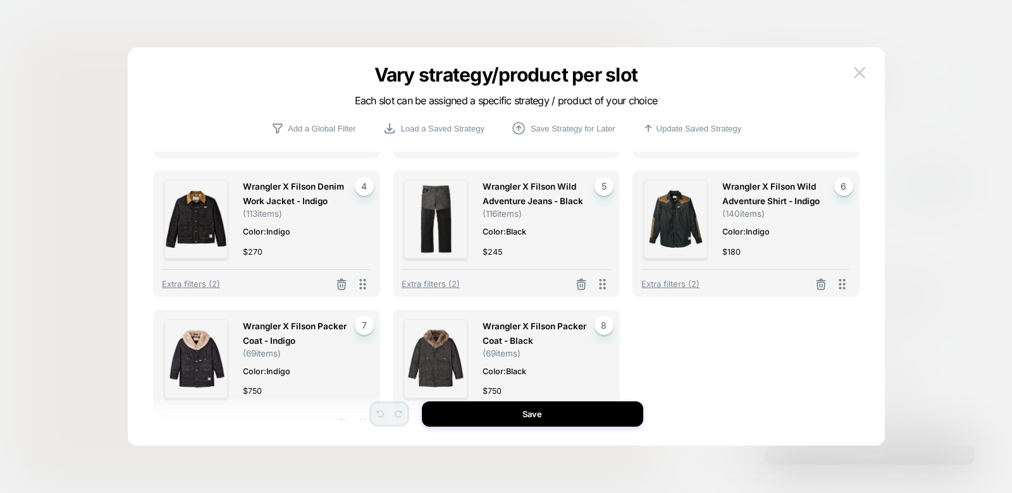
scroll to position [170, 0]
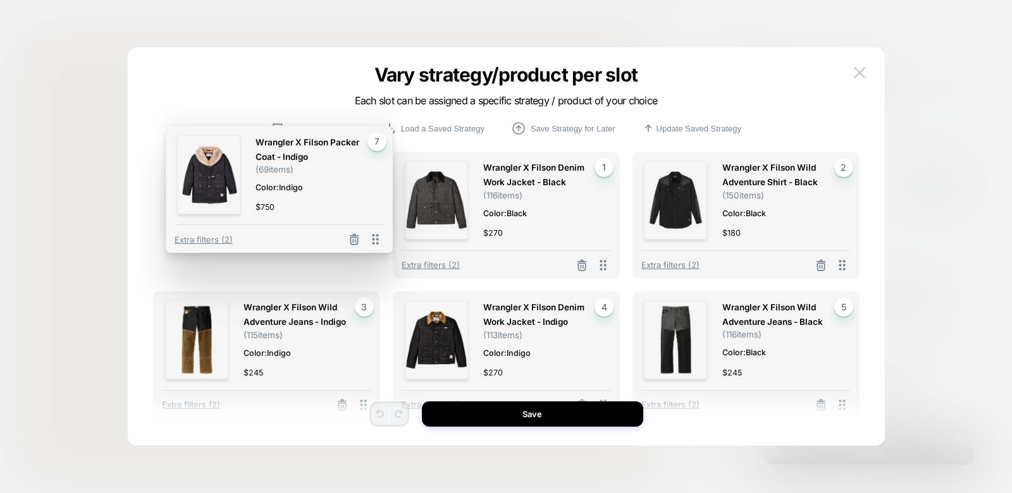
drag, startPoint x: 361, startPoint y: 376, endPoint x: 374, endPoint y: 71, distance: 305.9
click at [374, 71] on div "Vary strategy/product per slot Each slot can be assigned a specific strategy / …" at bounding box center [506, 253] width 757 height 386
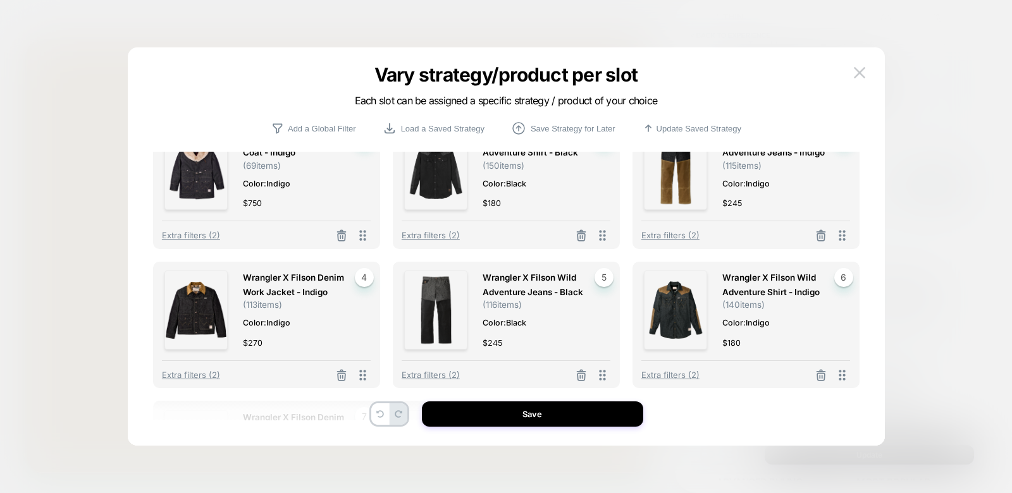
scroll to position [0, 0]
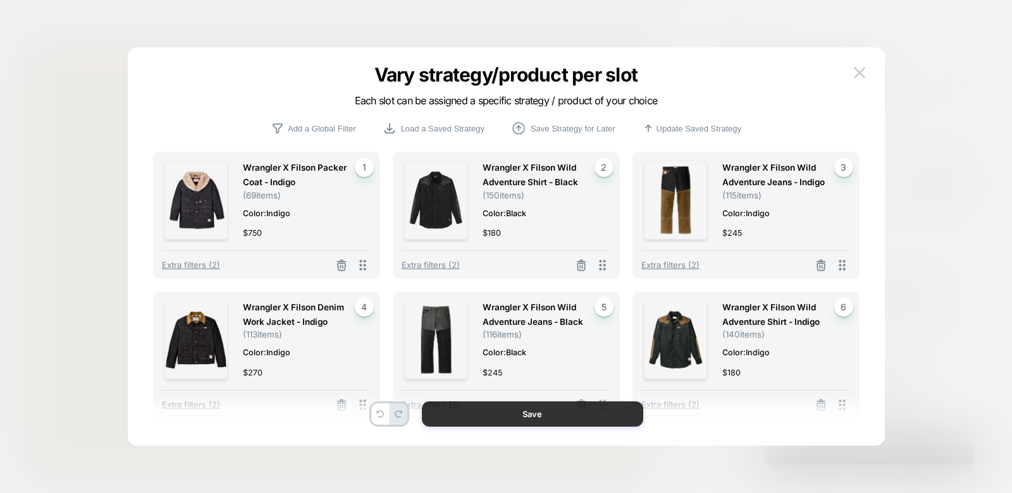
click at [489, 409] on button "Save" at bounding box center [532, 414] width 221 height 25
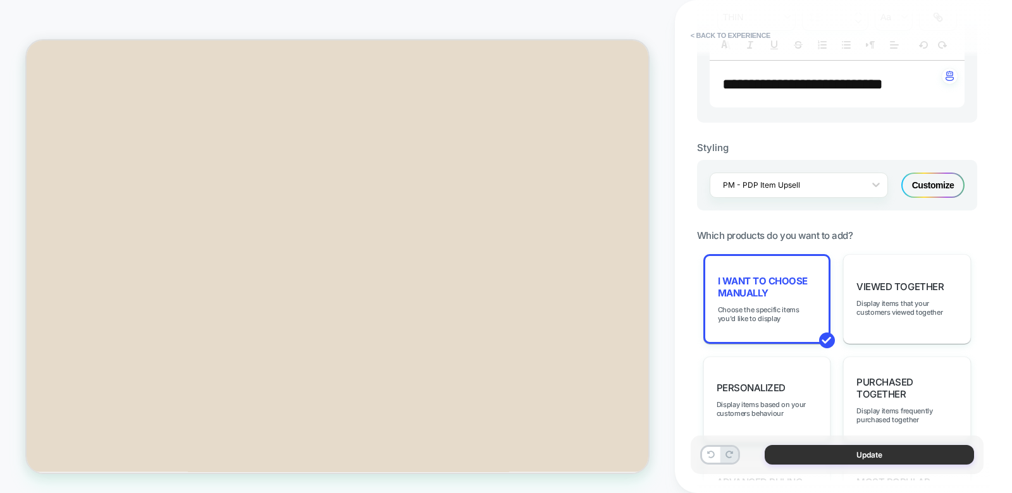
click at [862, 456] on button "Update" at bounding box center [869, 455] width 209 height 20
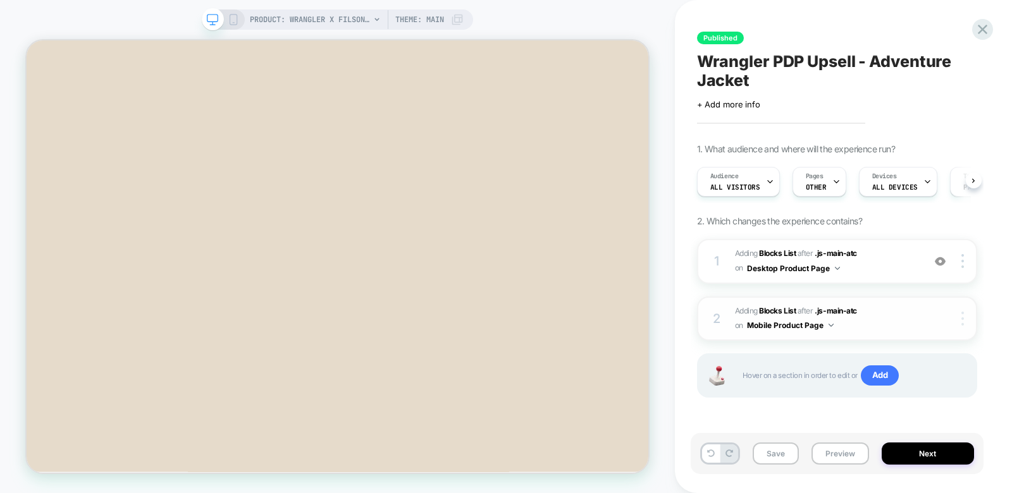
scroll to position [0, 1]
click at [960, 318] on div at bounding box center [964, 319] width 24 height 14
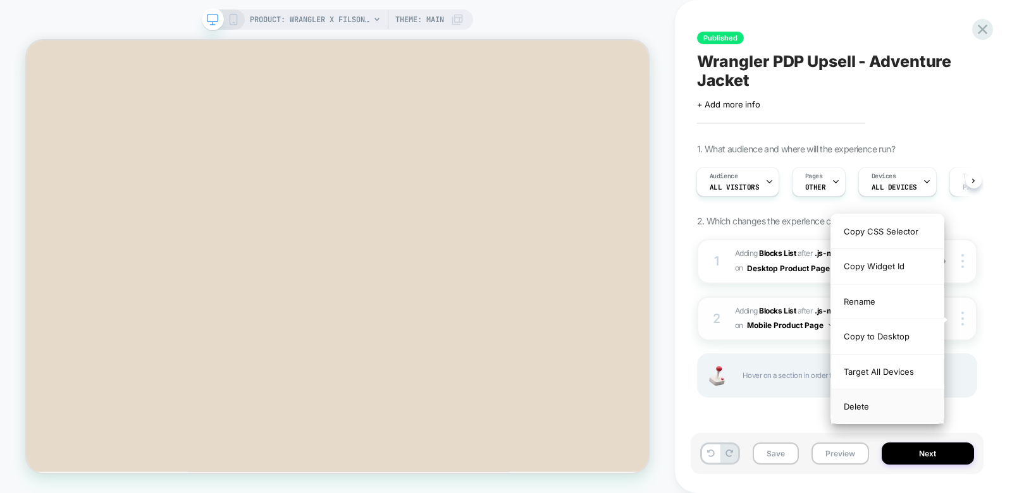
click at [856, 407] on div "Delete" at bounding box center [887, 407] width 113 height 34
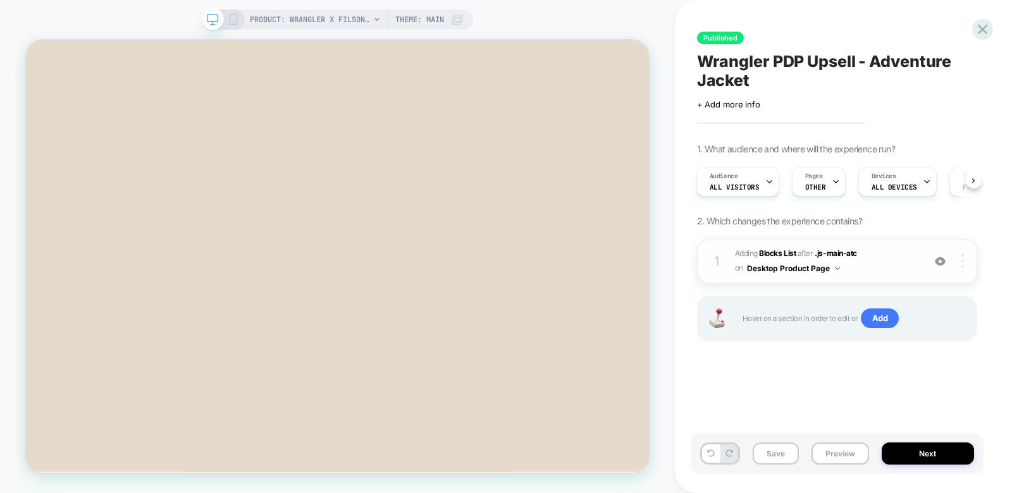
click at [962, 262] on img at bounding box center [963, 261] width 3 height 14
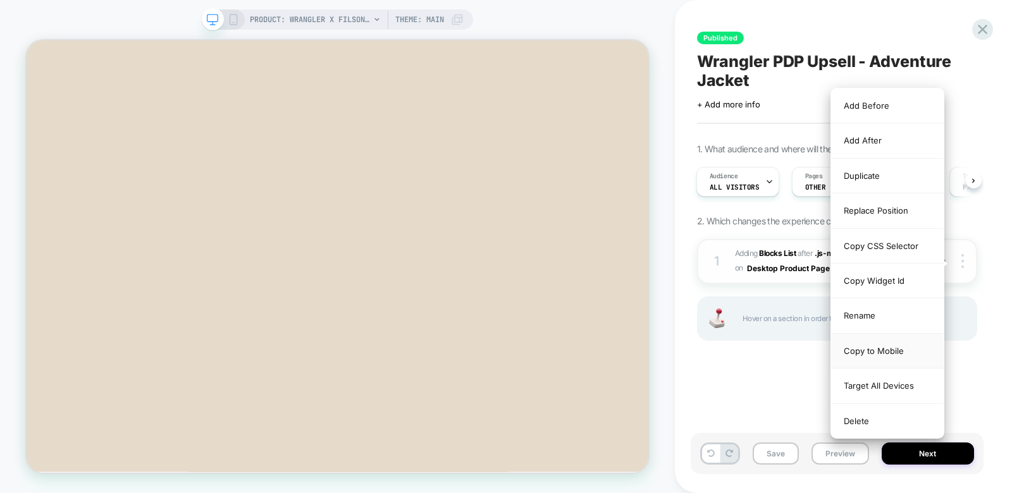
click at [876, 347] on div "Copy to Mobile" at bounding box center [887, 351] width 113 height 35
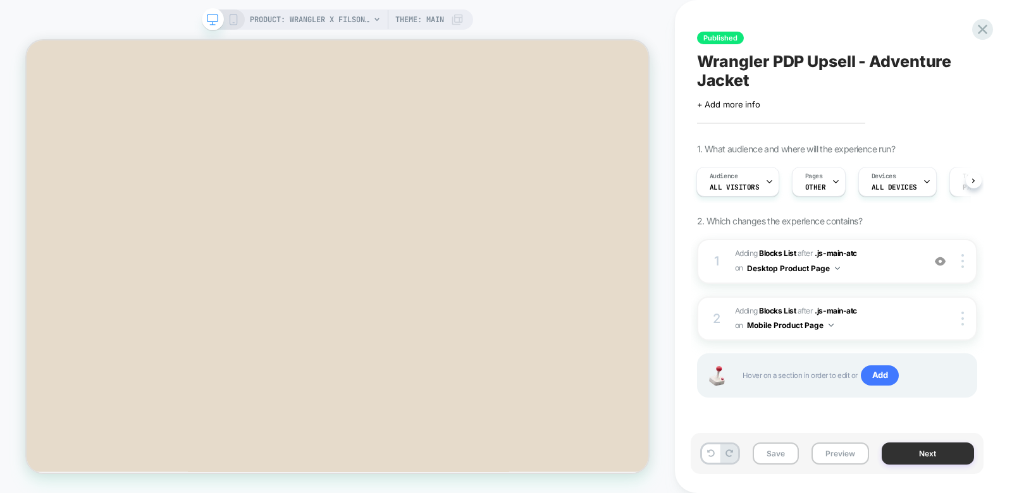
click at [906, 457] on button "Next" at bounding box center [928, 454] width 92 height 22
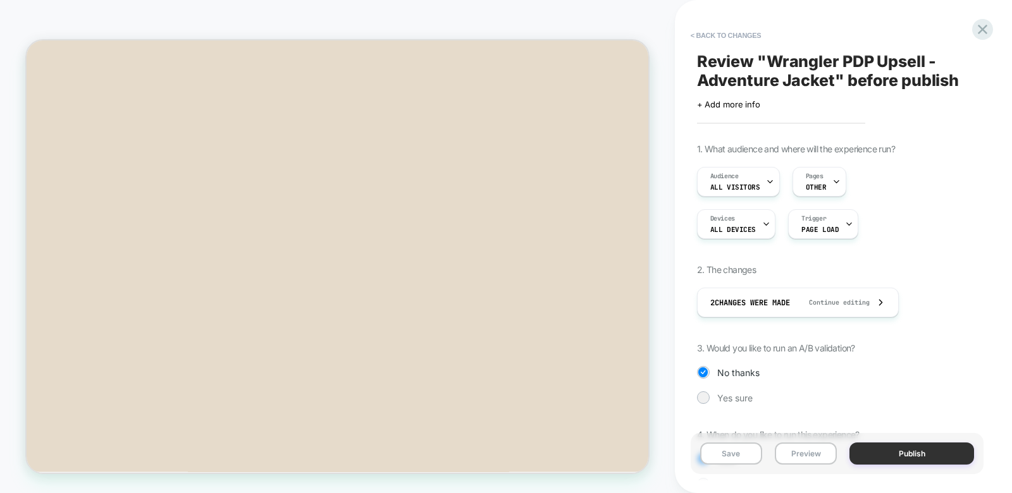
click at [890, 459] on button "Publish" at bounding box center [912, 454] width 125 height 22
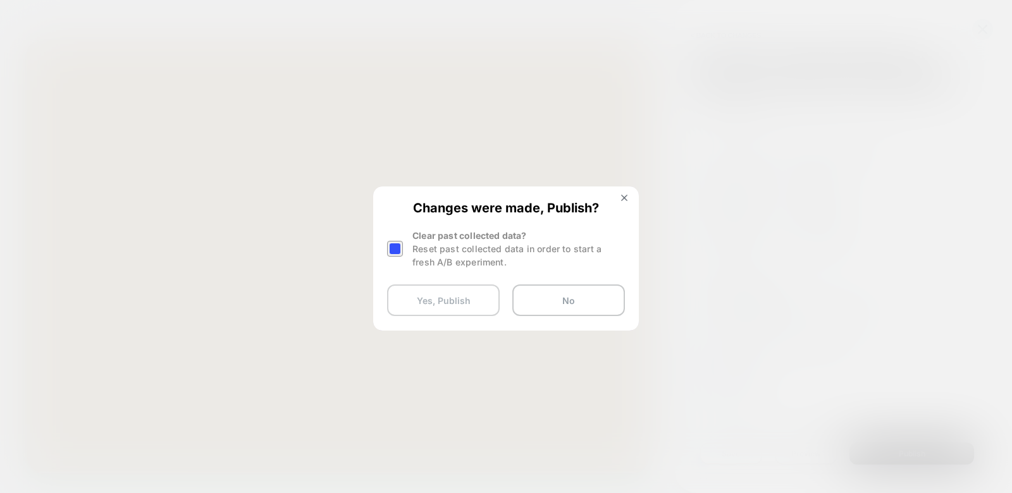
click at [453, 299] on button "Yes, Publish" at bounding box center [443, 301] width 113 height 32
